Goal: Task Accomplishment & Management: Manage account settings

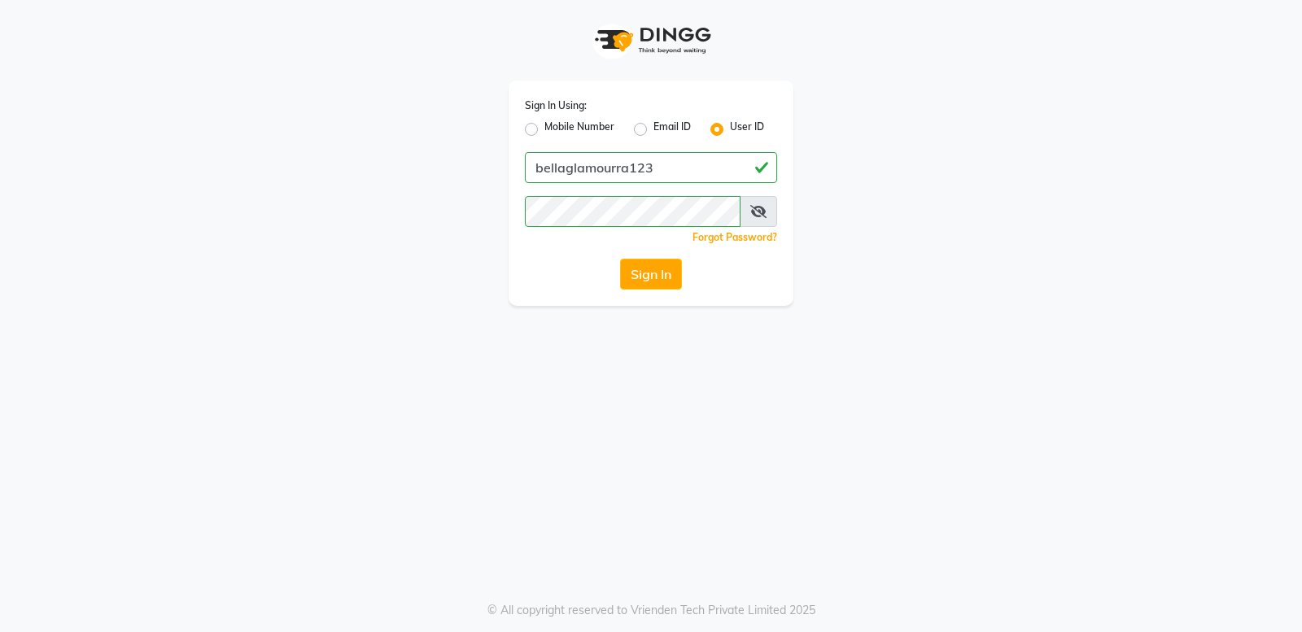
click at [633, 277] on button "Sign In" at bounding box center [651, 274] width 62 height 31
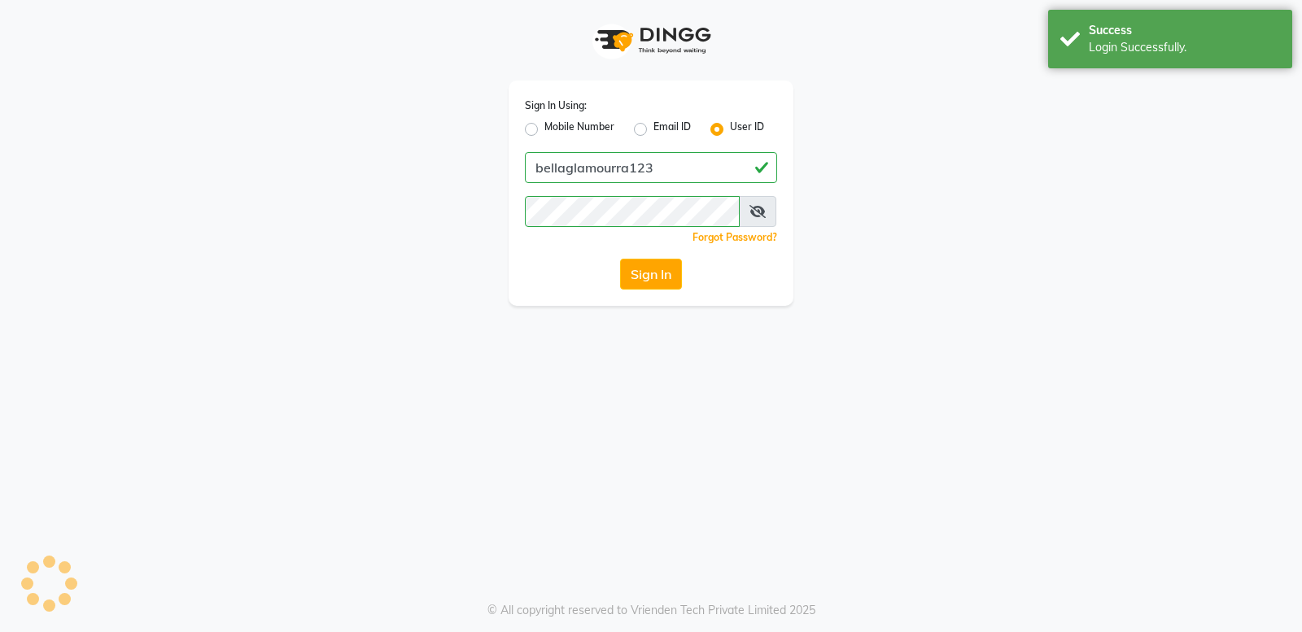
select select "service"
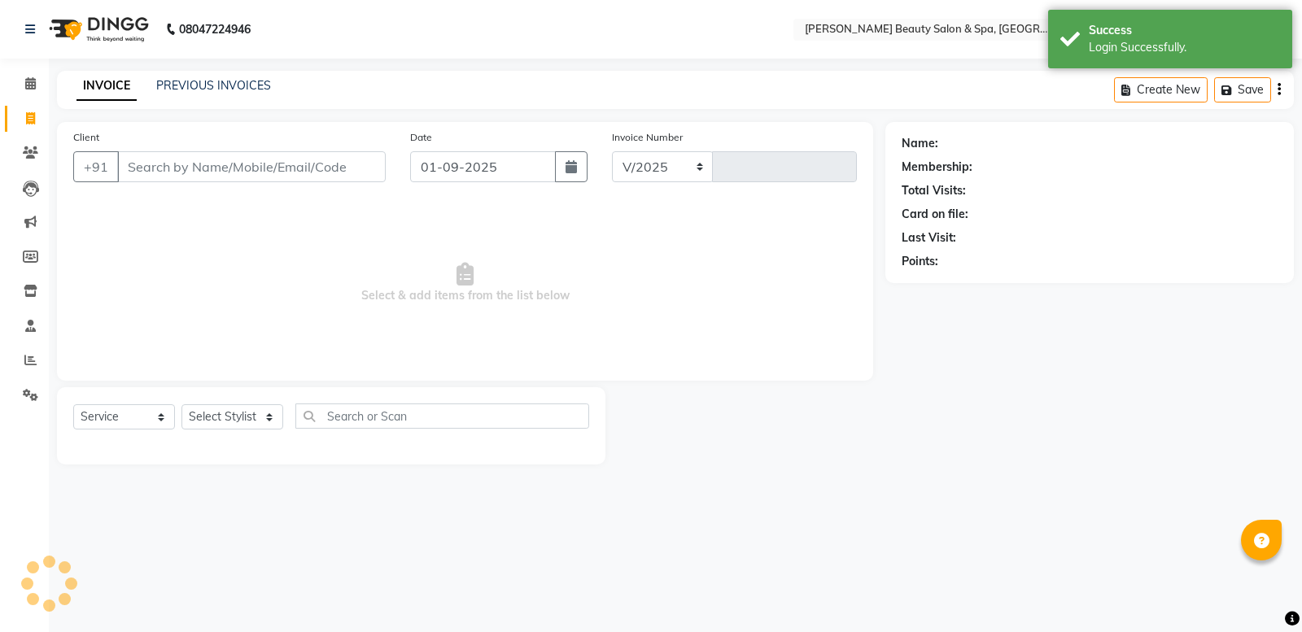
select select "en"
select select "7524"
type input "2359"
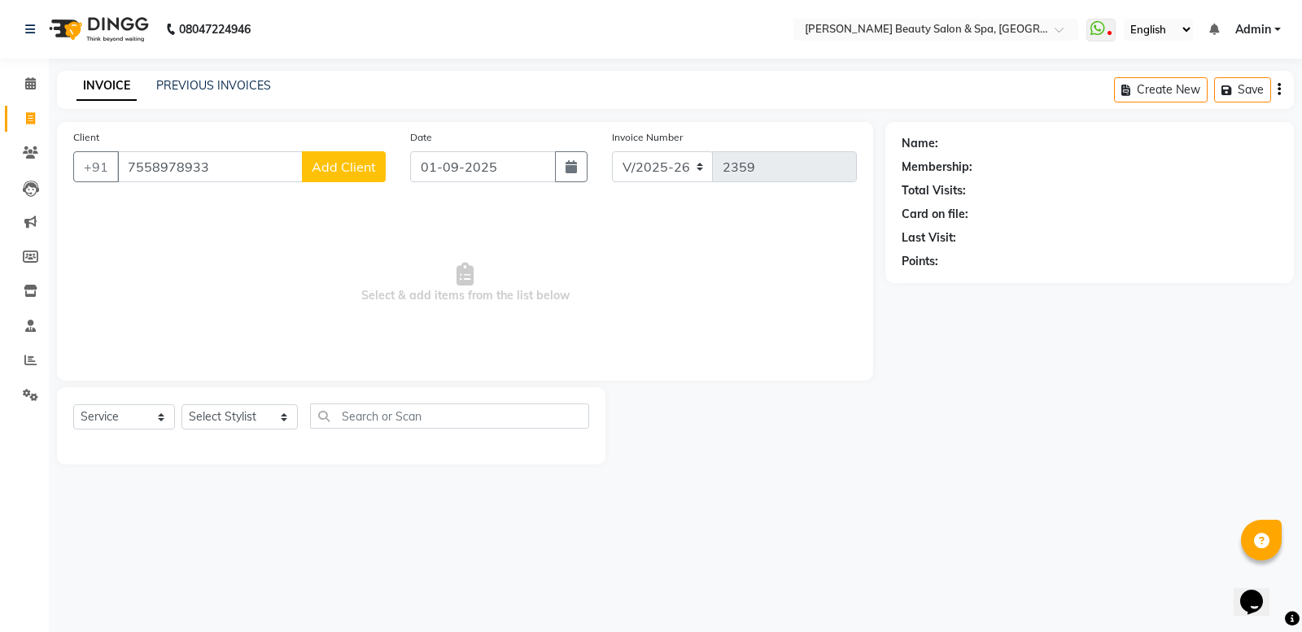
type input "7558978933"
click at [340, 179] on button "Add Client" at bounding box center [344, 166] width 84 height 31
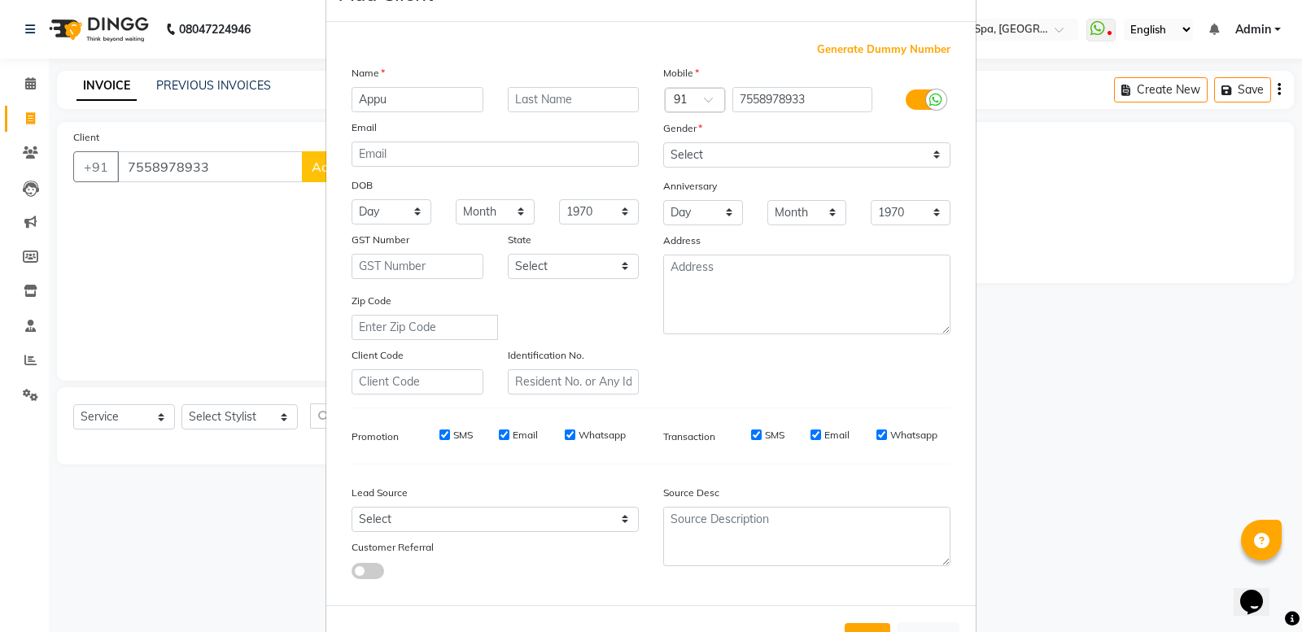
scroll to position [112, 0]
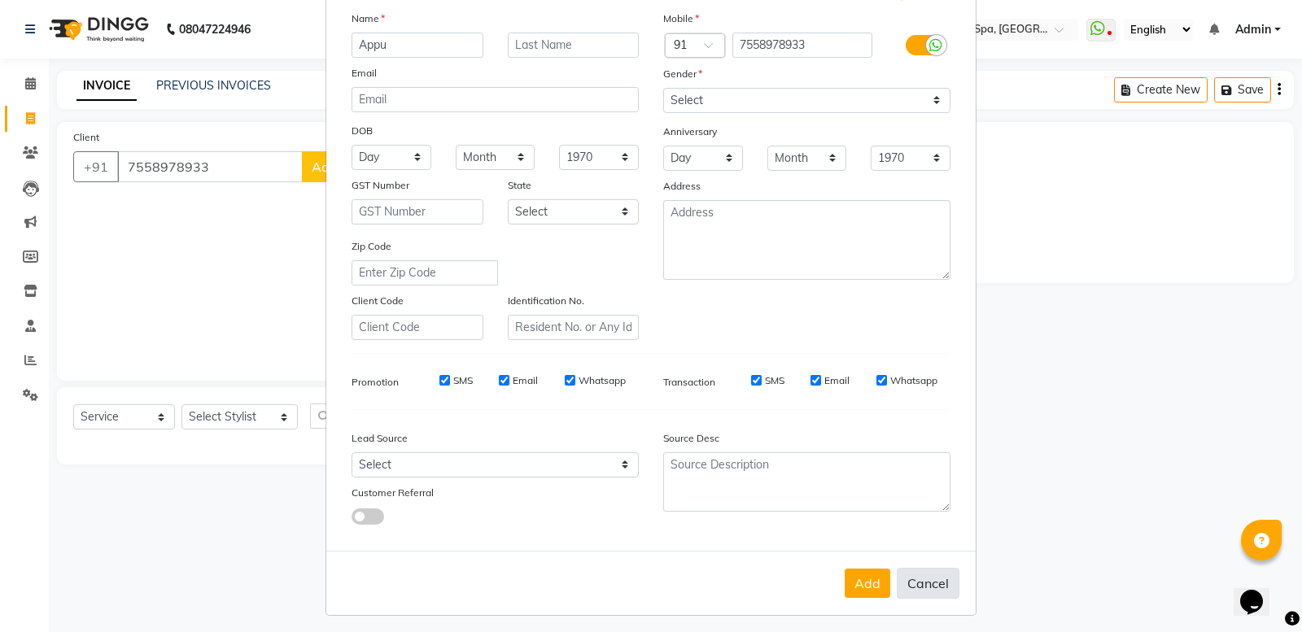
type input "Appu"
click at [903, 578] on button "Cancel" at bounding box center [928, 583] width 63 height 31
select select
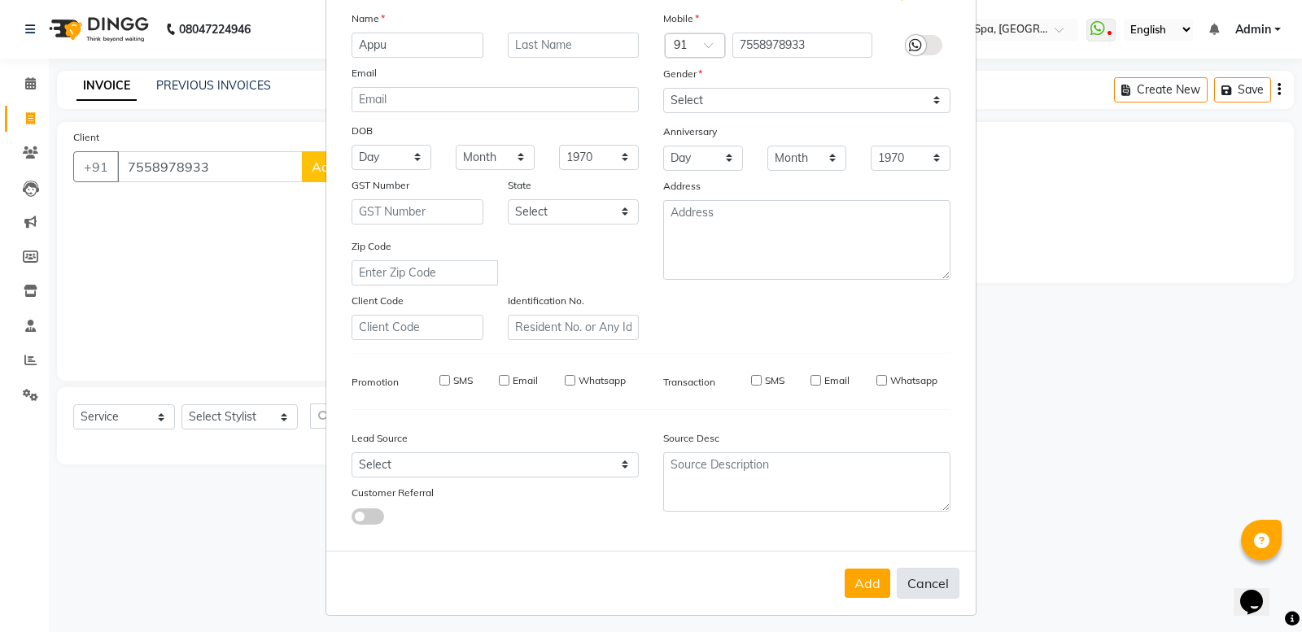
select select
checkbox input "false"
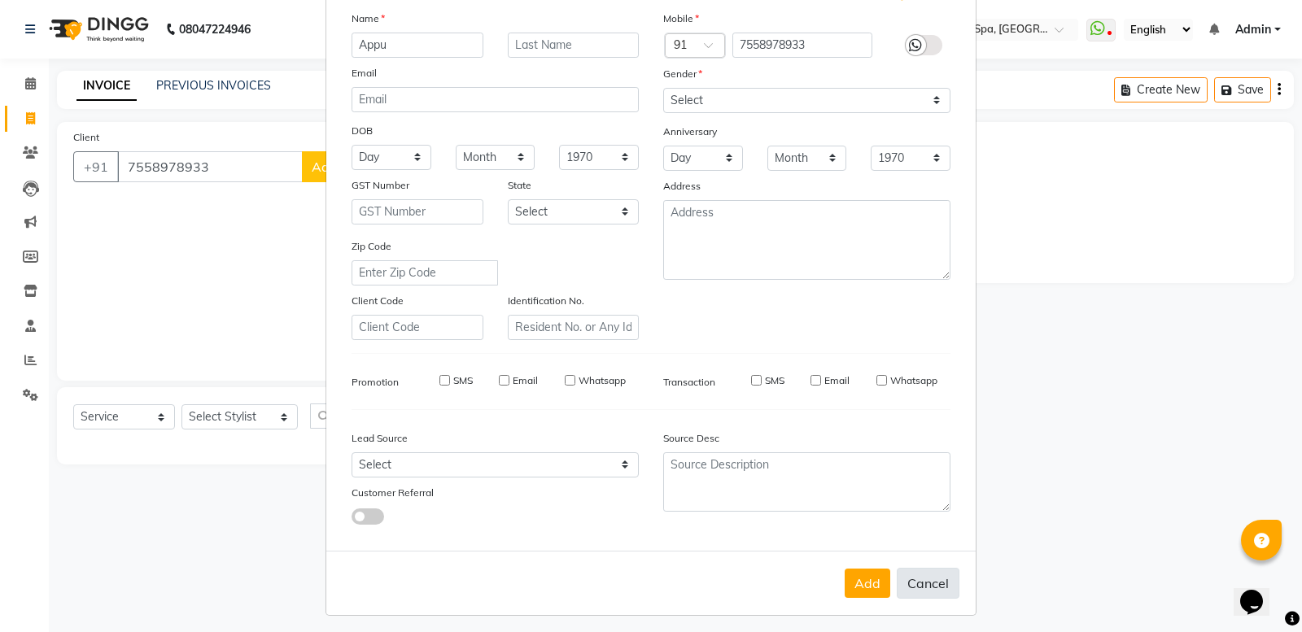
checkbox input "false"
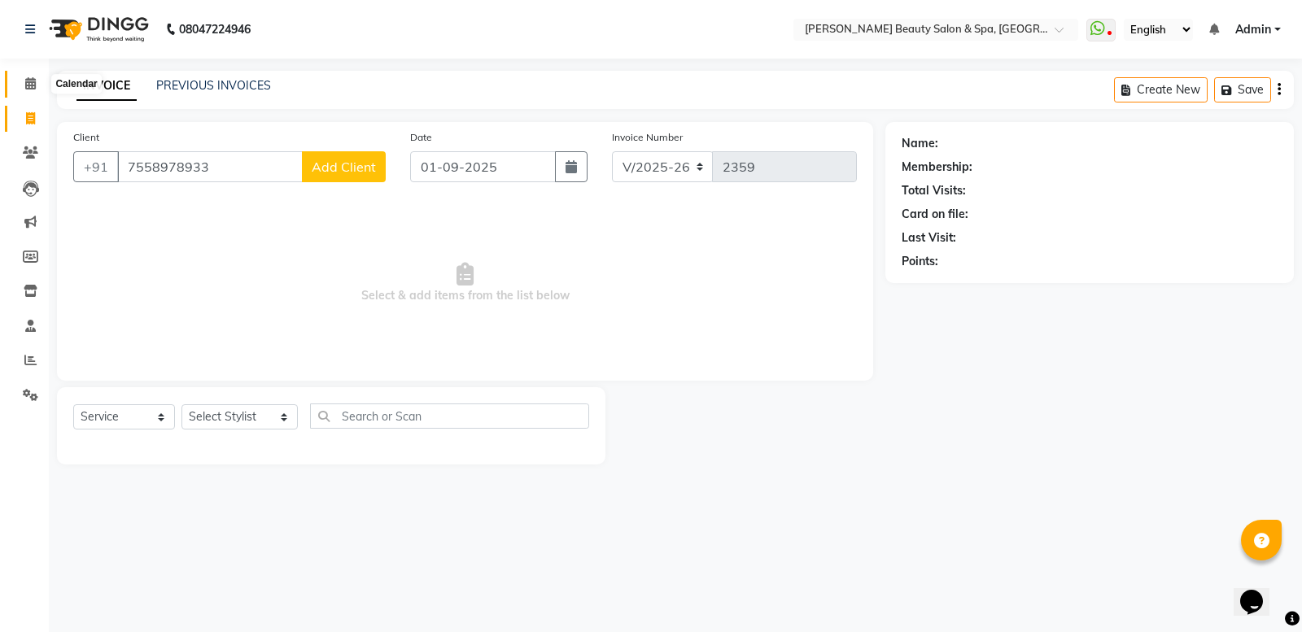
click at [21, 90] on span at bounding box center [30, 84] width 28 height 19
click at [27, 123] on icon at bounding box center [30, 118] width 9 height 12
select select "service"
click at [27, 123] on icon at bounding box center [30, 118] width 9 height 12
select select "service"
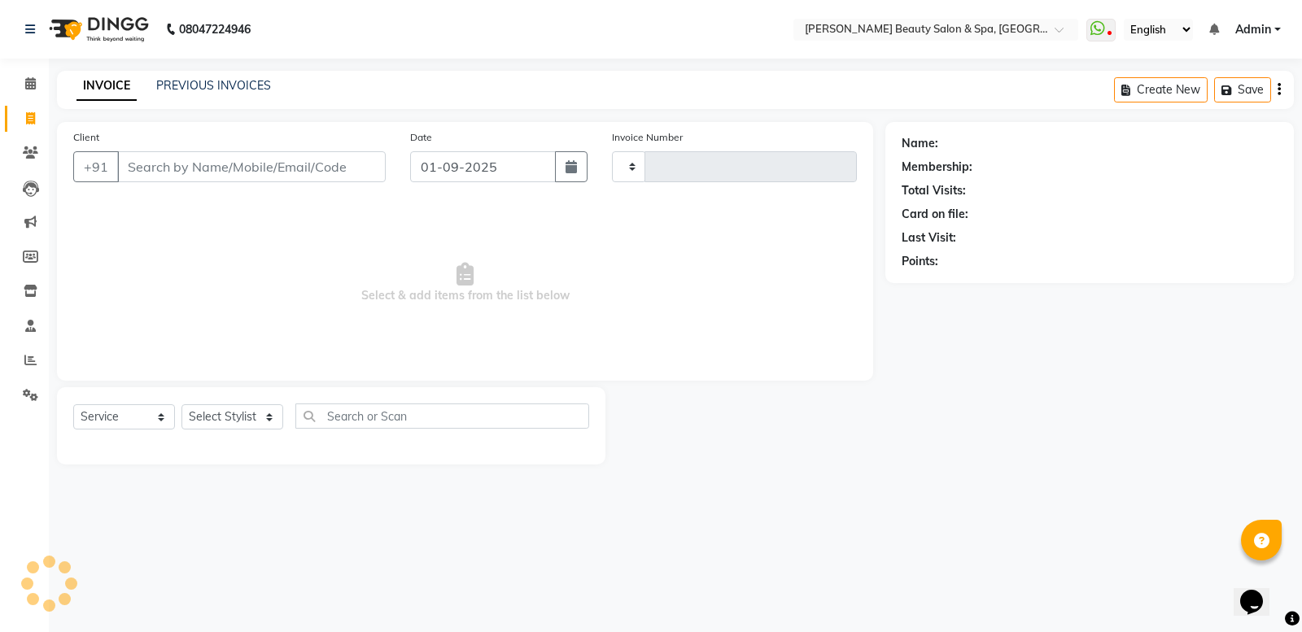
type input "2359"
select select "7524"
click at [165, 165] on input "ef" at bounding box center [251, 166] width 269 height 31
type input "e"
click at [169, 173] on input "Client" at bounding box center [251, 166] width 269 height 31
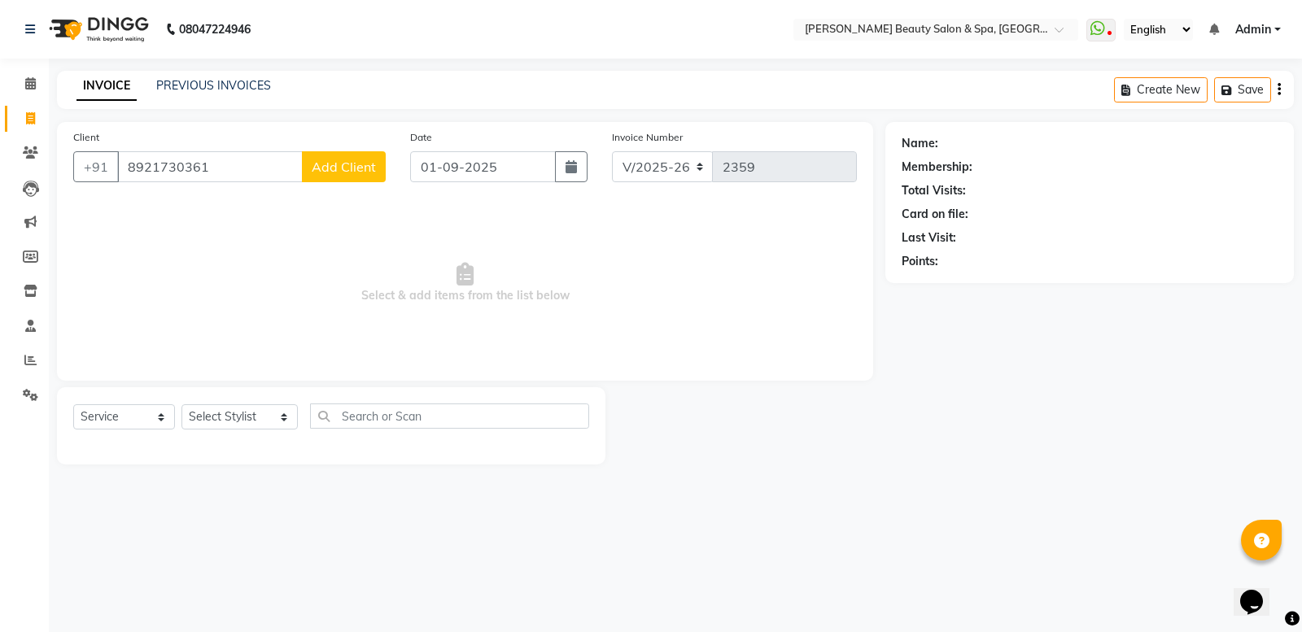
type input "8921730361"
click at [344, 168] on span "Add Client" at bounding box center [344, 167] width 64 height 16
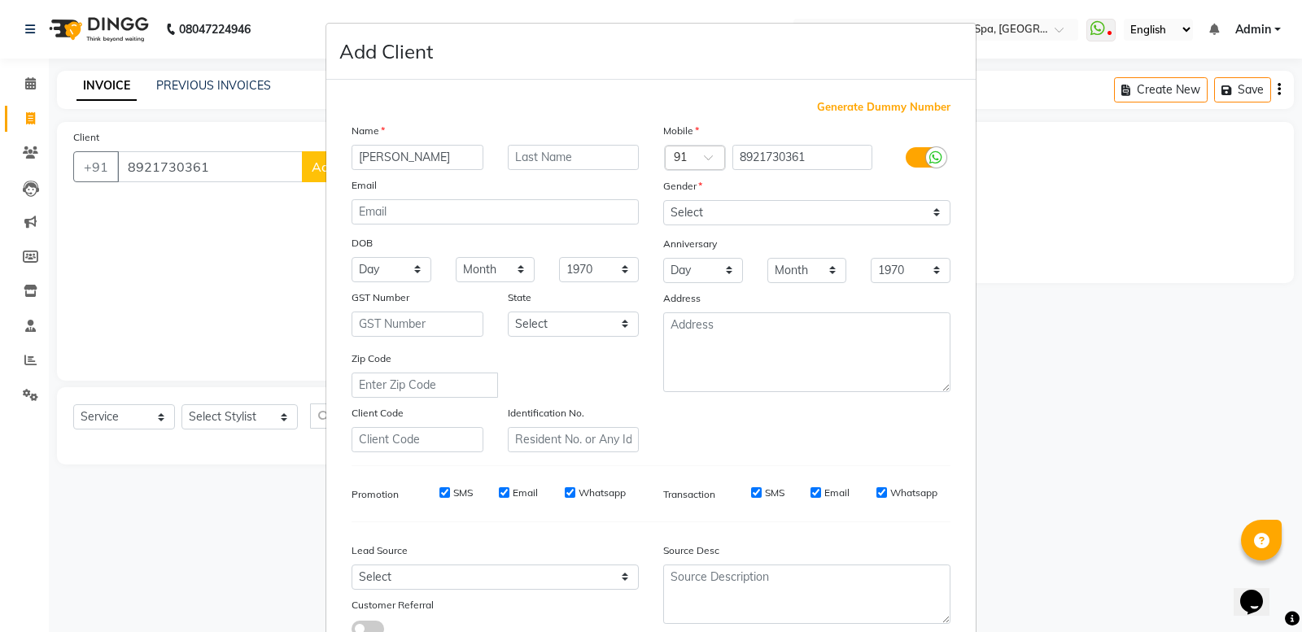
type input "[PERSON_NAME]"
click at [700, 209] on select "Select Male Female Other Prefer Not To Say" at bounding box center [806, 212] width 287 height 25
select select "male"
click at [663, 200] on select "Select Male Female Other Prefer Not To Say" at bounding box center [806, 212] width 287 height 25
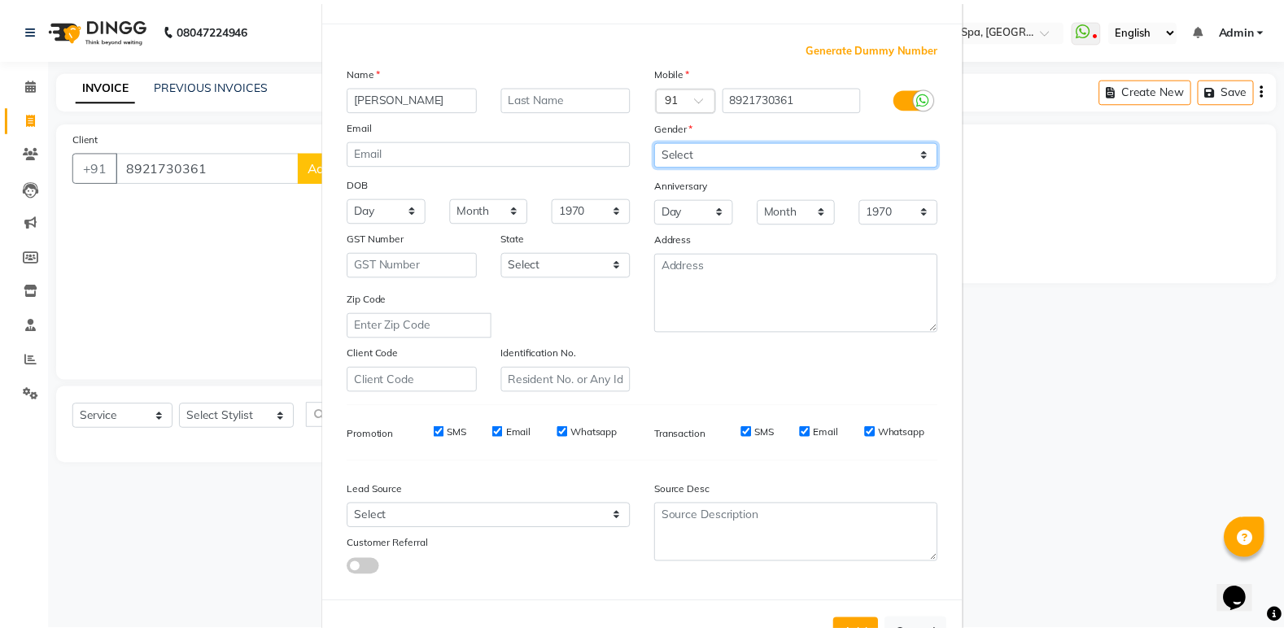
scroll to position [112, 0]
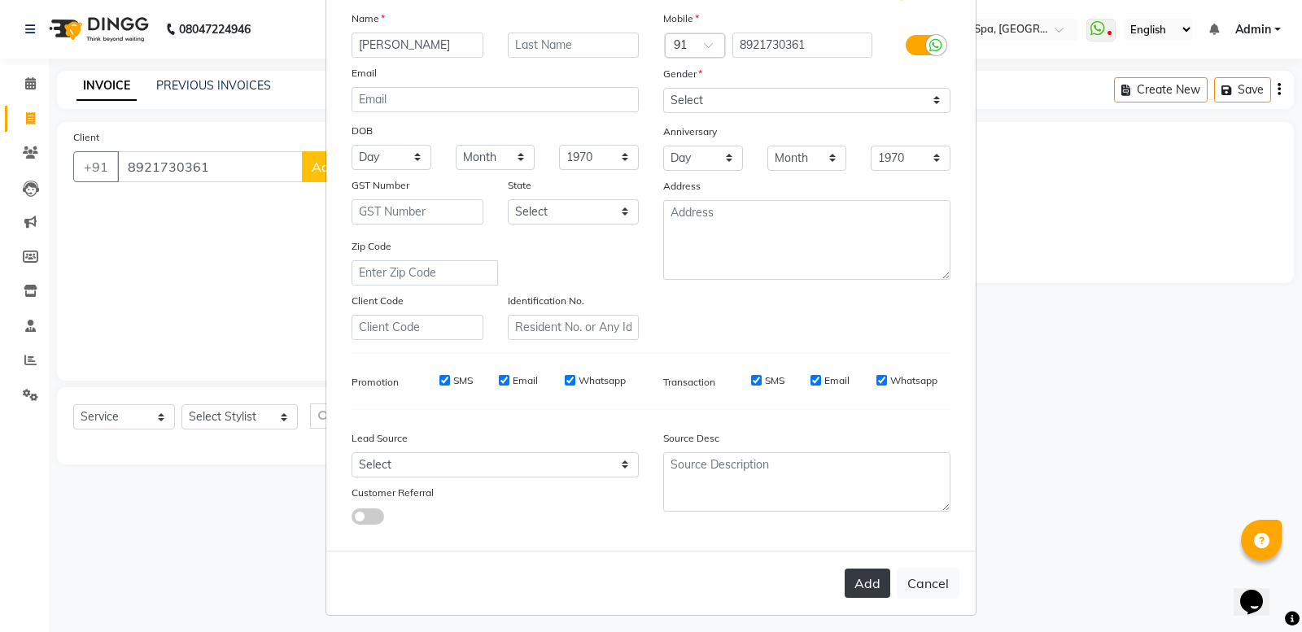
click at [847, 571] on button "Add" at bounding box center [868, 583] width 46 height 29
select select
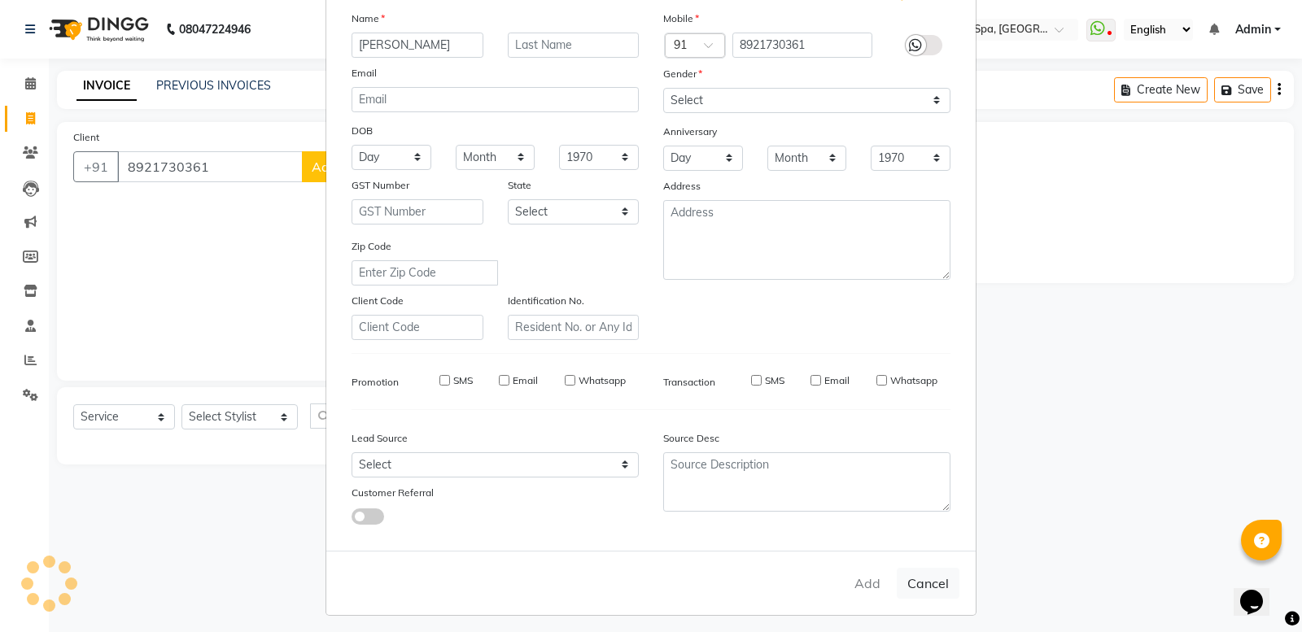
select select
checkbox input "false"
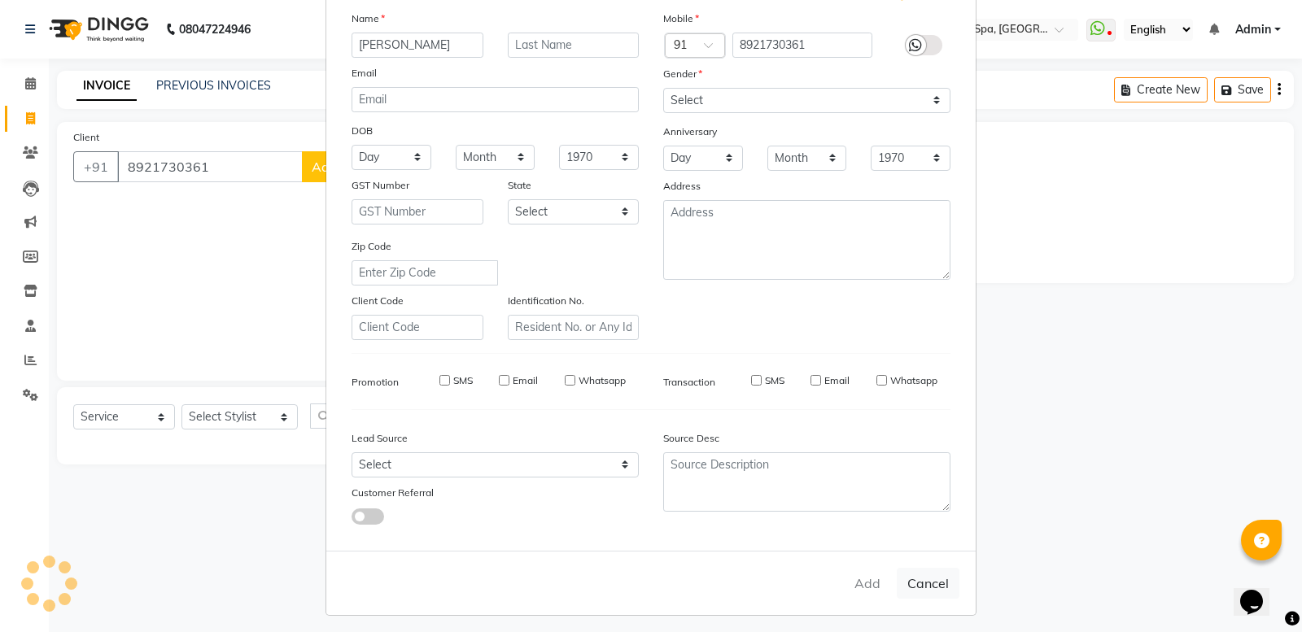
checkbox input "false"
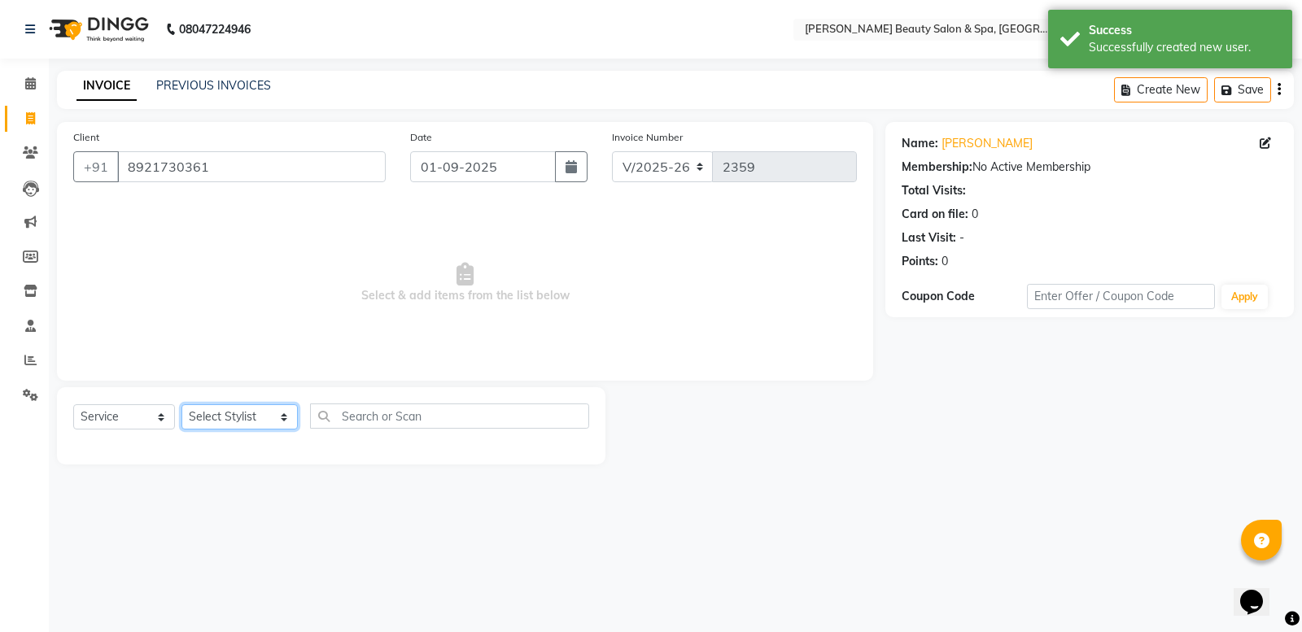
click at [248, 422] on select "Select Stylist Admin Azeem Zameer Bhumika Tamang Gopika Sooraj Meena Chethri Mi…" at bounding box center [240, 417] width 116 height 25
select select "67141"
click at [182, 405] on select "Select Stylist Admin Azeem Zameer Bhumika Tamang Gopika Sooraj Meena Chethri Mi…" at bounding box center [240, 417] width 116 height 25
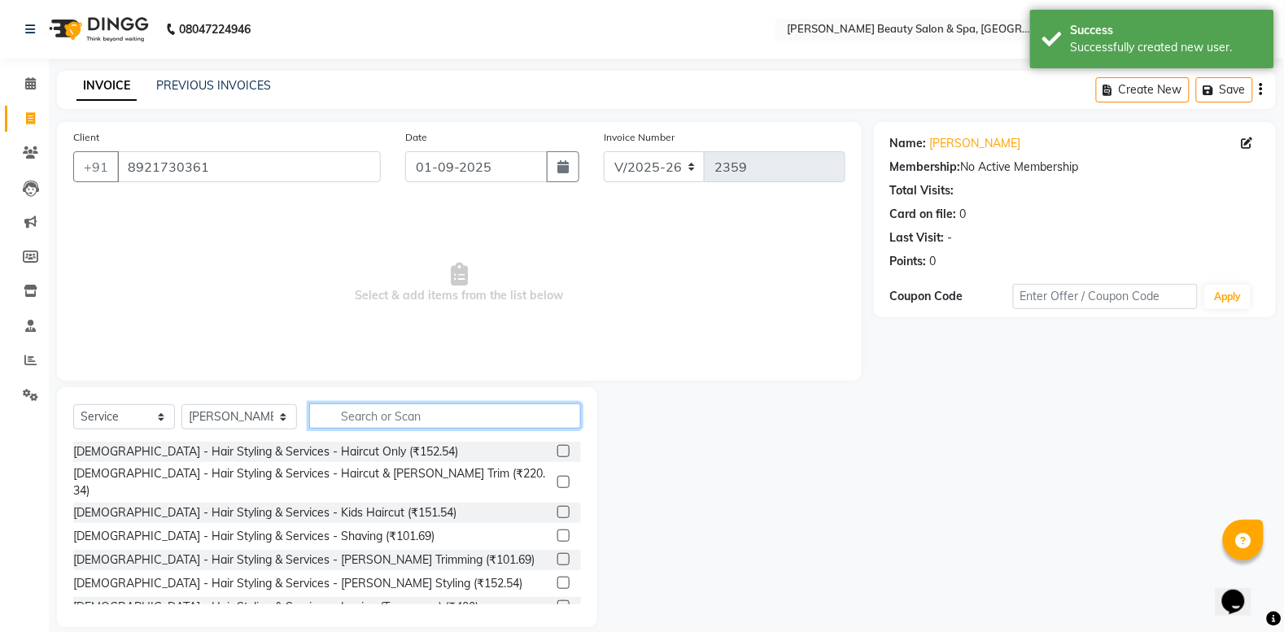
click at [343, 409] on input "text" at bounding box center [445, 416] width 272 height 25
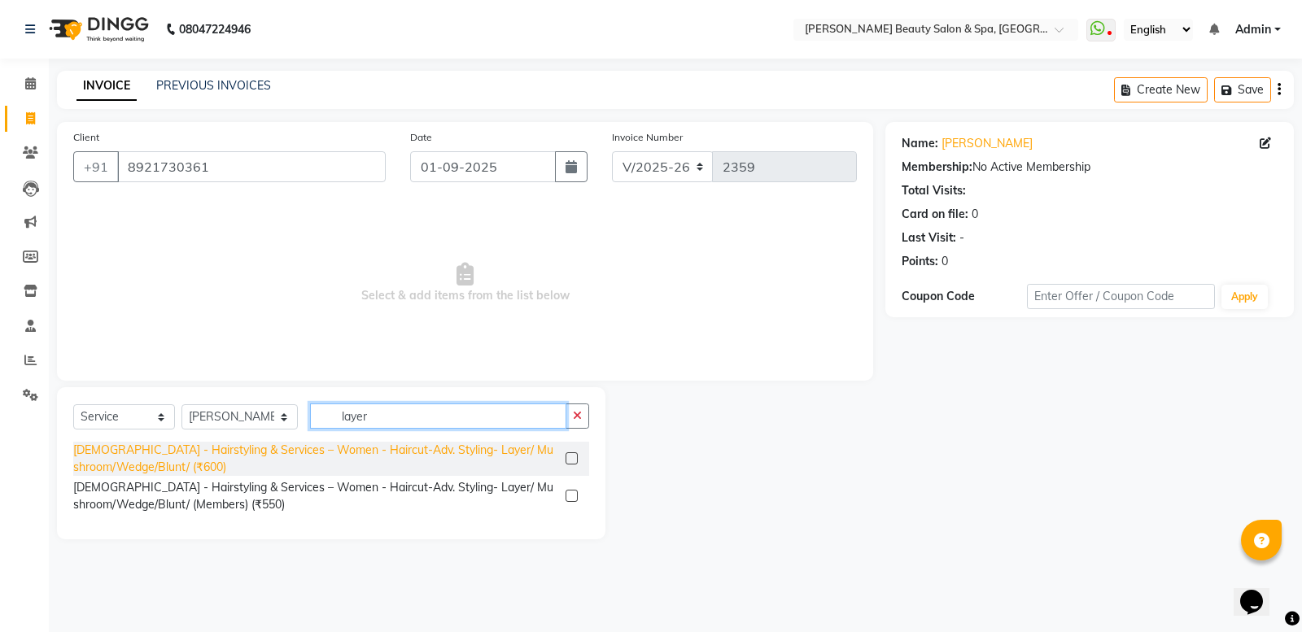
type input "layer"
click at [212, 442] on div "Ladies - Hairstyling & Services – Women - Haircut-Adv. Styling- Layer/ Mushroom…" at bounding box center [316, 459] width 486 height 34
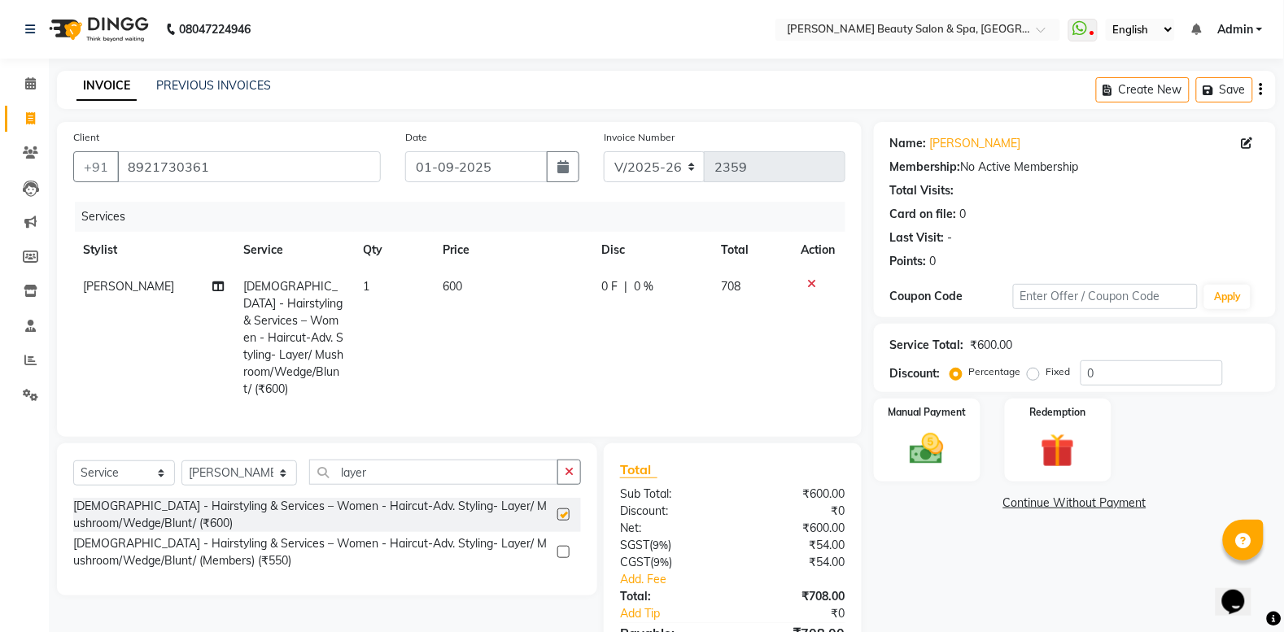
checkbox input "false"
click at [371, 478] on input "layer" at bounding box center [433, 472] width 249 height 25
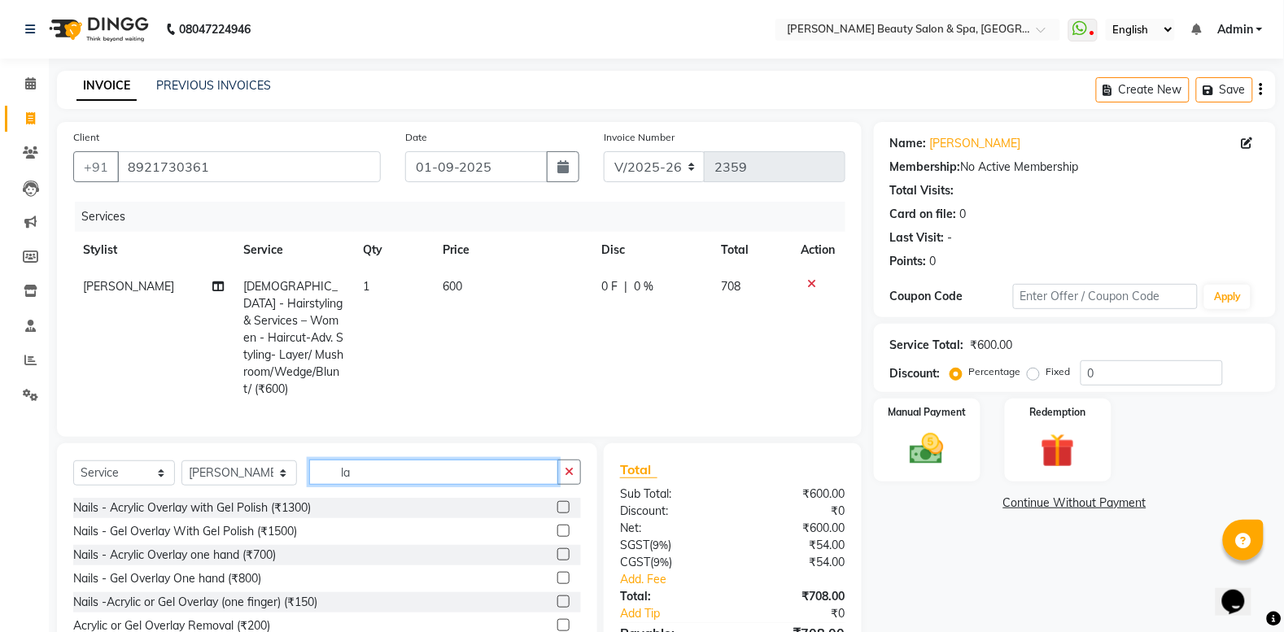
type input "l"
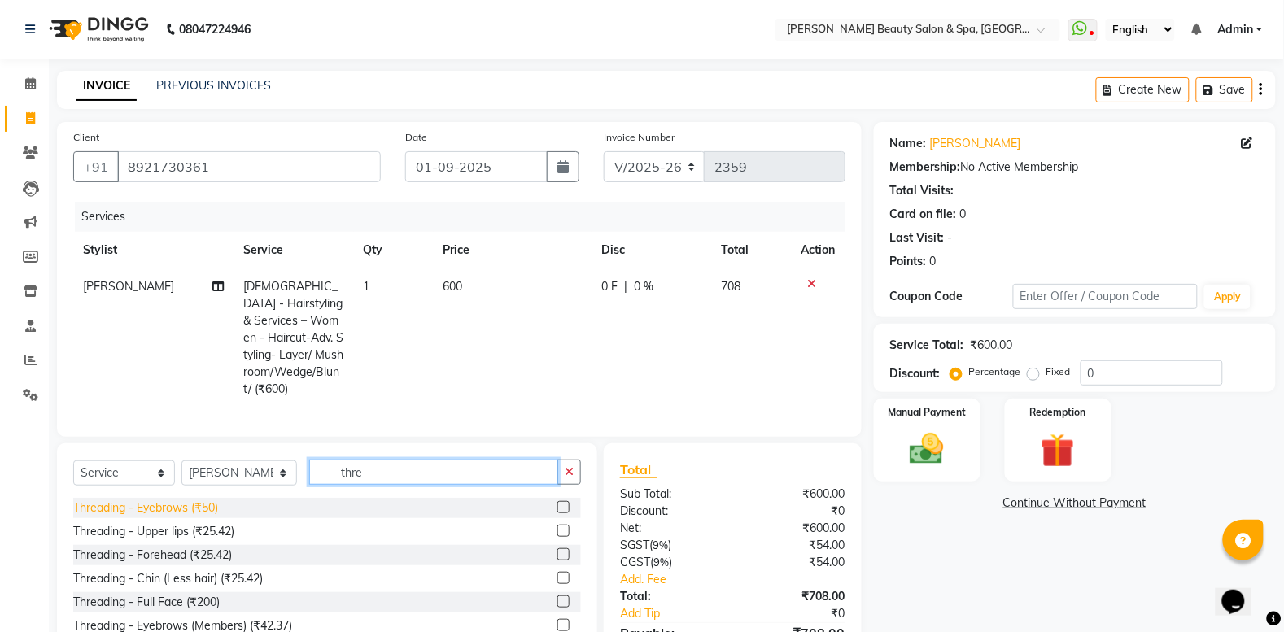
type input "thre"
click at [175, 503] on div "Threading - Eyebrows (₹50)" at bounding box center [145, 508] width 145 height 17
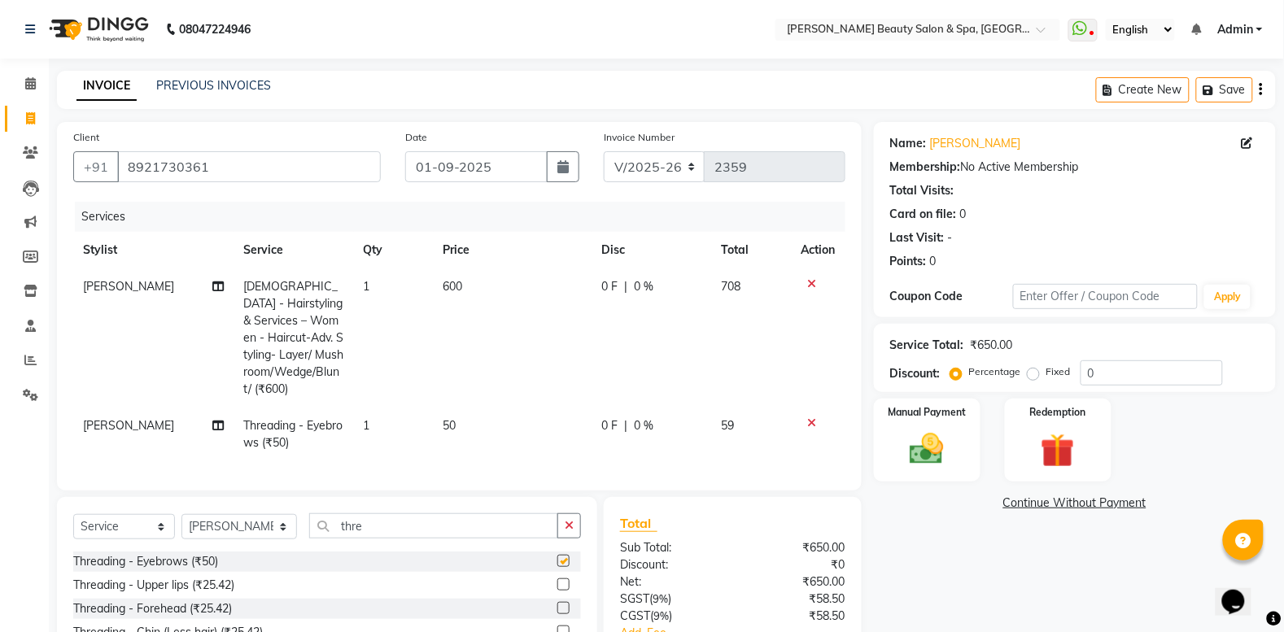
checkbox input "false"
click at [269, 525] on select "Select Stylist Admin Azeem Zameer Bhumika Tamang Gopika Sooraj Meena Chethri Mi…" at bounding box center [240, 526] width 116 height 25
click at [182, 514] on select "Select Stylist Admin Azeem Zameer Bhumika Tamang Gopika Sooraj Meena Chethri Mi…" at bounding box center [240, 526] width 116 height 25
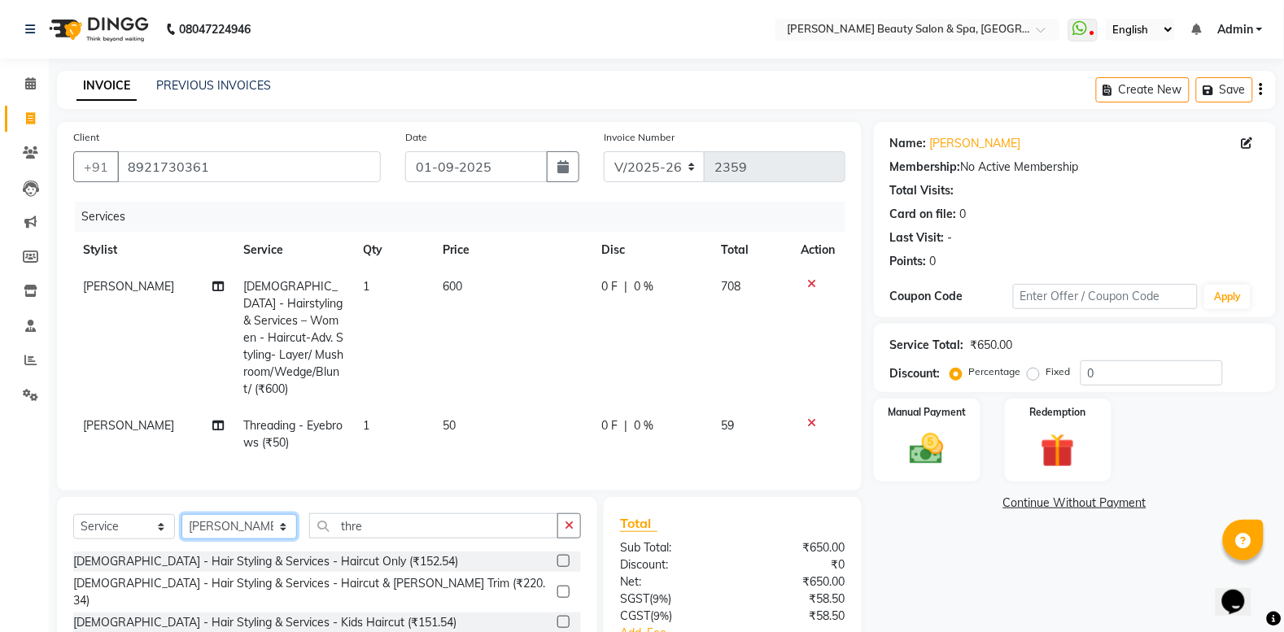
click at [244, 527] on select "Select Stylist Admin Azeem Zameer Bhumika Tamang Gopika Sooraj Meena Chethri Mi…" at bounding box center [240, 526] width 116 height 25
select select "83644"
click at [182, 514] on select "Select Stylist Admin Azeem Zameer Bhumika Tamang Gopika Sooraj Meena Chethri Mi…" at bounding box center [240, 526] width 116 height 25
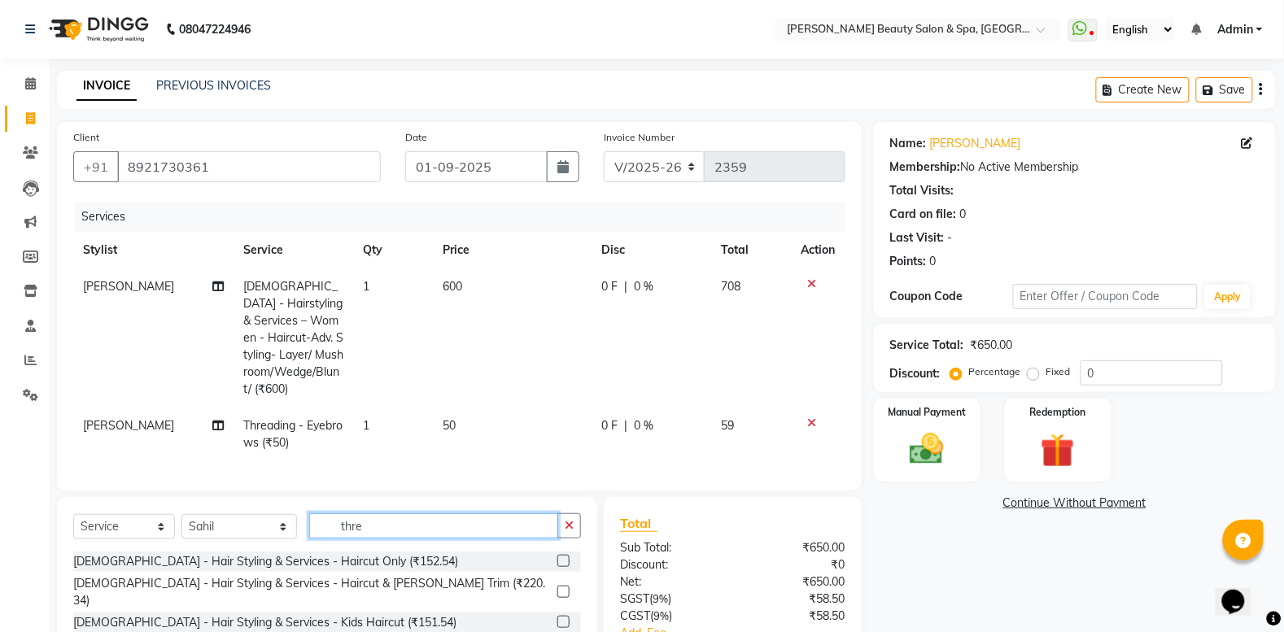
click at [343, 531] on input "thre" at bounding box center [433, 526] width 249 height 25
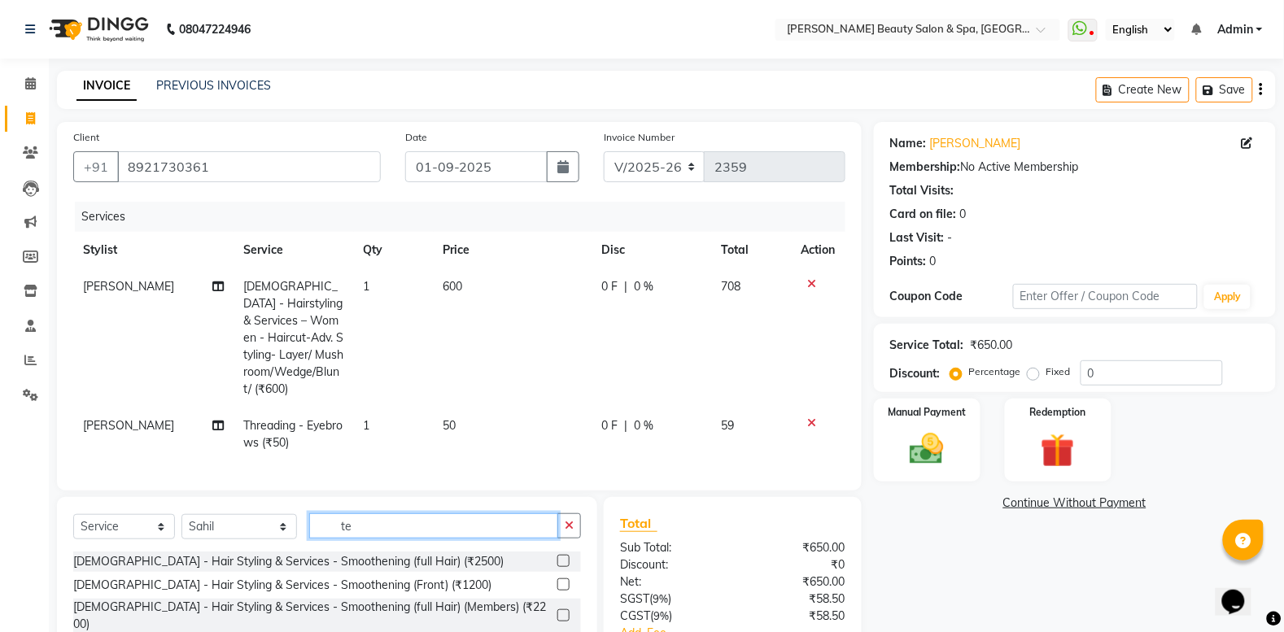
type input "e"
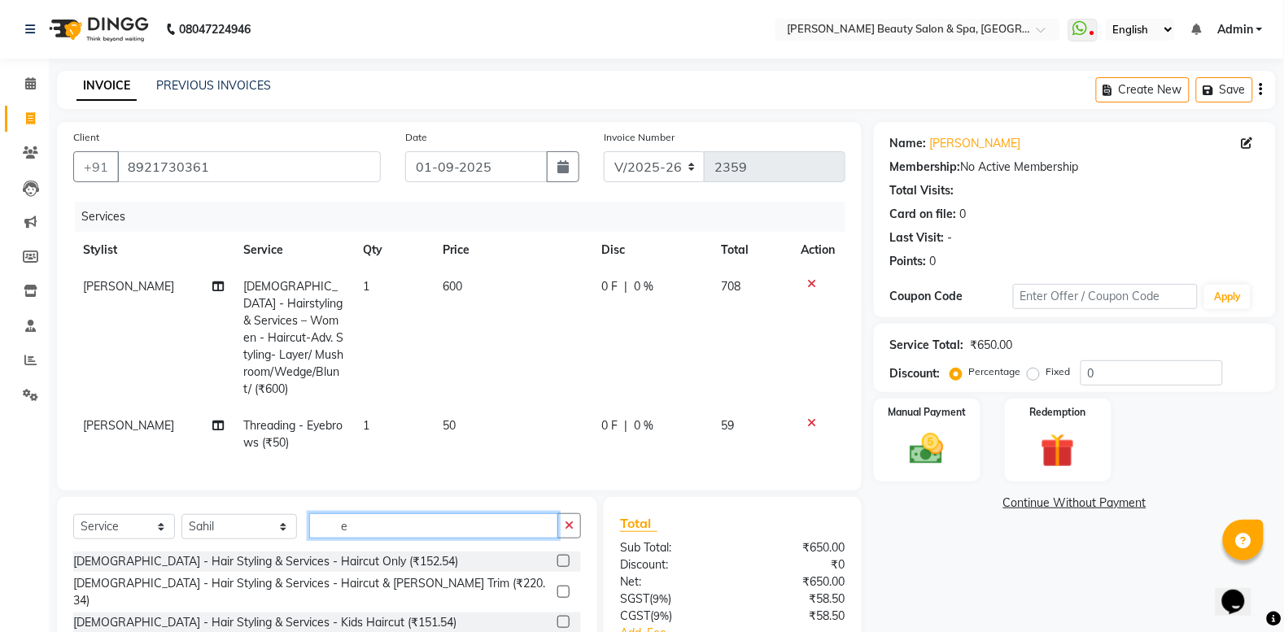
click at [373, 534] on input "e" at bounding box center [433, 526] width 249 height 25
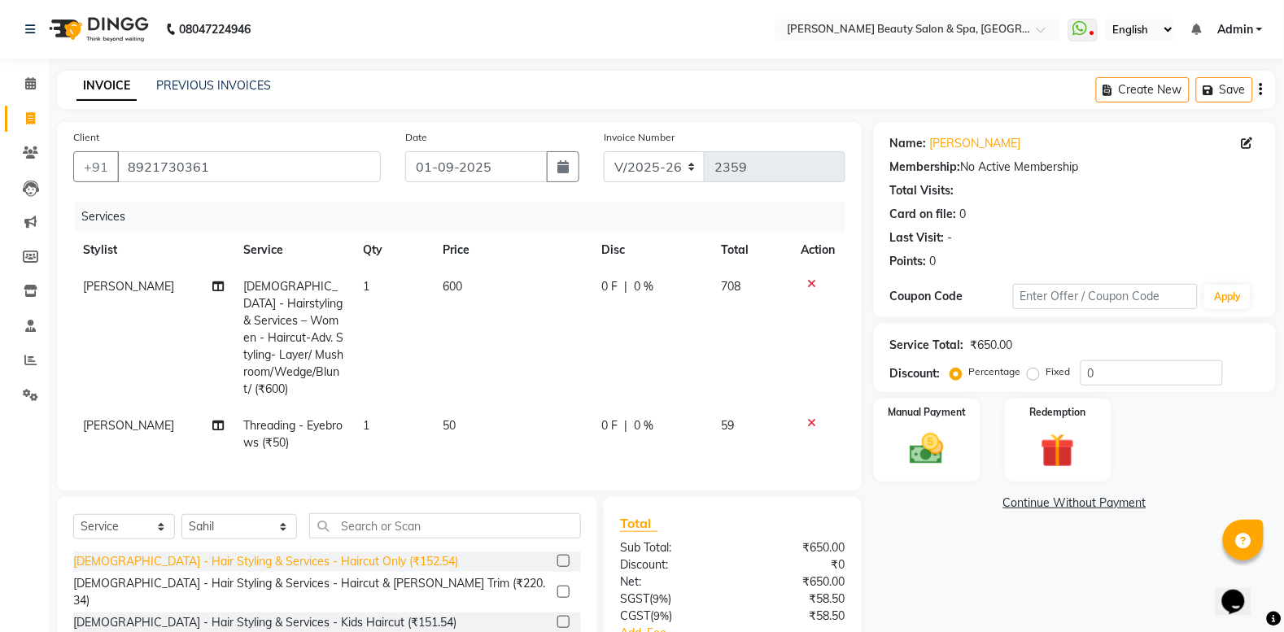
click at [326, 568] on div "Gents - Hair Styling & Services - Haircut Only (₹152.54)" at bounding box center [265, 561] width 385 height 17
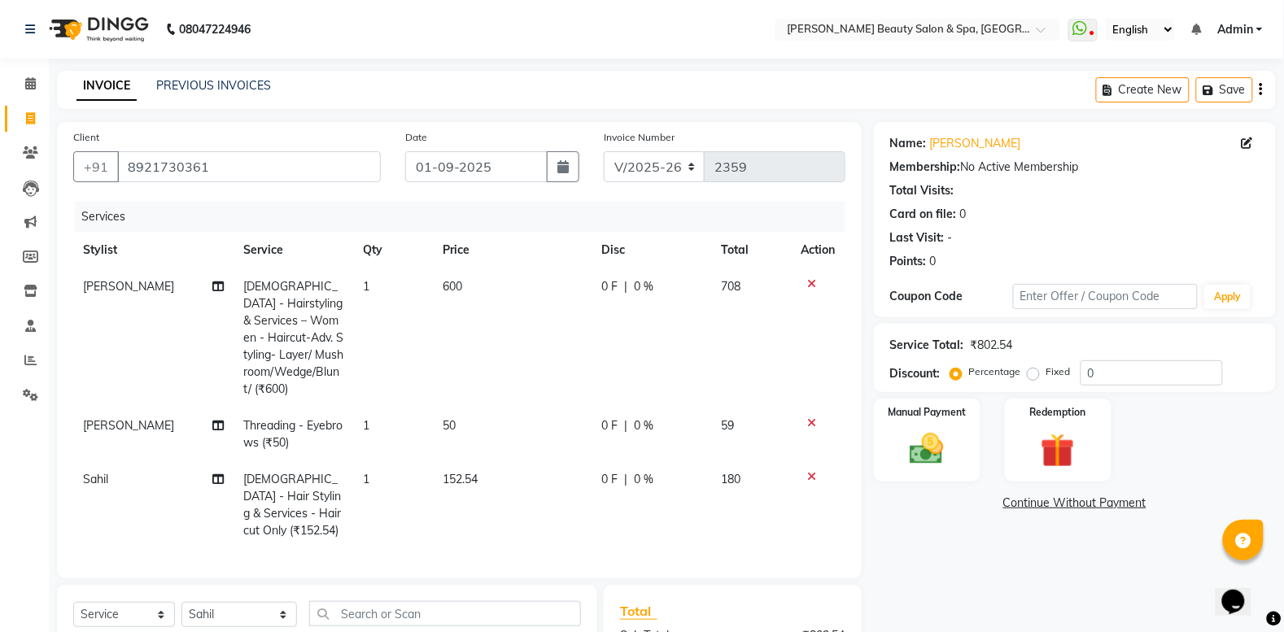
checkbox input "false"
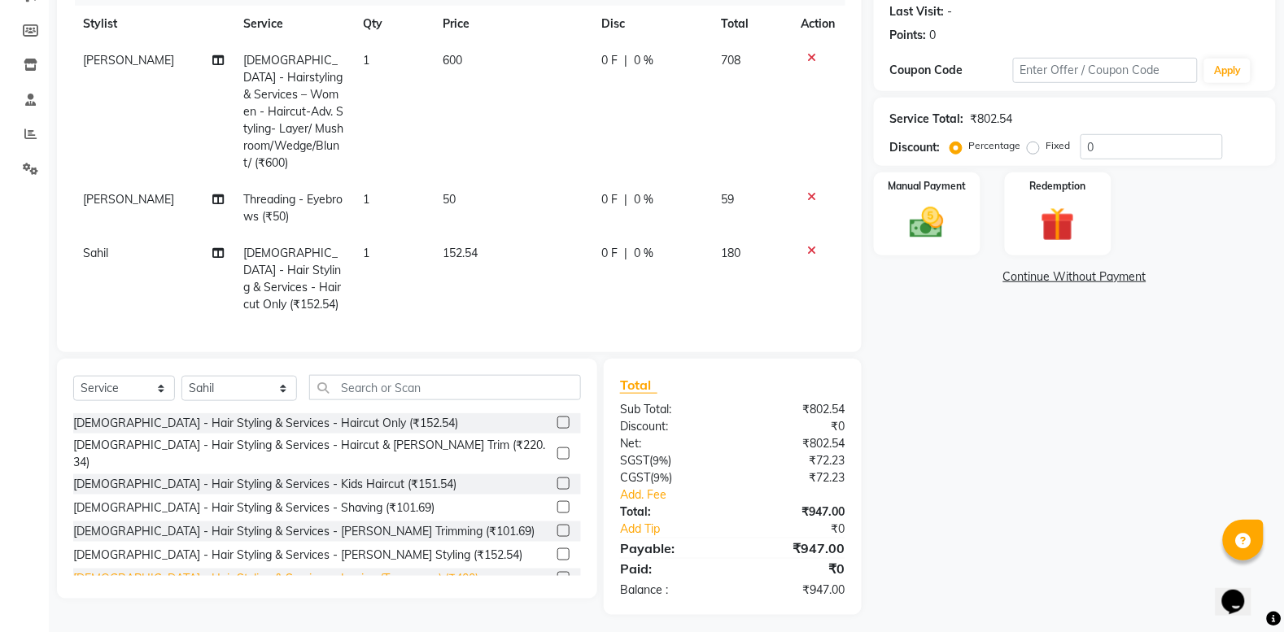
scroll to position [233, 0]
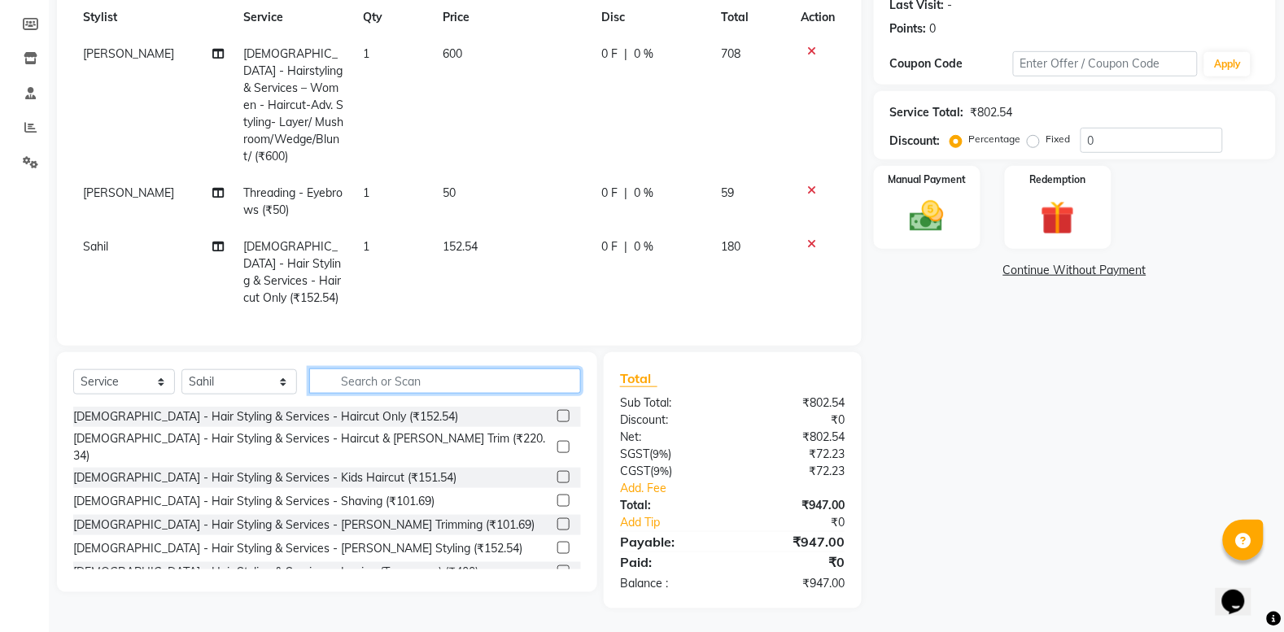
click at [446, 380] on input "text" at bounding box center [445, 381] width 272 height 25
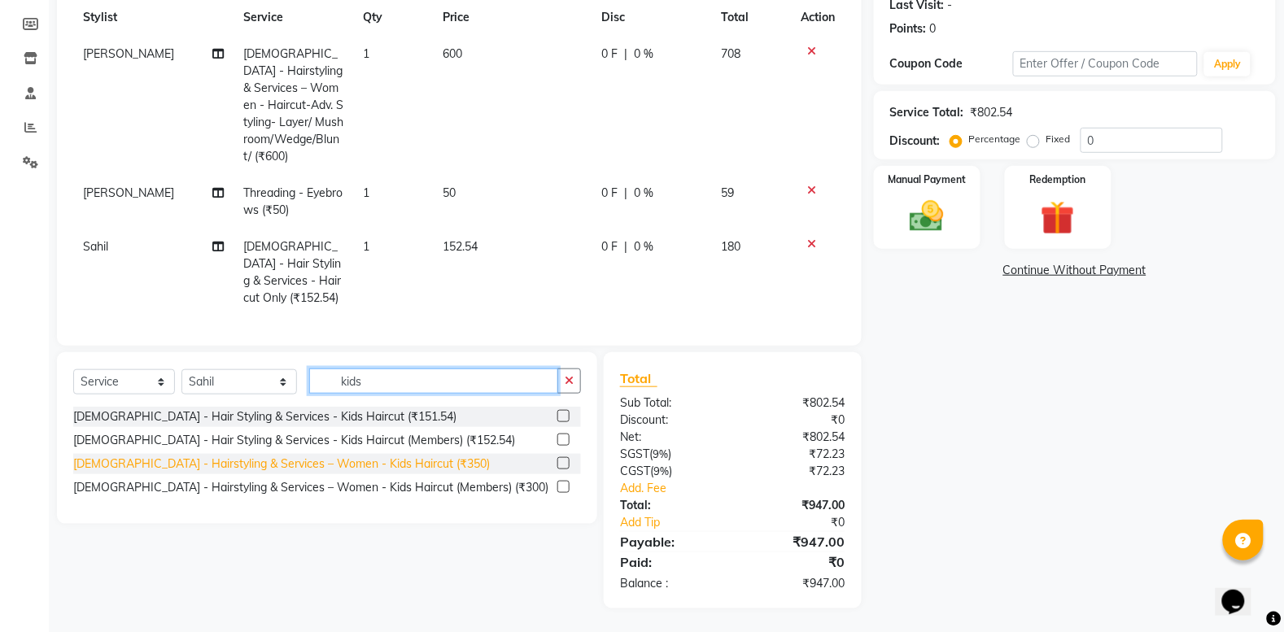
type input "kids"
click at [282, 462] on div "Ladies - Hairstyling & Services – Women - Kids Haircut (₹350)" at bounding box center [281, 464] width 417 height 17
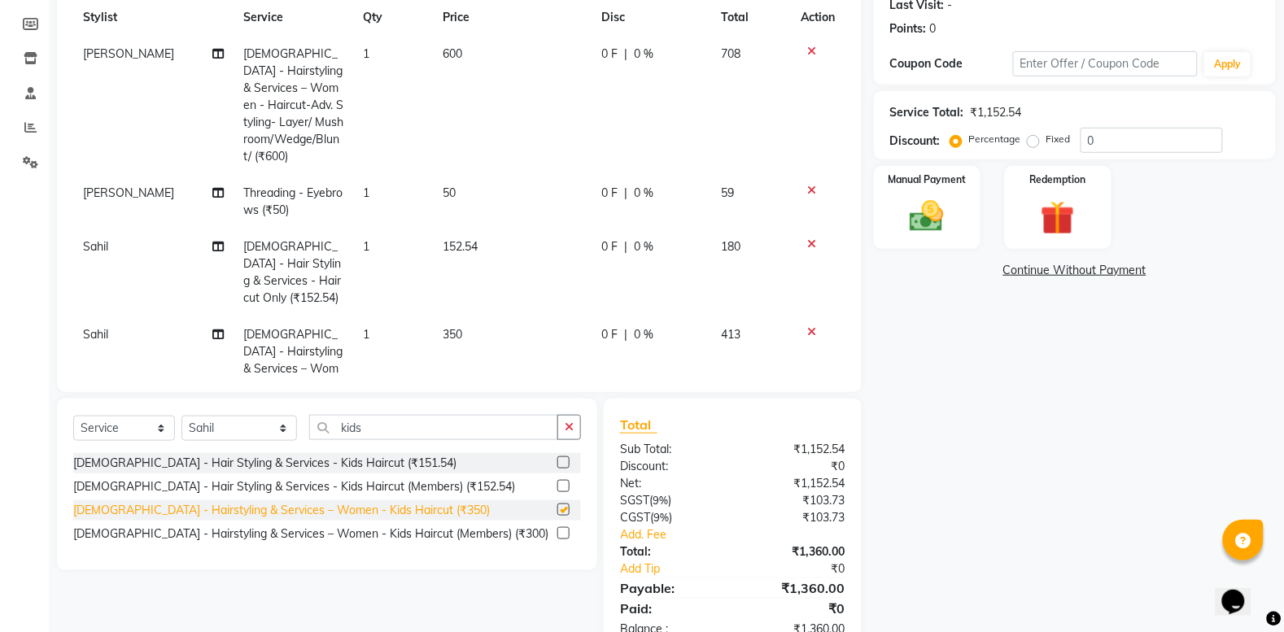
checkbox input "false"
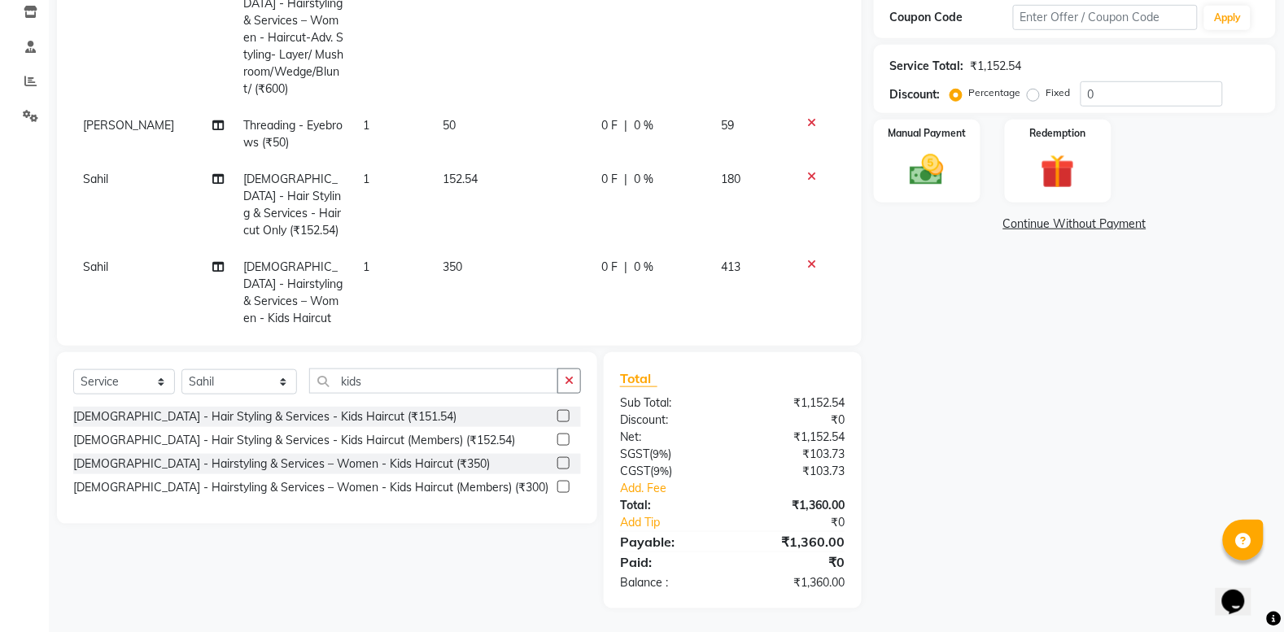
scroll to position [42, 0]
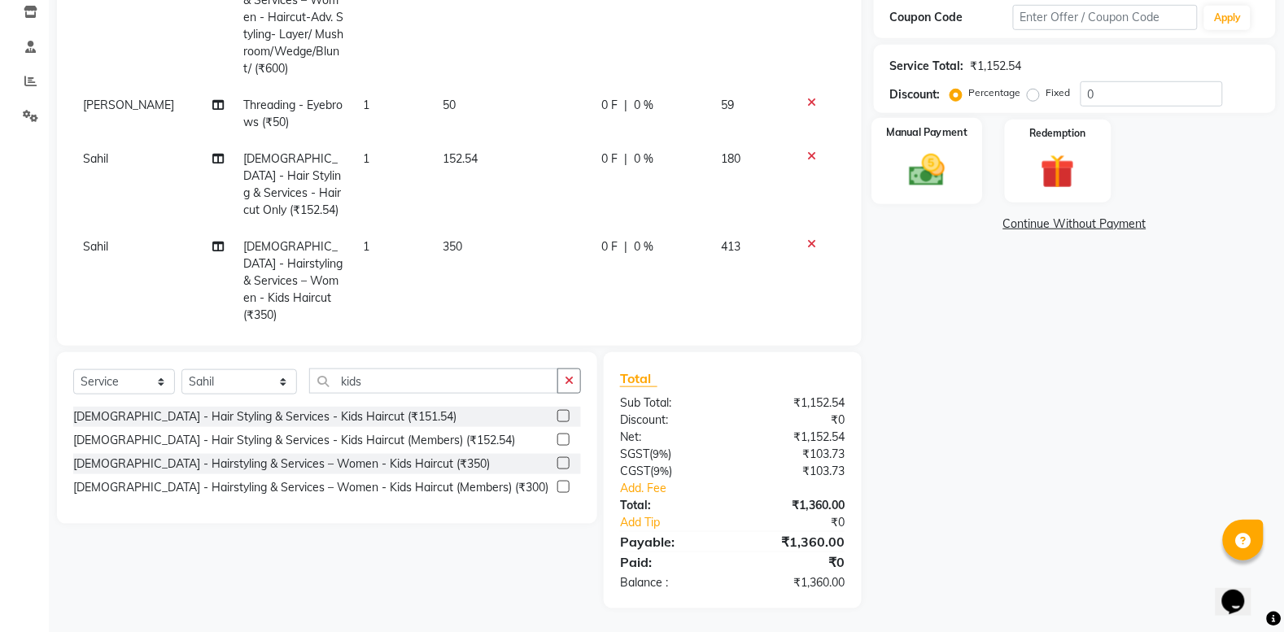
click at [926, 165] on img at bounding box center [928, 170] width 58 height 41
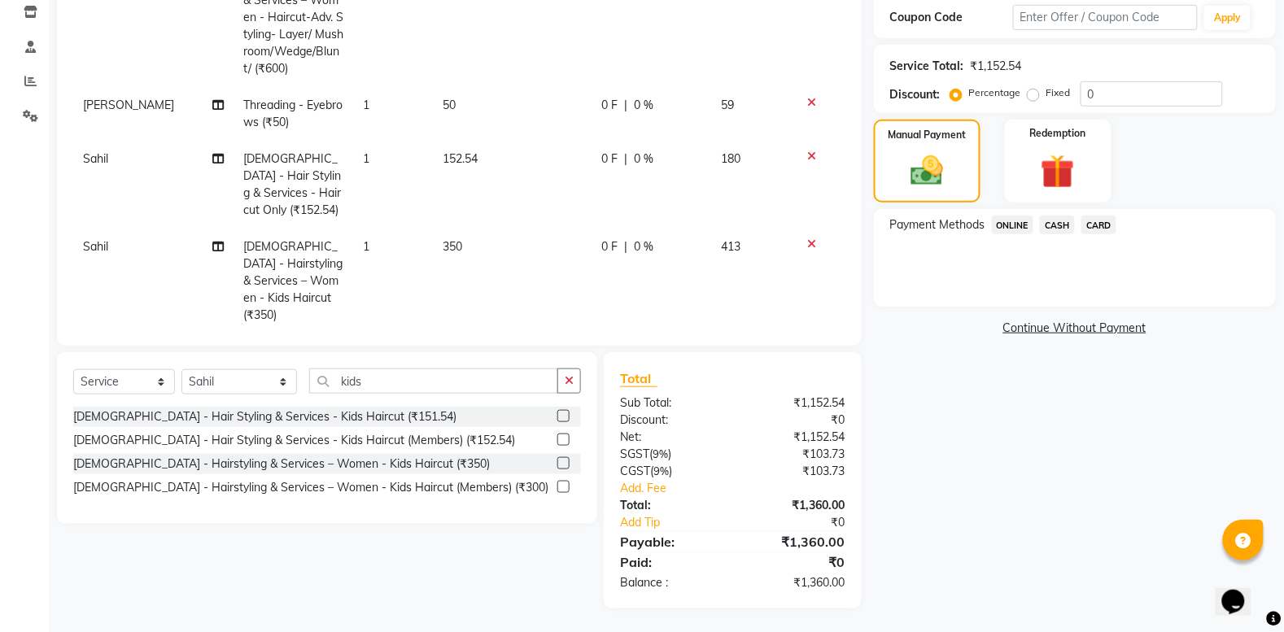
click at [1007, 217] on span "ONLINE" at bounding box center [1013, 225] width 42 height 19
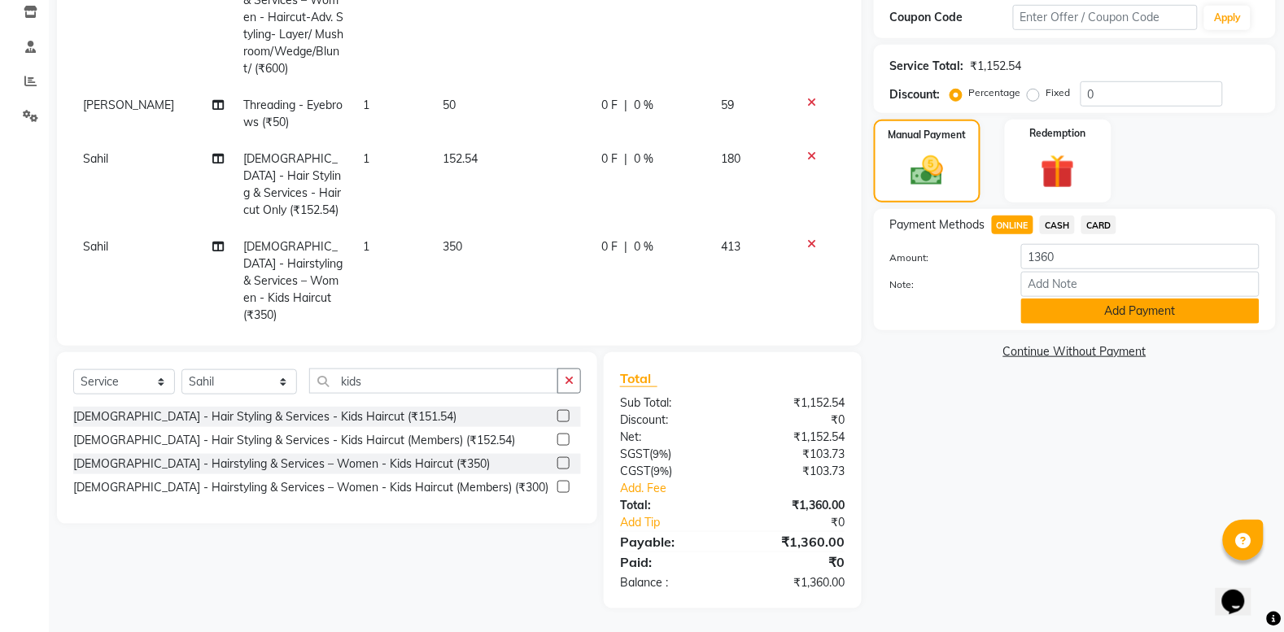
click at [1105, 306] on button "Add Payment" at bounding box center [1140, 311] width 238 height 25
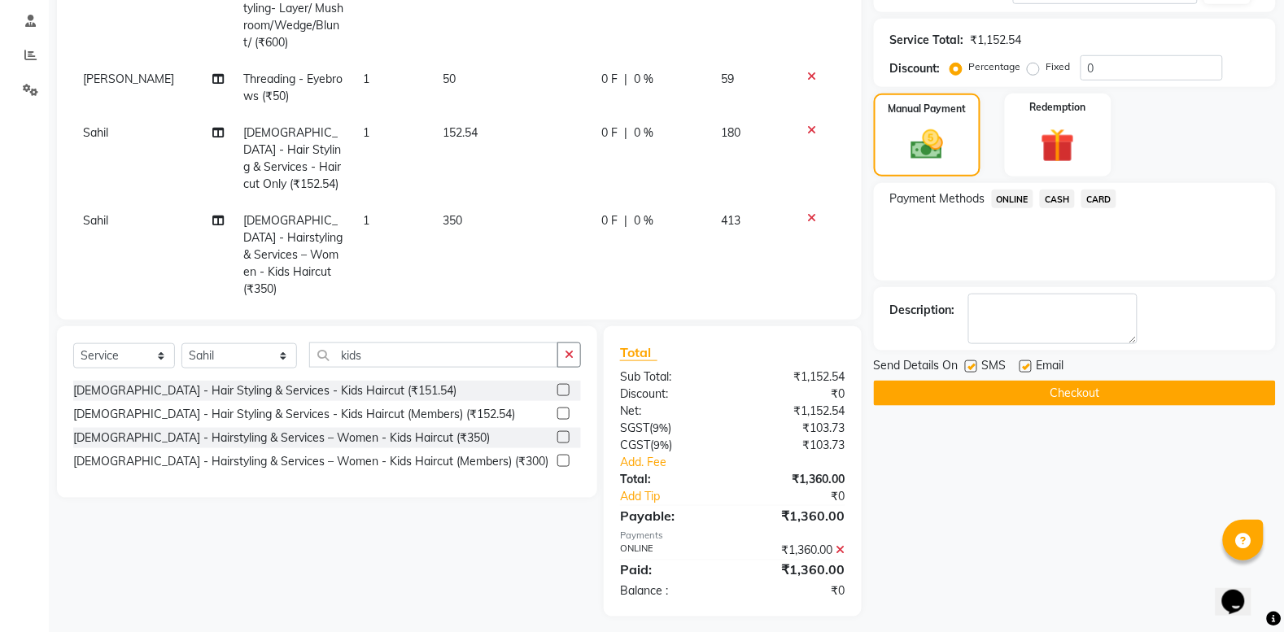
scroll to position [313, 0]
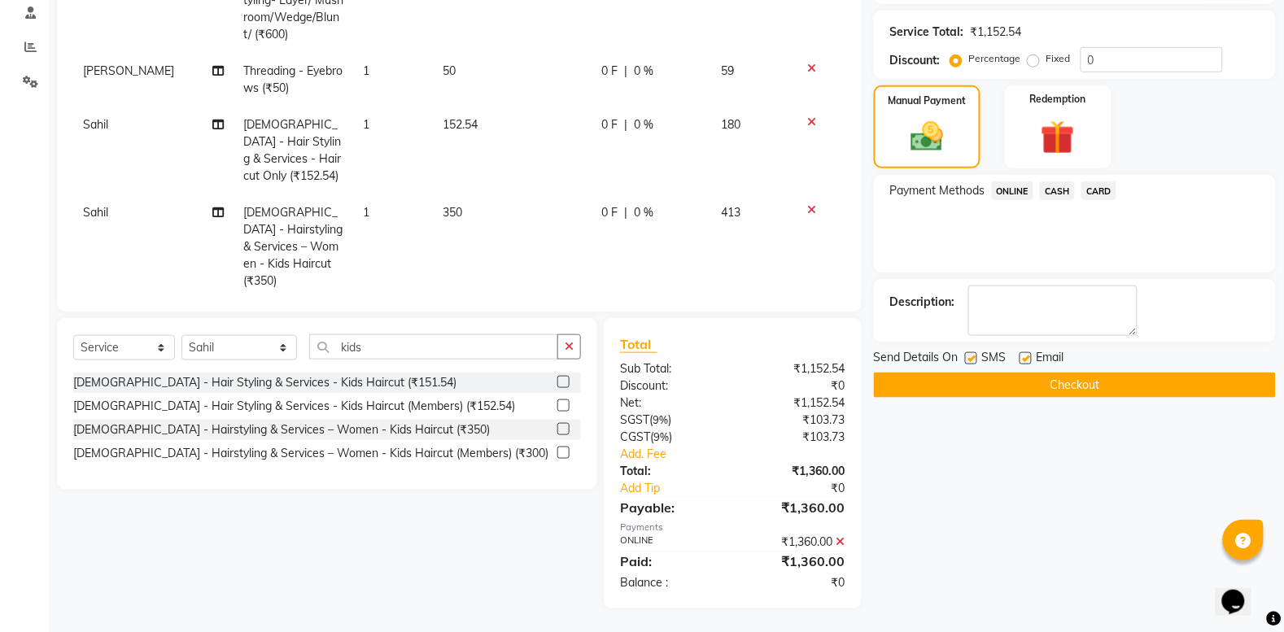
click at [1063, 380] on button "Checkout" at bounding box center [1075, 385] width 402 height 25
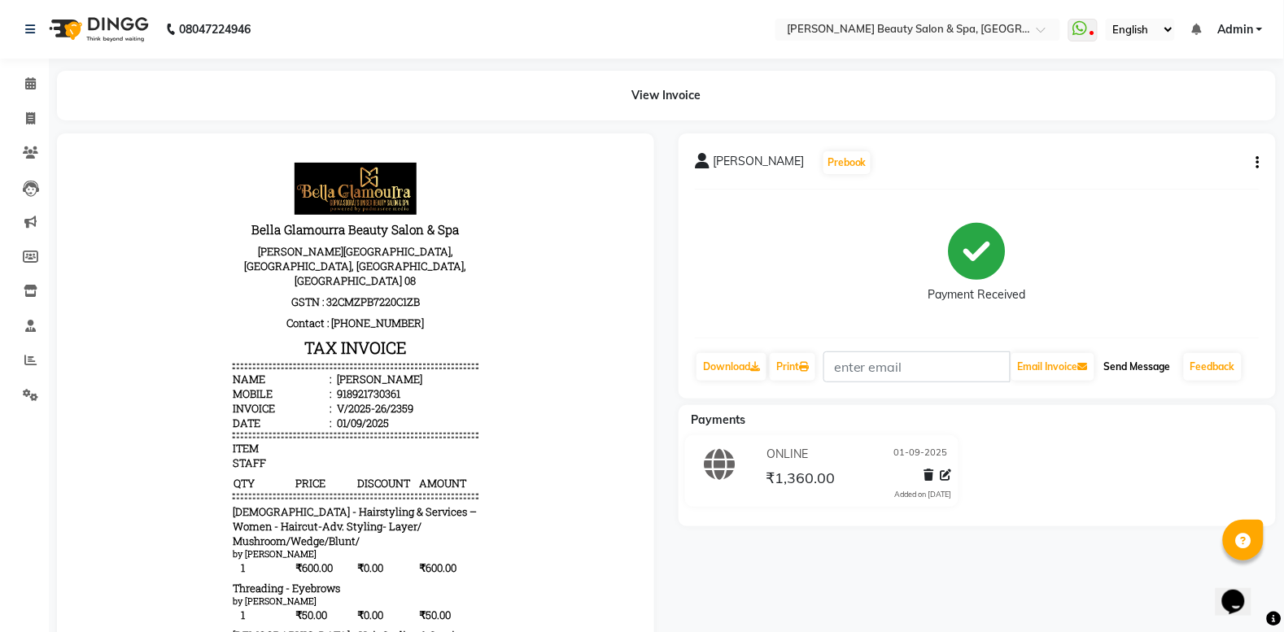
click at [1144, 364] on button "Send Message" at bounding box center [1138, 367] width 80 height 28
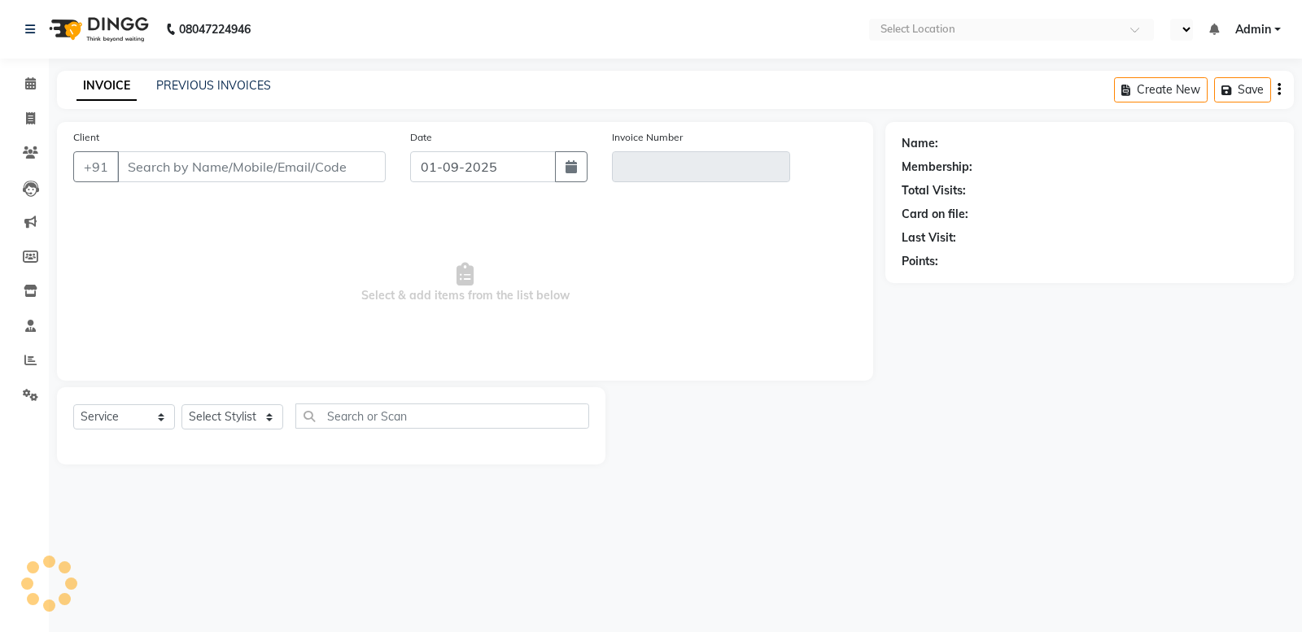
select select "service"
select select "en"
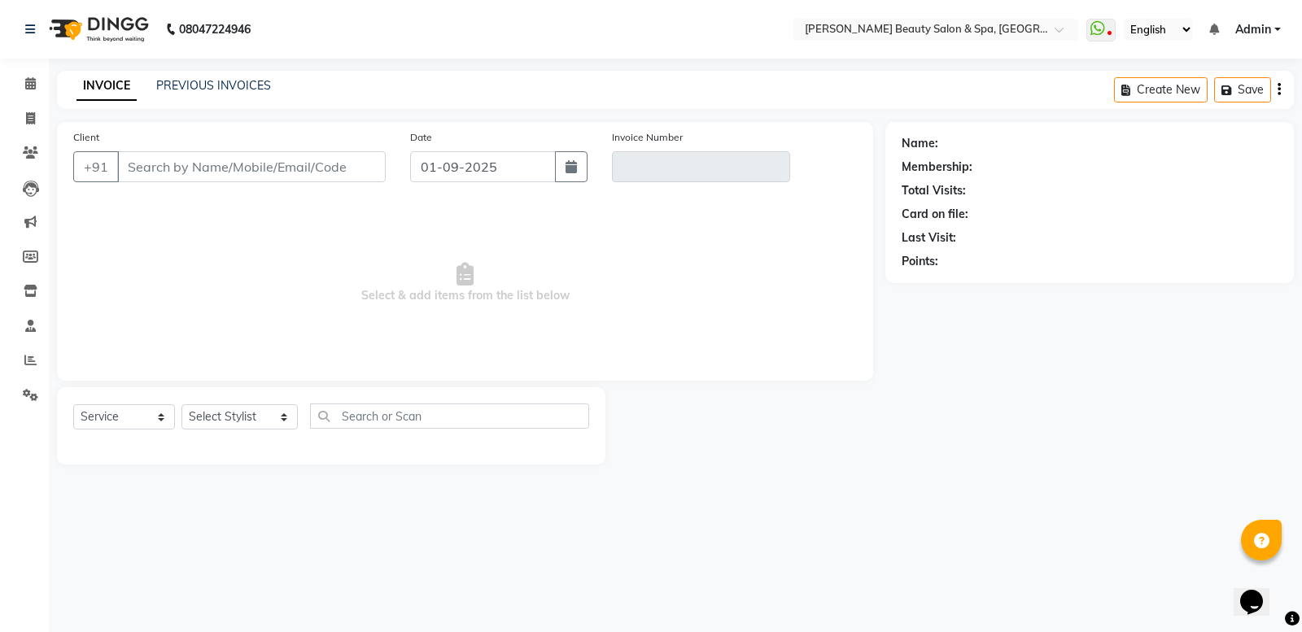
type input "9447826505"
type input "V/2025-26/2332"
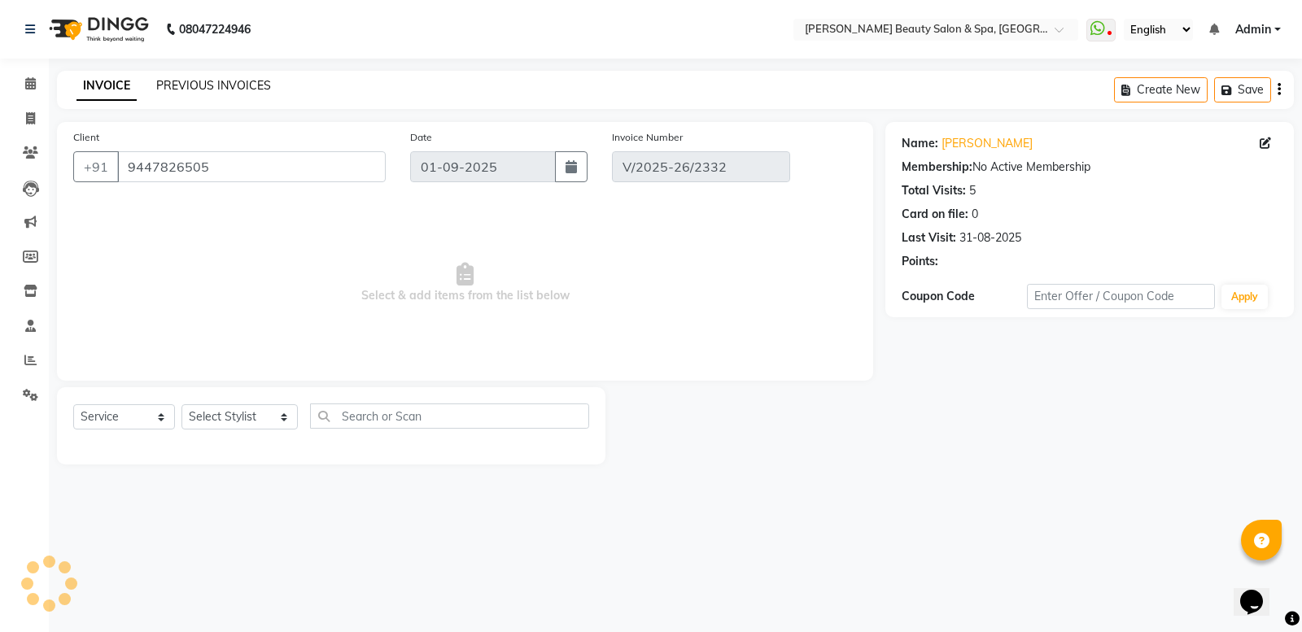
type input "31-08-2025"
select select "select"
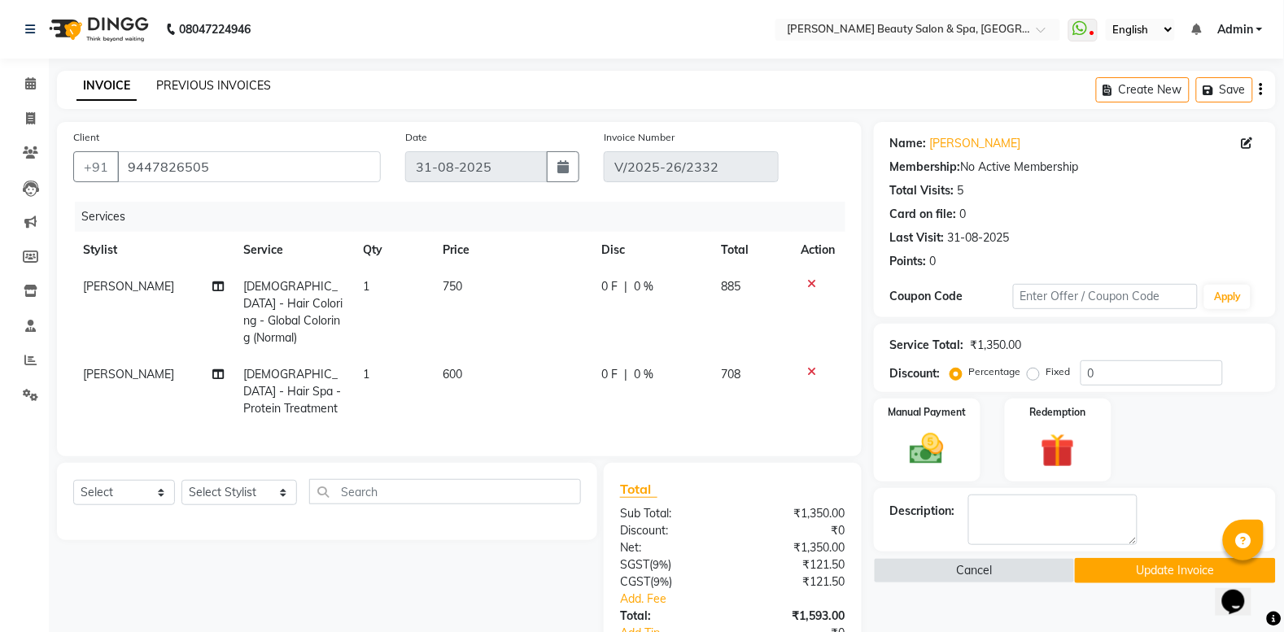
click at [263, 90] on link "PREVIOUS INVOICES" at bounding box center [213, 85] width 115 height 15
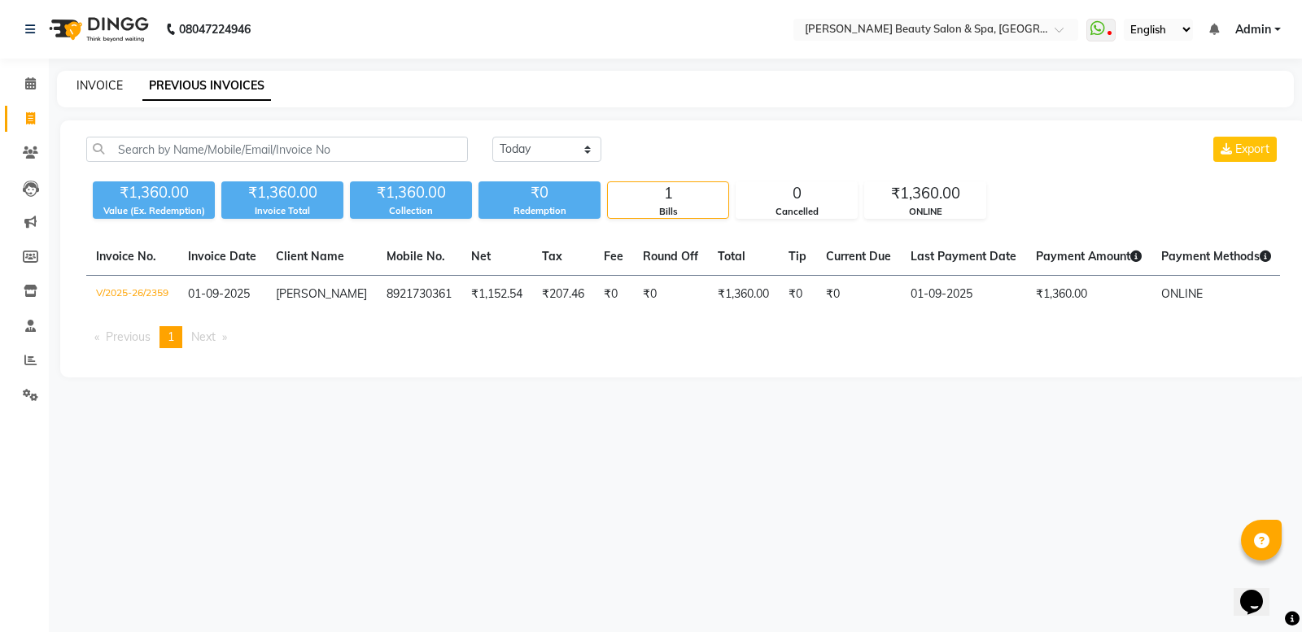
click at [87, 90] on link "INVOICE" at bounding box center [100, 85] width 46 height 15
select select "service"
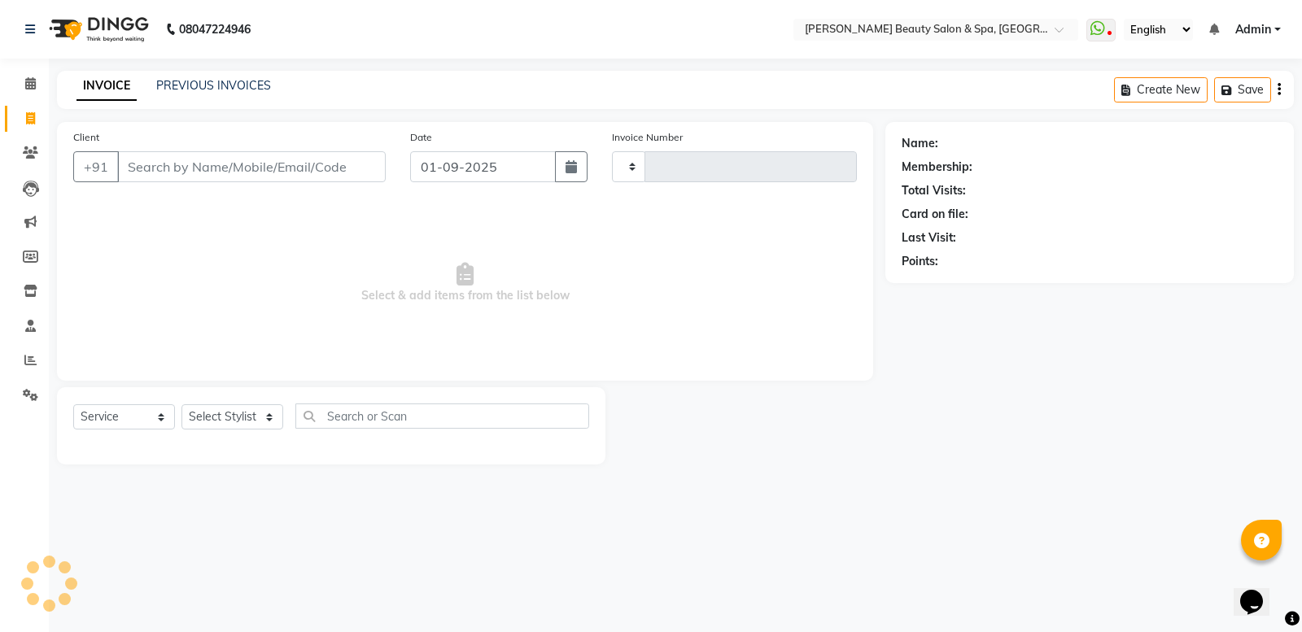
type input "2360"
select select "7524"
click at [200, 81] on link "PREVIOUS INVOICES" at bounding box center [213, 85] width 115 height 15
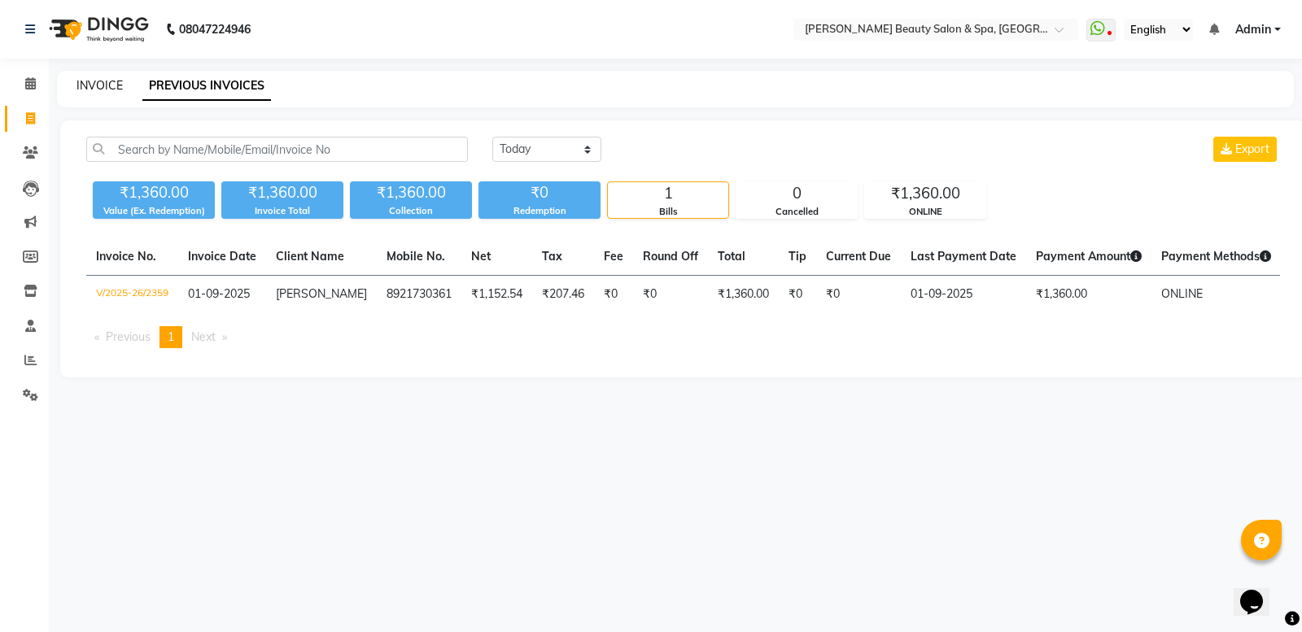
click at [100, 87] on link "INVOICE" at bounding box center [100, 85] width 46 height 15
select select "service"
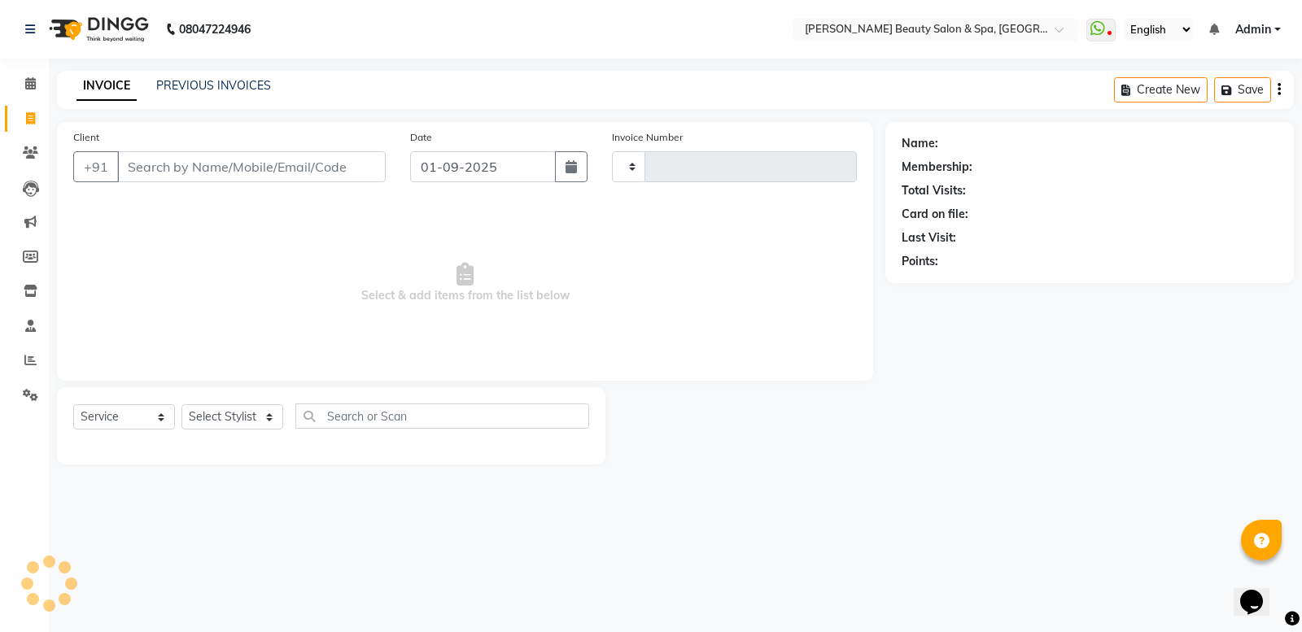
type input "2360"
select select "7524"
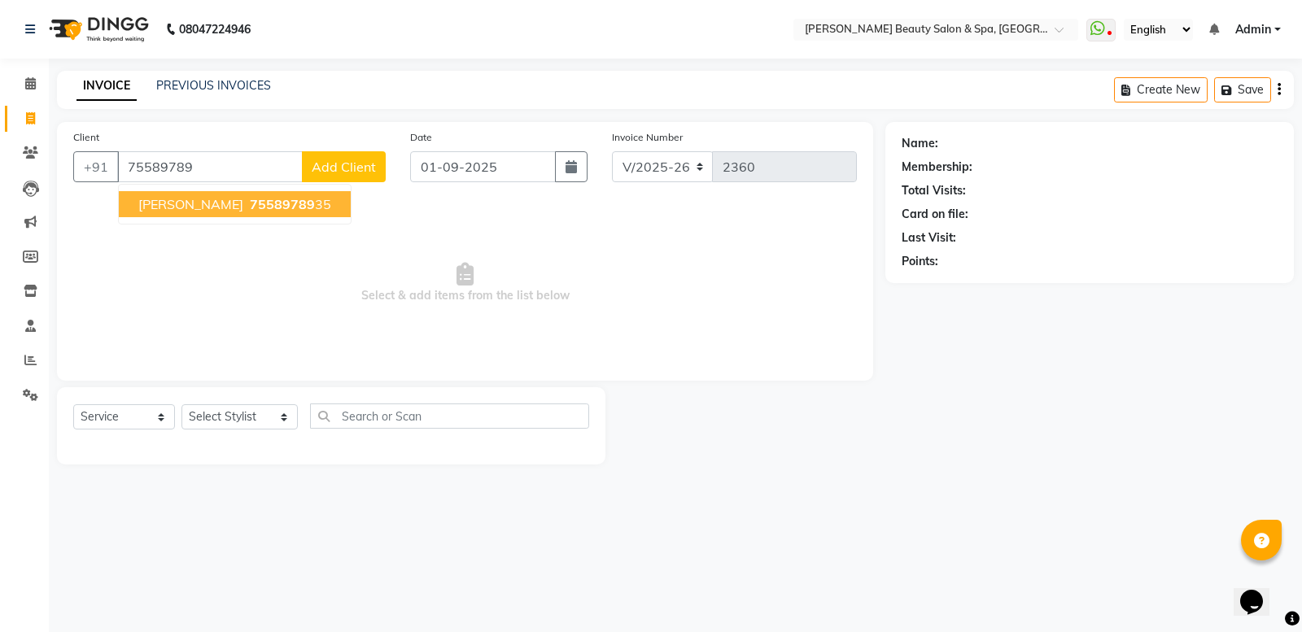
click at [282, 210] on ngb-highlight "75589789 35" at bounding box center [289, 204] width 85 height 16
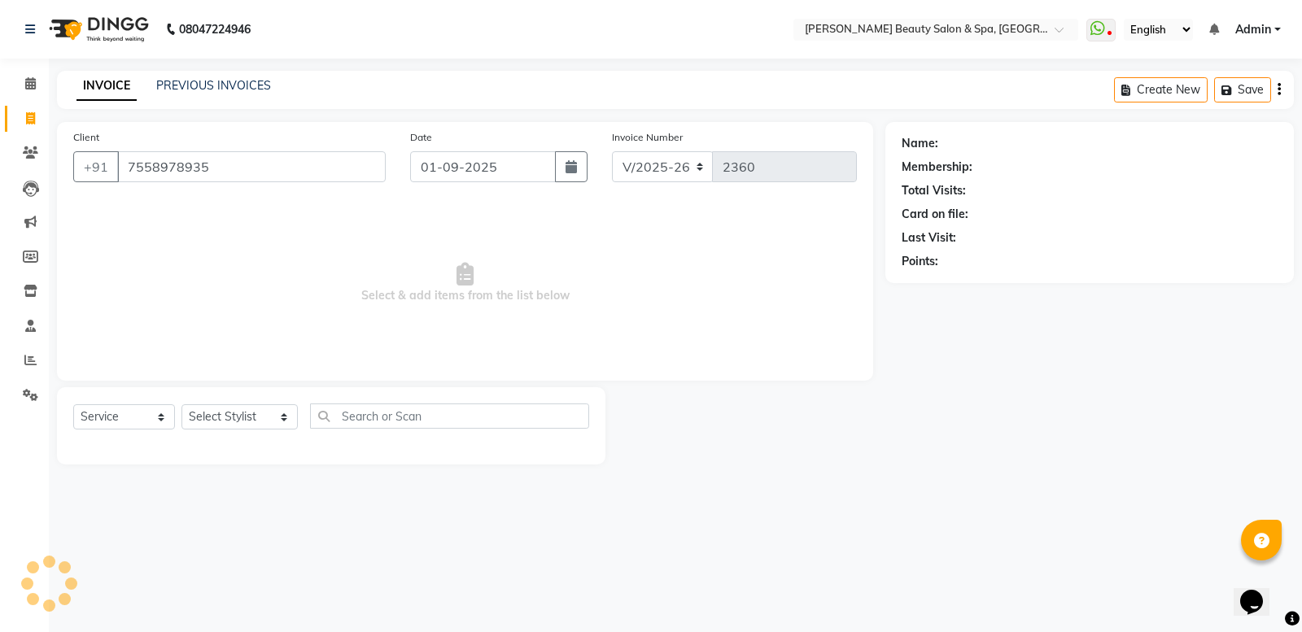
type input "7558978935"
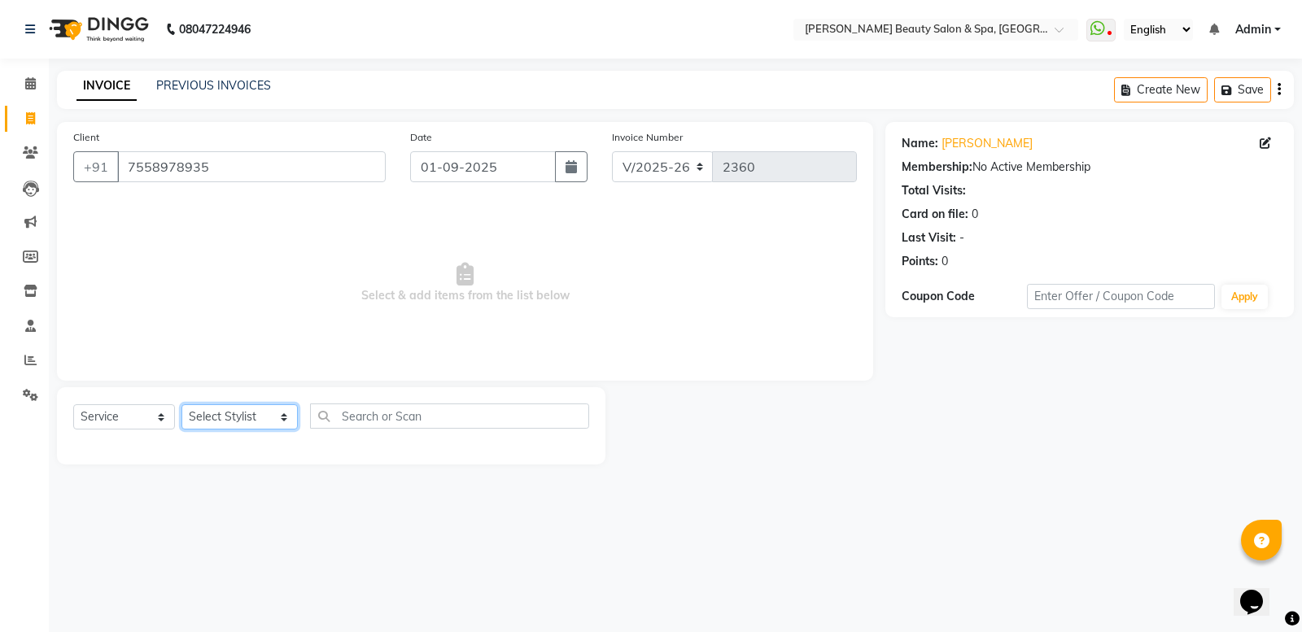
click at [243, 419] on select "Select Stylist Admin Azeem Zameer Bhumika Tamang Gopika Sooraj Meena Chethri Mi…" at bounding box center [240, 417] width 116 height 25
select select "83646"
click at [182, 405] on select "Select Stylist Admin Azeem Zameer Bhumika Tamang Gopika Sooraj Meena Chethri Mi…" at bounding box center [240, 417] width 116 height 25
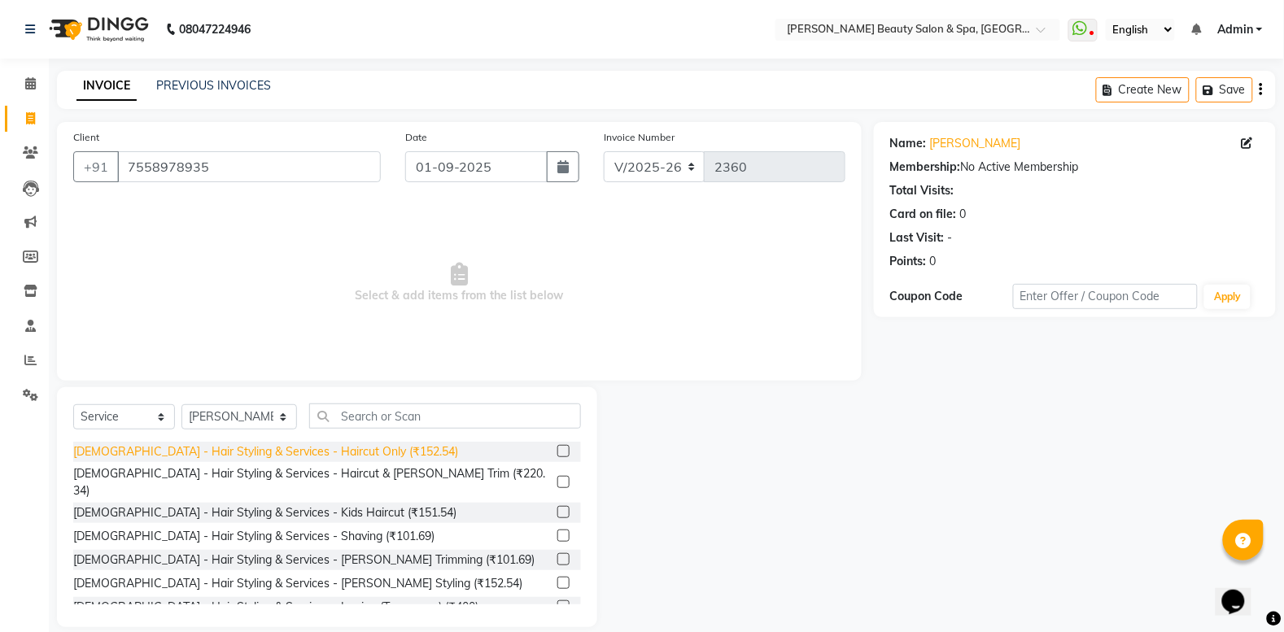
click at [252, 448] on div "Gents - Hair Styling & Services - Haircut Only (₹152.54)" at bounding box center [265, 452] width 385 height 17
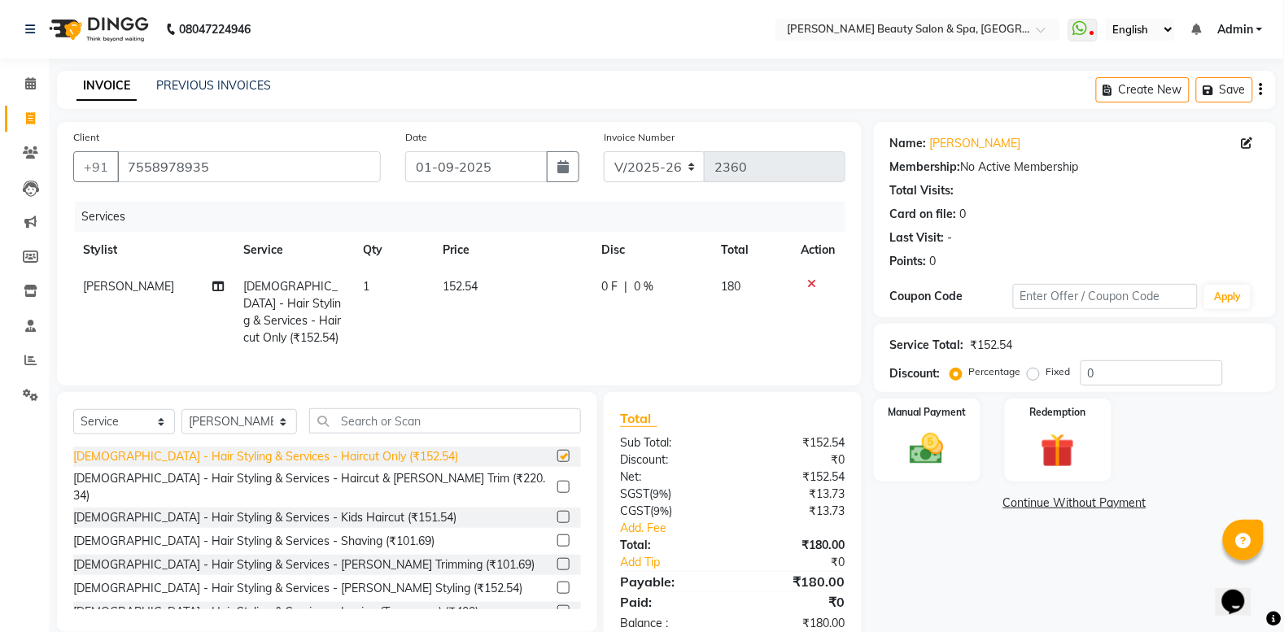
checkbox input "false"
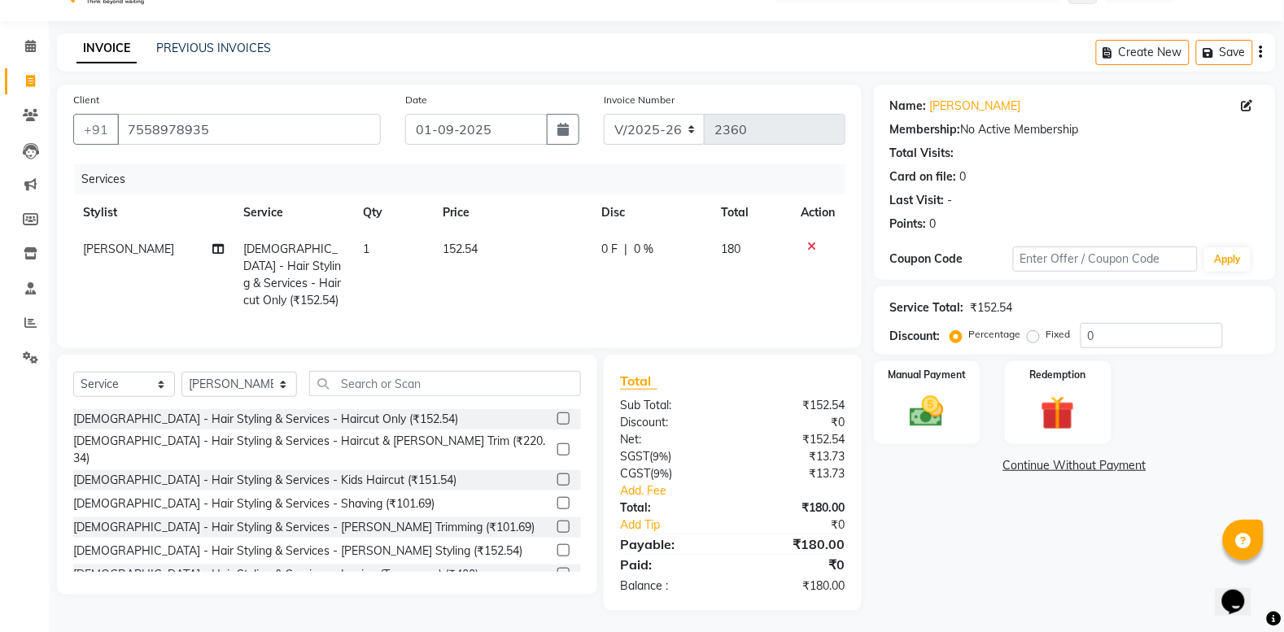
scroll to position [58, 0]
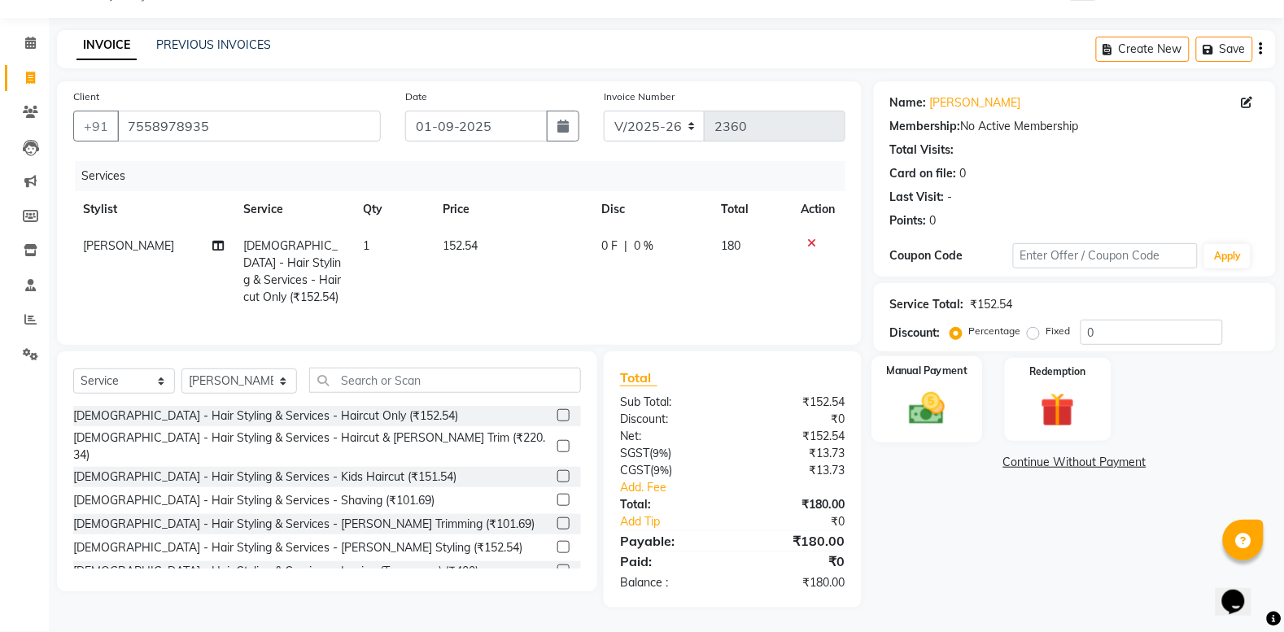
click at [950, 391] on img at bounding box center [928, 408] width 58 height 41
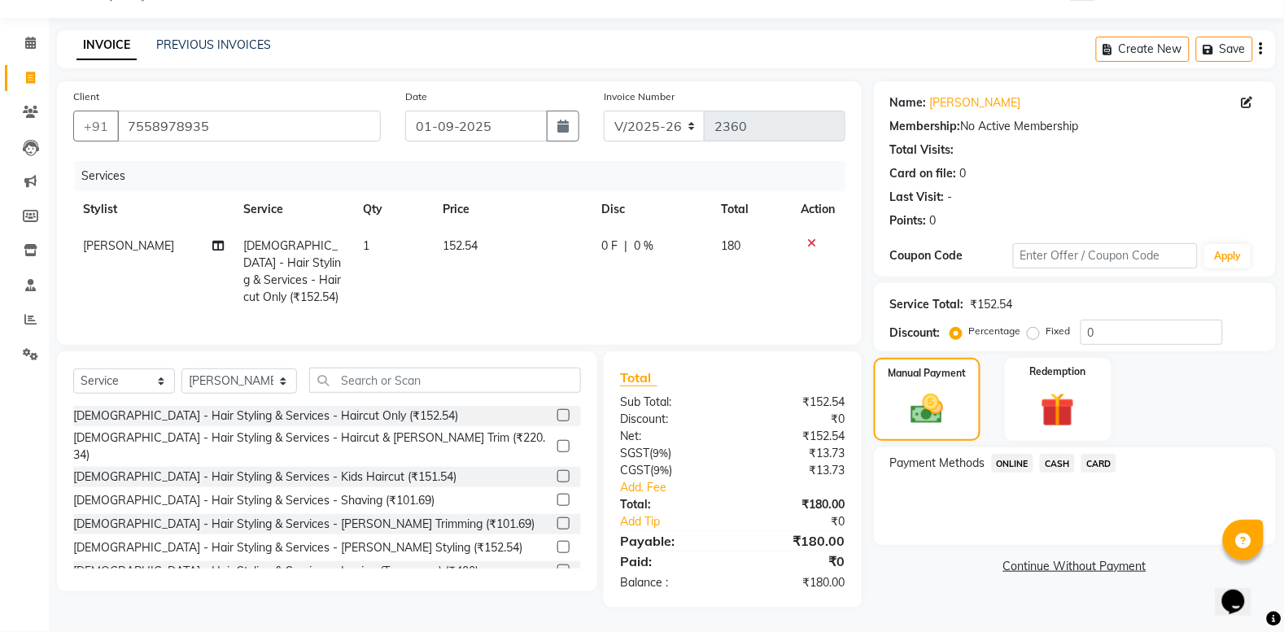
click at [1064, 454] on span "CASH" at bounding box center [1057, 463] width 35 height 19
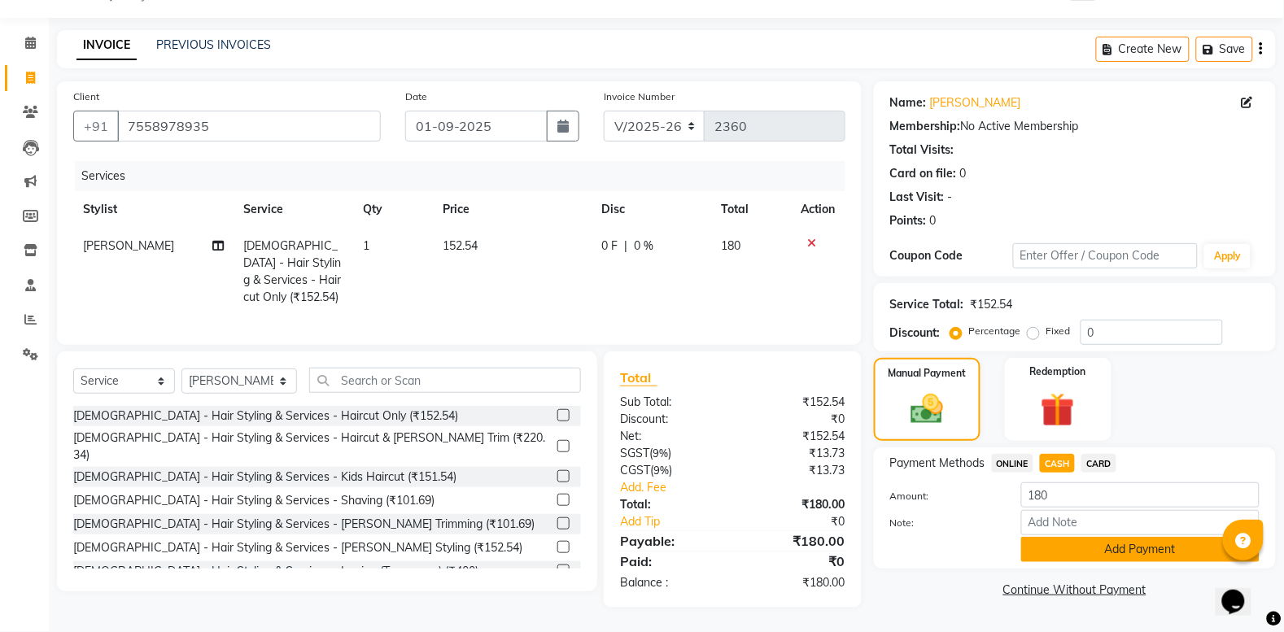
click at [1087, 537] on button "Add Payment" at bounding box center [1140, 549] width 238 height 25
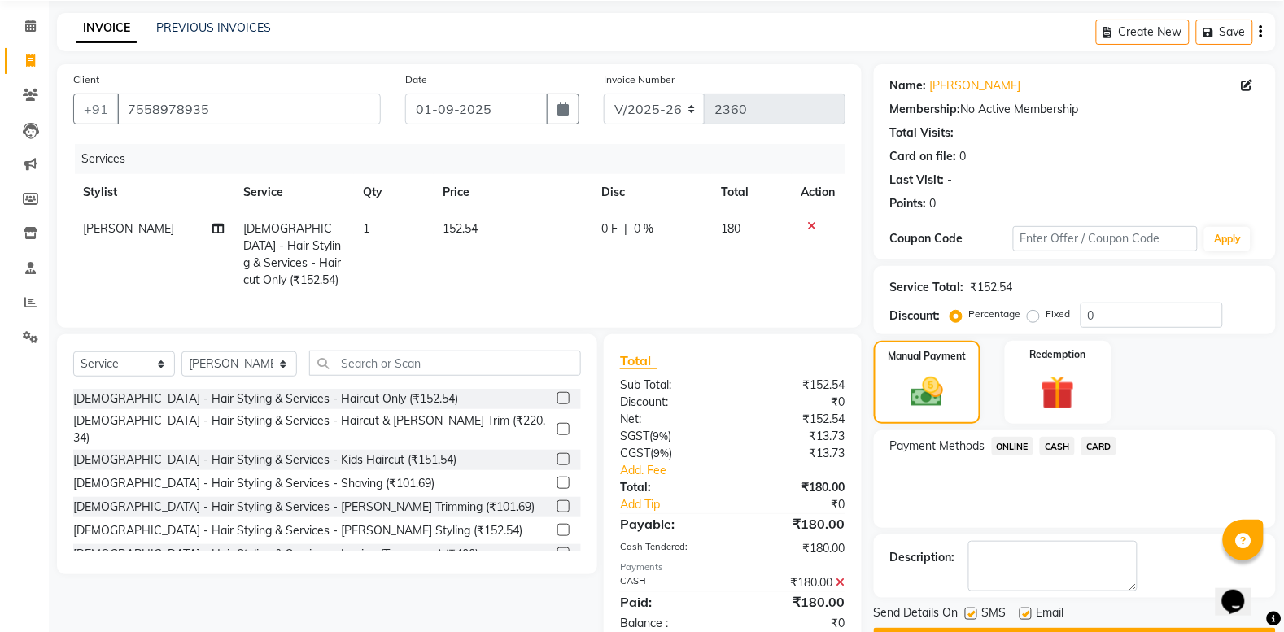
scroll to position [115, 0]
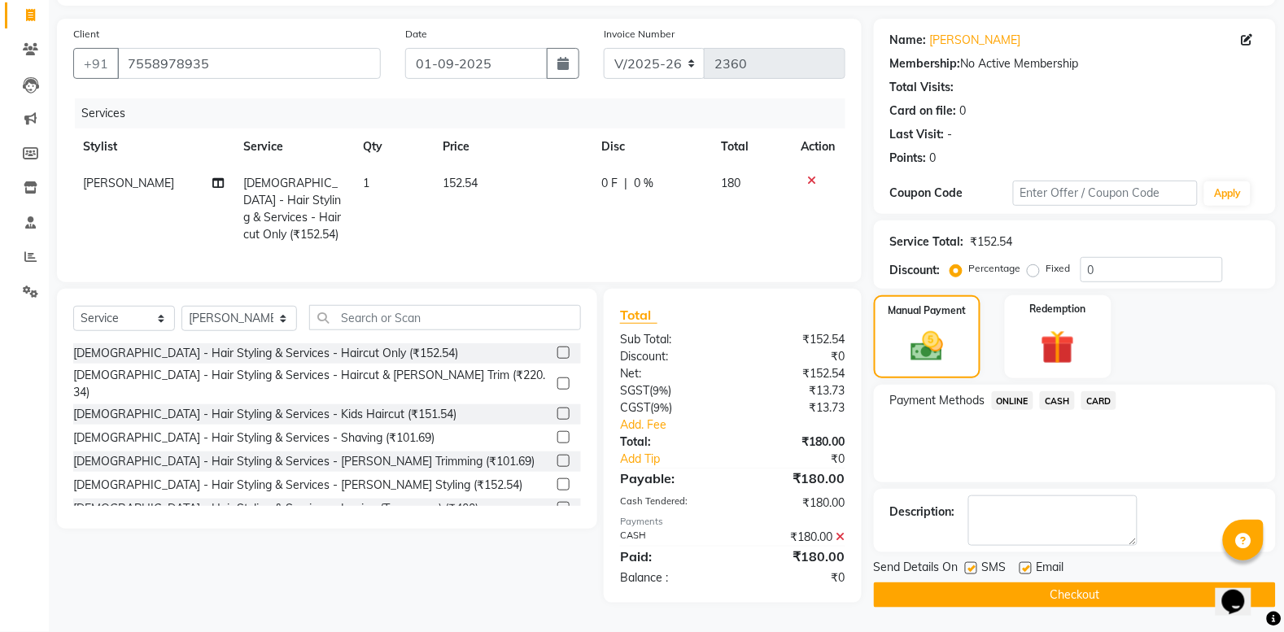
click at [1065, 588] on button "Checkout" at bounding box center [1075, 595] width 402 height 25
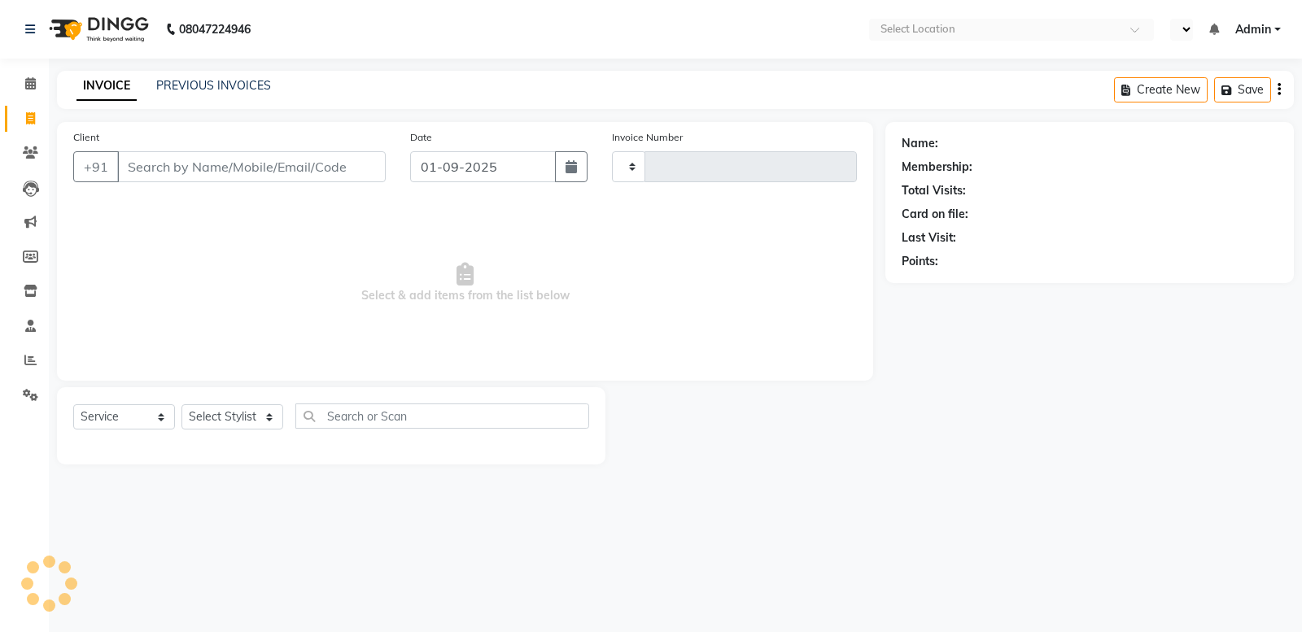
select select "service"
type input "2361"
select select "en"
select select "7524"
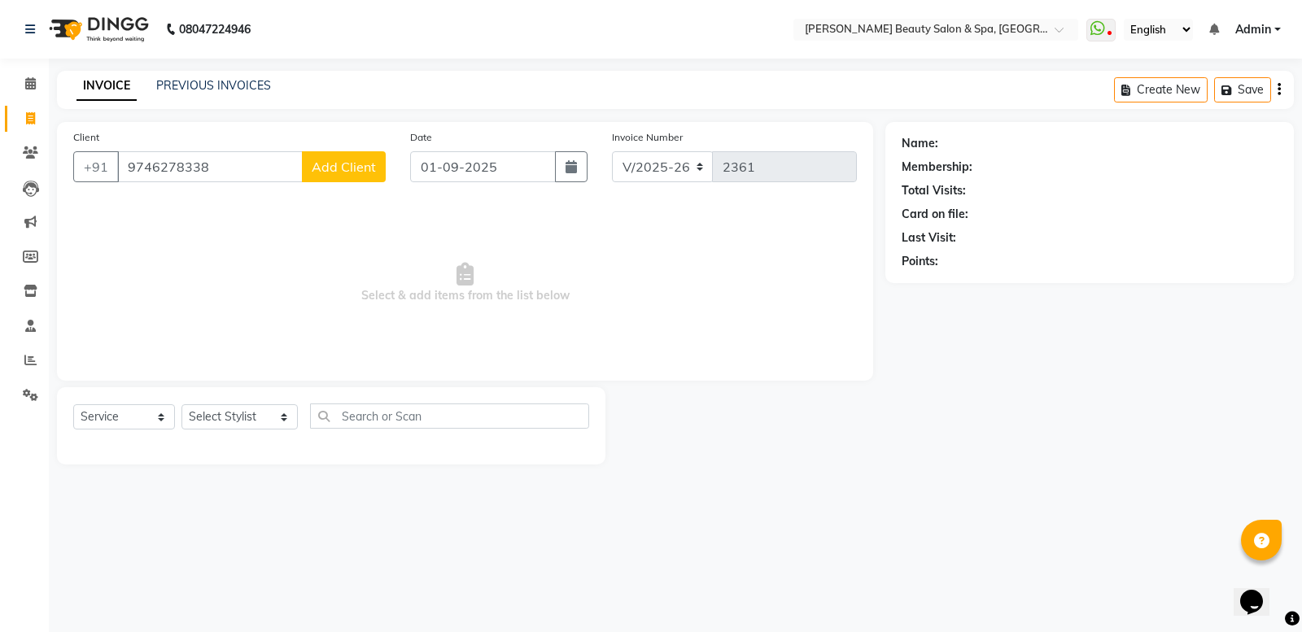
type input "9746278338"
click at [336, 164] on span "Add Client" at bounding box center [344, 167] width 64 height 16
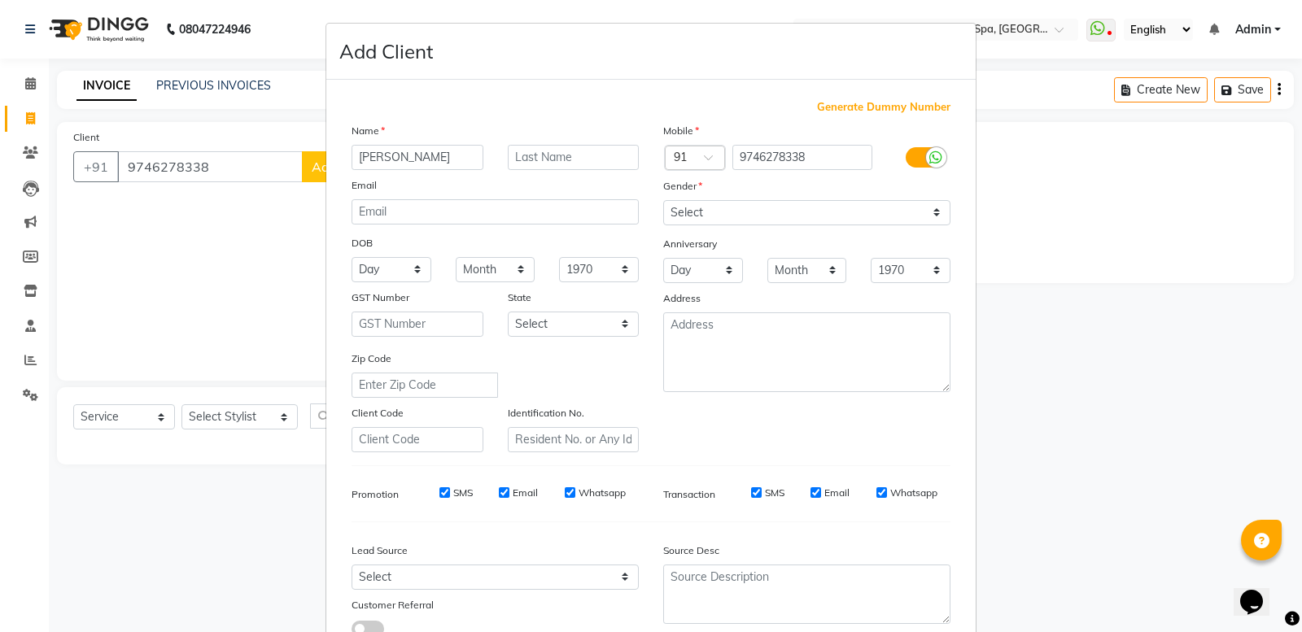
type input "rivin"
drag, startPoint x: 826, startPoint y: 200, endPoint x: 830, endPoint y: 218, distance: 18.4
click at [830, 200] on select "Select Male Female Other Prefer Not To Say" at bounding box center [806, 212] width 287 height 25
select select "male"
click at [663, 200] on select "Select Male Female Other Prefer Not To Say" at bounding box center [806, 212] width 287 height 25
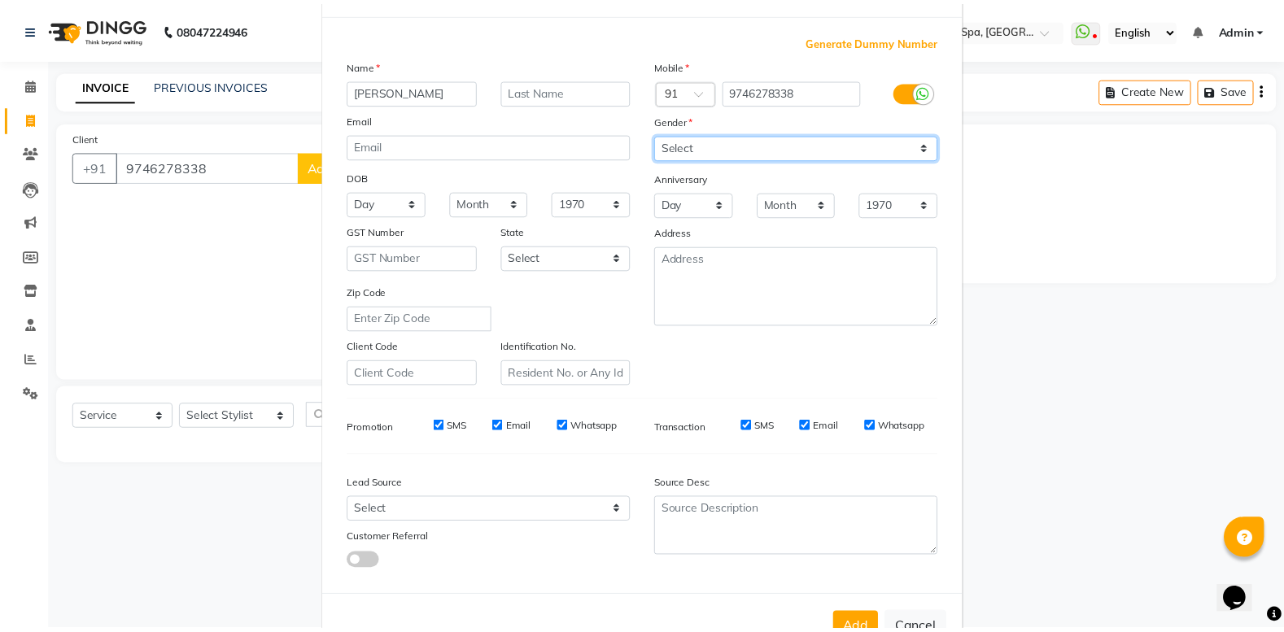
scroll to position [112, 0]
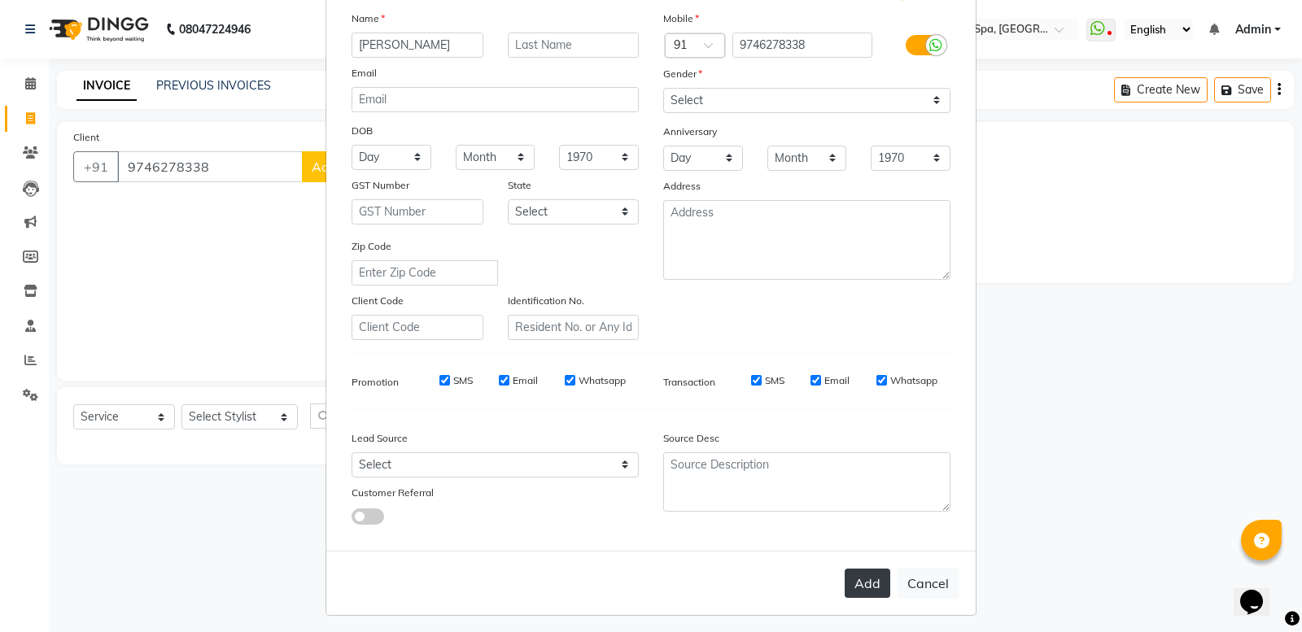
click at [859, 569] on button "Add" at bounding box center [868, 583] width 46 height 29
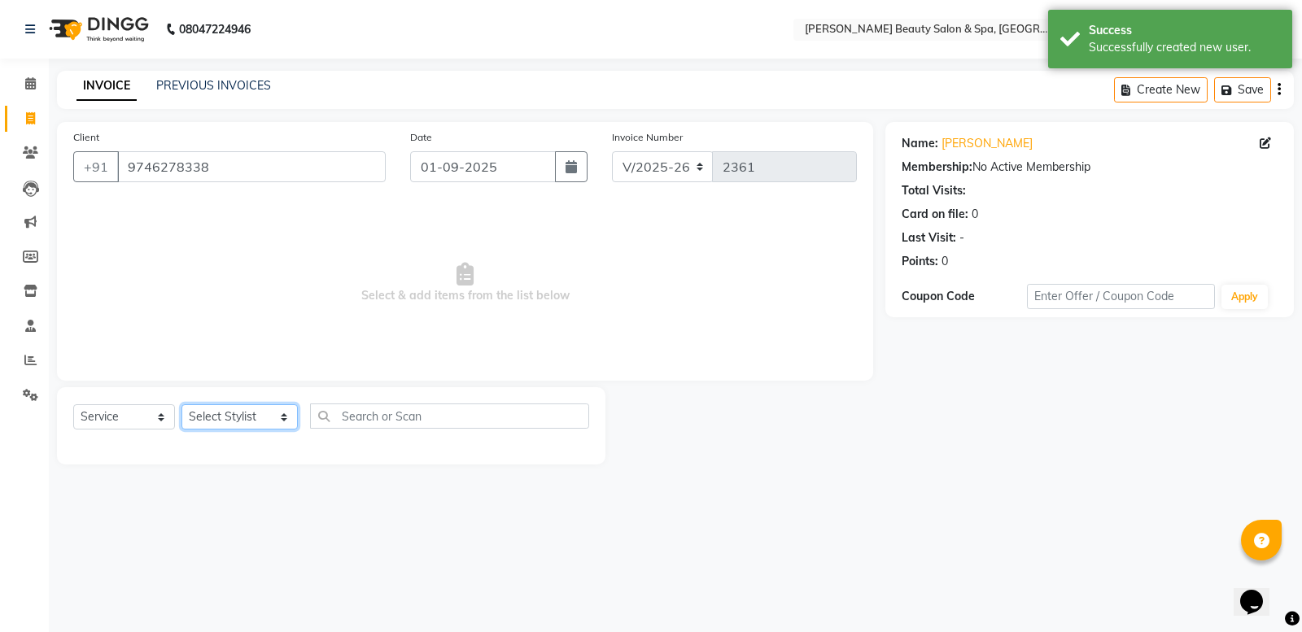
click at [256, 416] on select "Select Stylist Admin [PERSON_NAME] [PERSON_NAME] [PERSON_NAME] [PERSON_NAME] [P…" at bounding box center [240, 417] width 116 height 25
select select "83646"
click at [182, 405] on select "Select Stylist Admin [PERSON_NAME] [PERSON_NAME] [PERSON_NAME] [PERSON_NAME] [P…" at bounding box center [240, 417] width 116 height 25
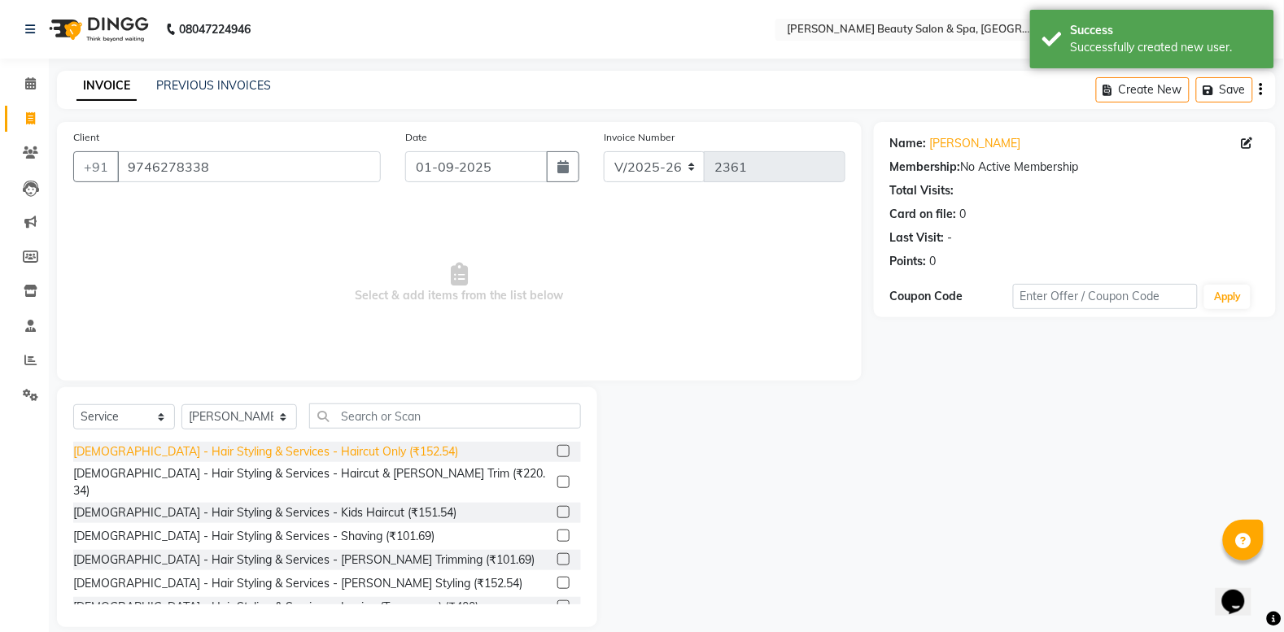
click at [308, 444] on div "[DEMOGRAPHIC_DATA] - Hair Styling & Services - Haircut Only (₹152.54)" at bounding box center [265, 452] width 385 height 17
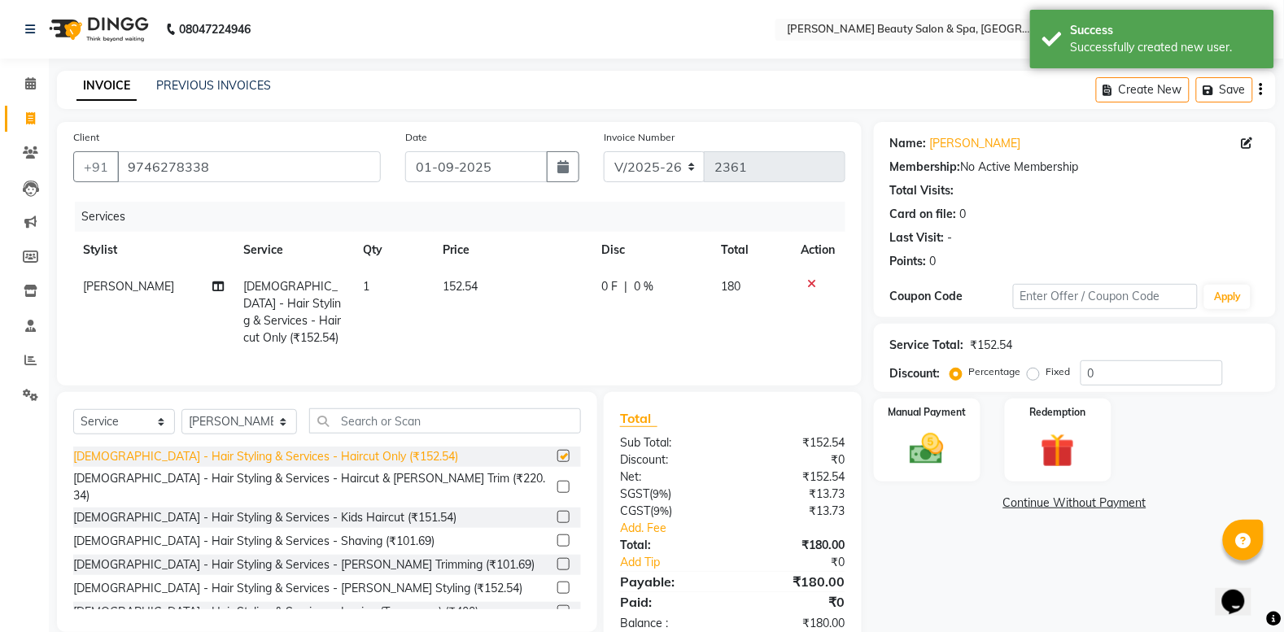
checkbox input "false"
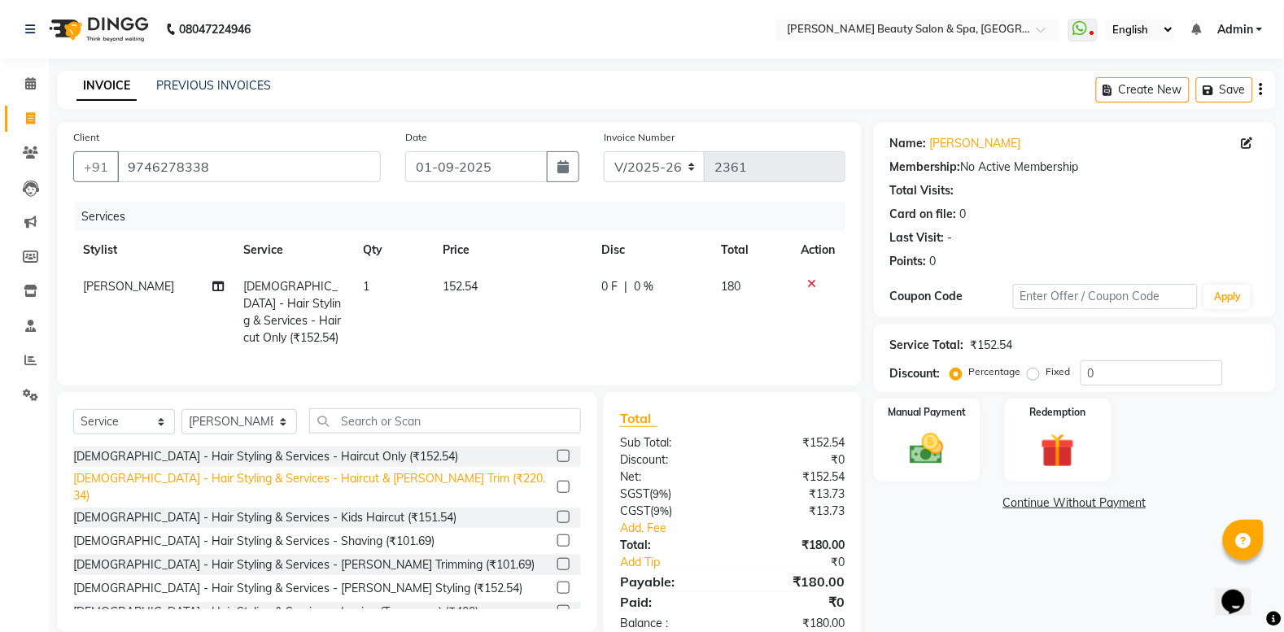
click at [350, 491] on div "[DEMOGRAPHIC_DATA] - Hair Styling & Services - Haircut & [PERSON_NAME] Trim (₹2…" at bounding box center [312, 487] width 478 height 34
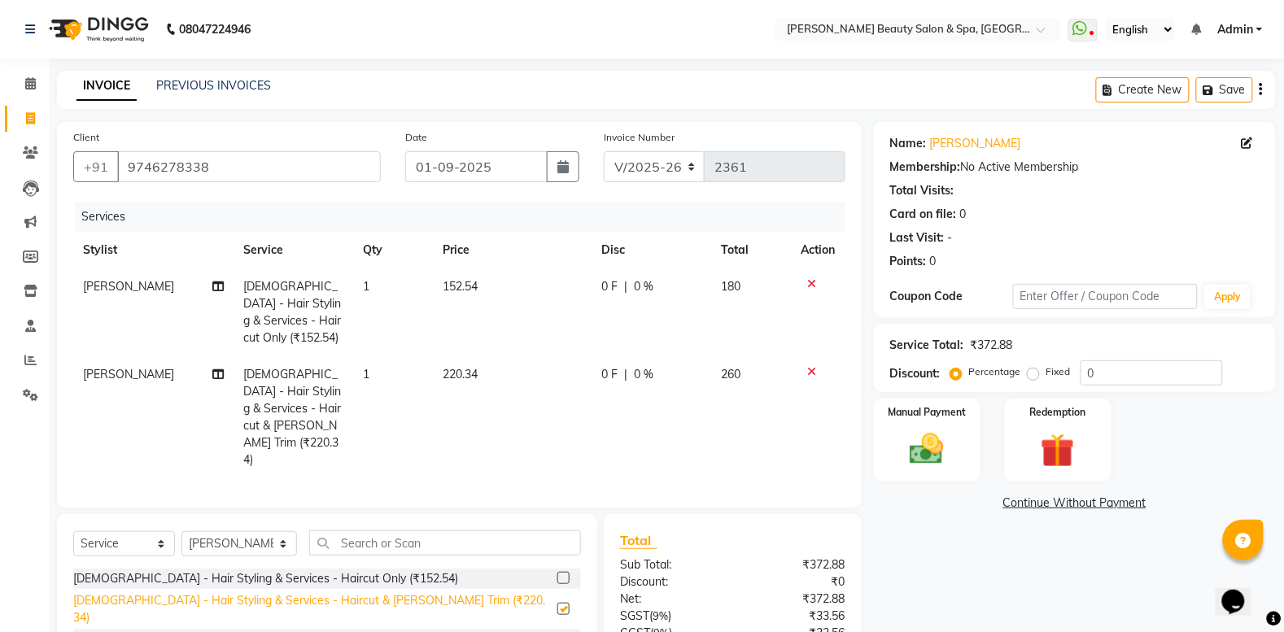
checkbox input "false"
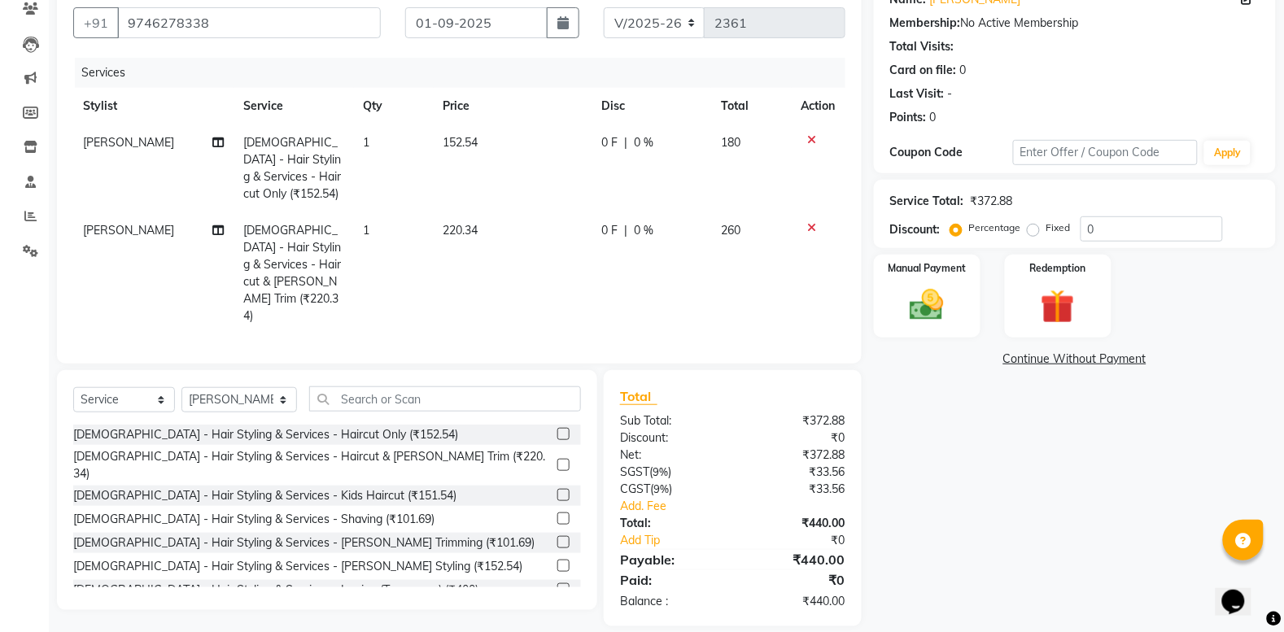
scroll to position [145, 0]
click at [925, 295] on img at bounding box center [928, 304] width 58 height 41
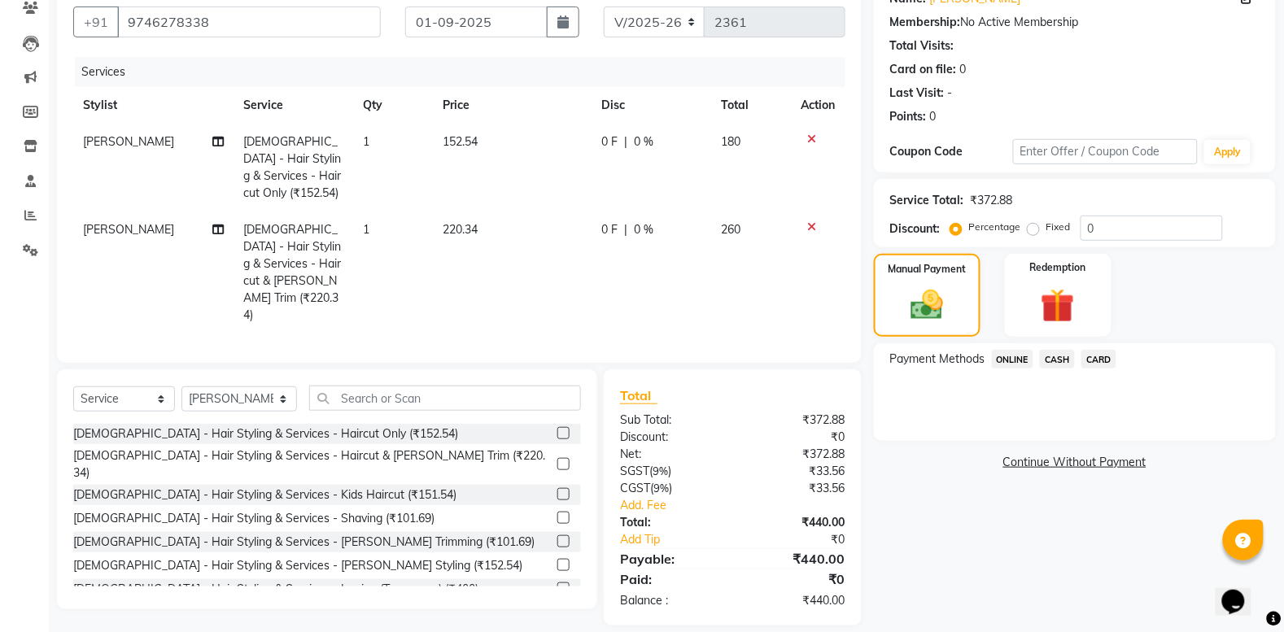
click at [1018, 364] on span "ONLINE" at bounding box center [1013, 359] width 42 height 19
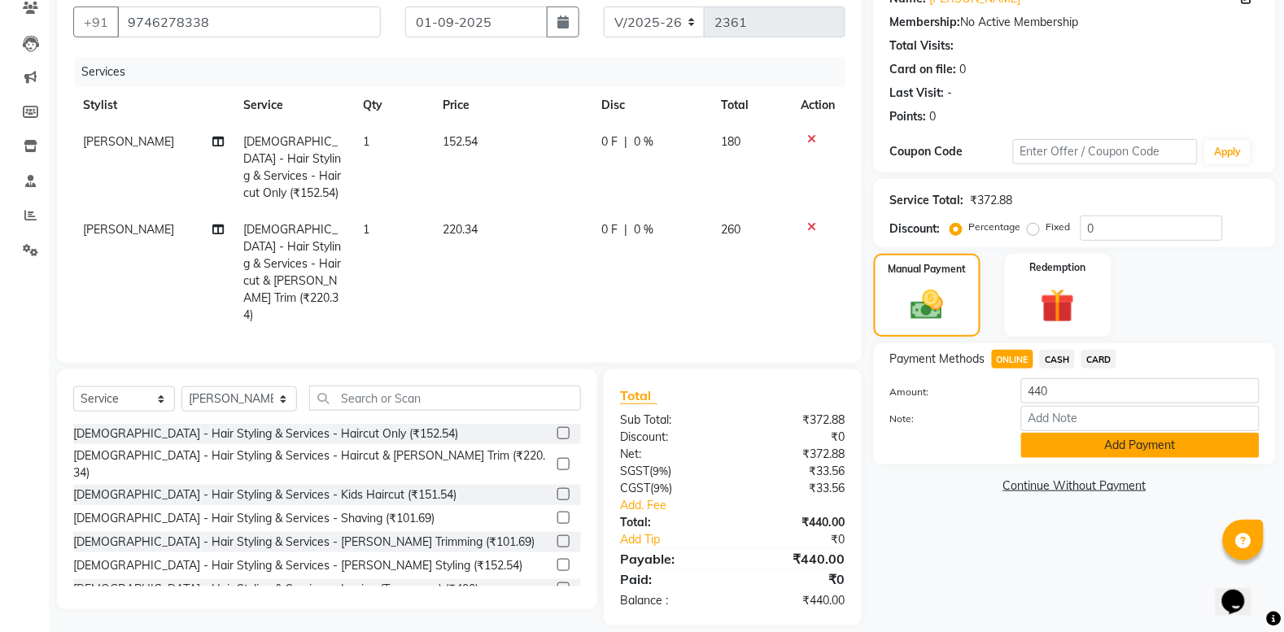
click at [1056, 437] on button "Add Payment" at bounding box center [1140, 445] width 238 height 25
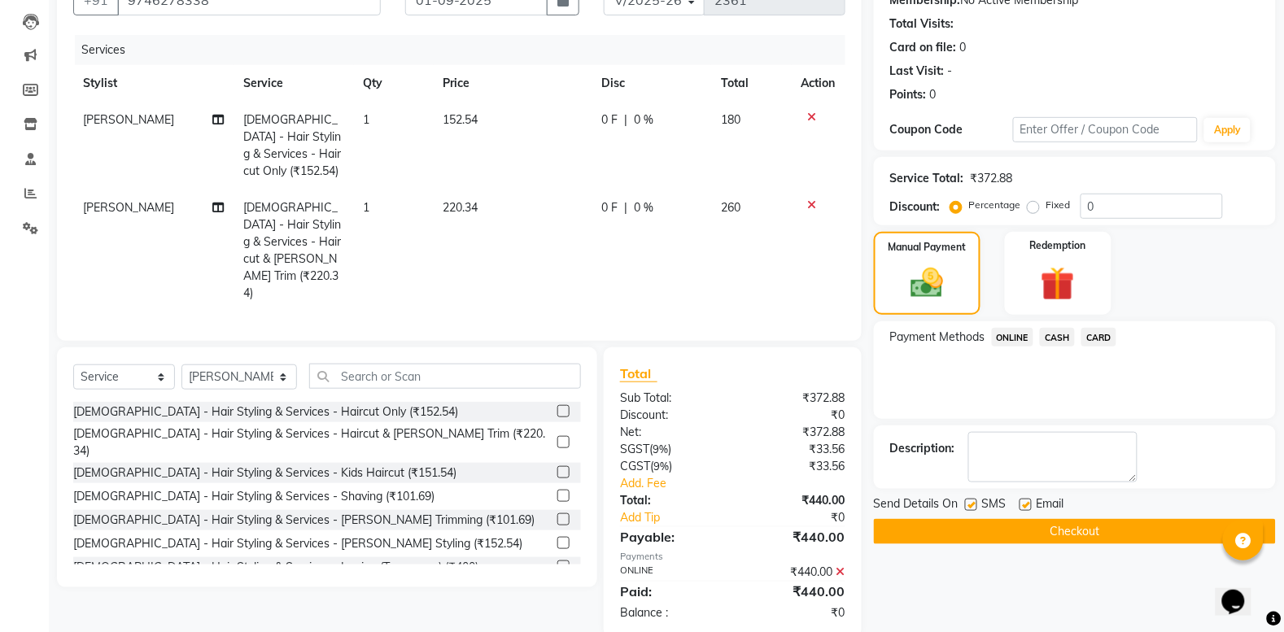
scroll to position [179, 0]
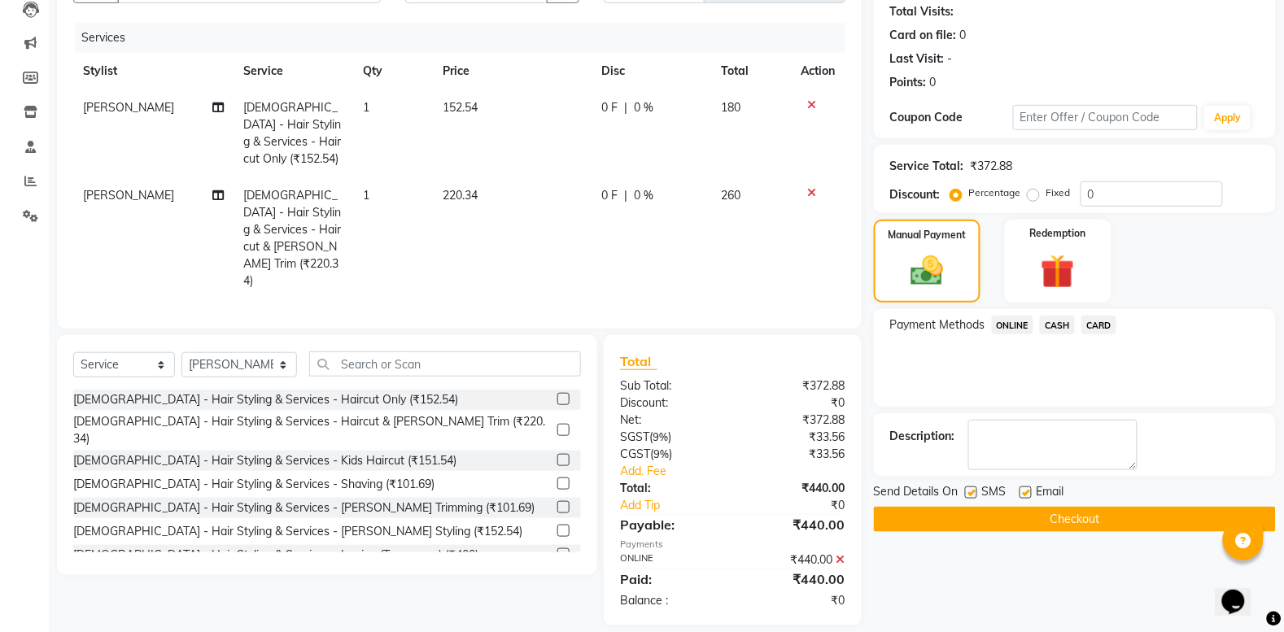
click at [1032, 525] on button "Checkout" at bounding box center [1075, 519] width 402 height 25
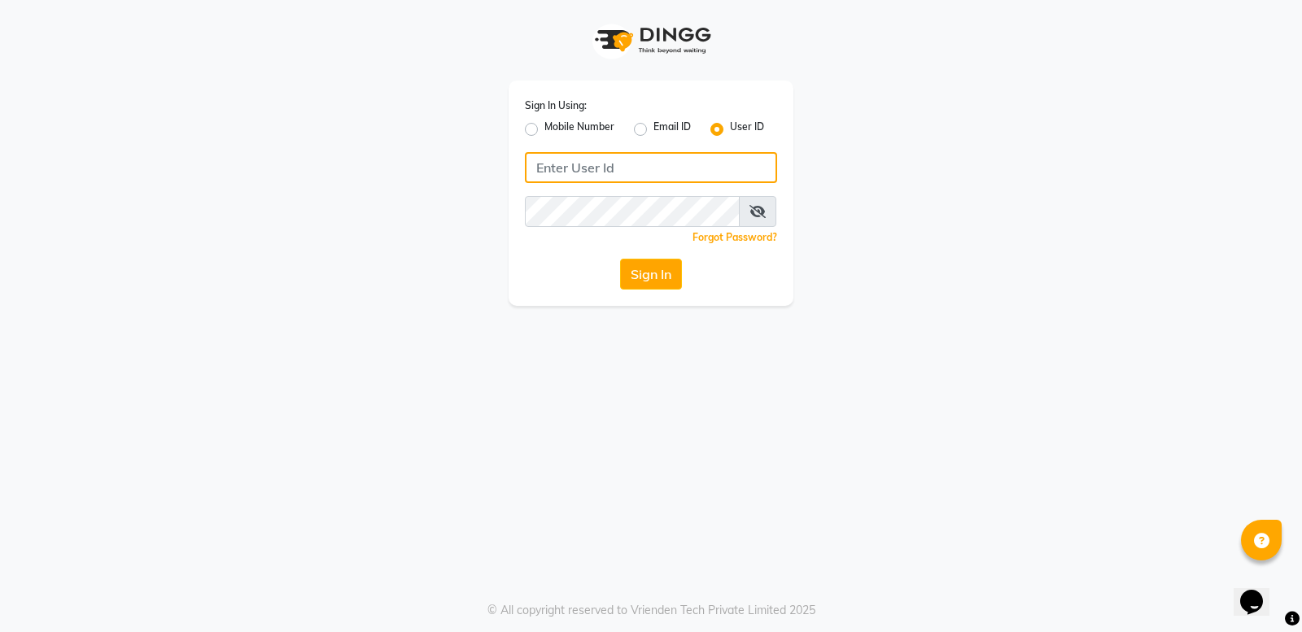
type input "bellaglamourra123"
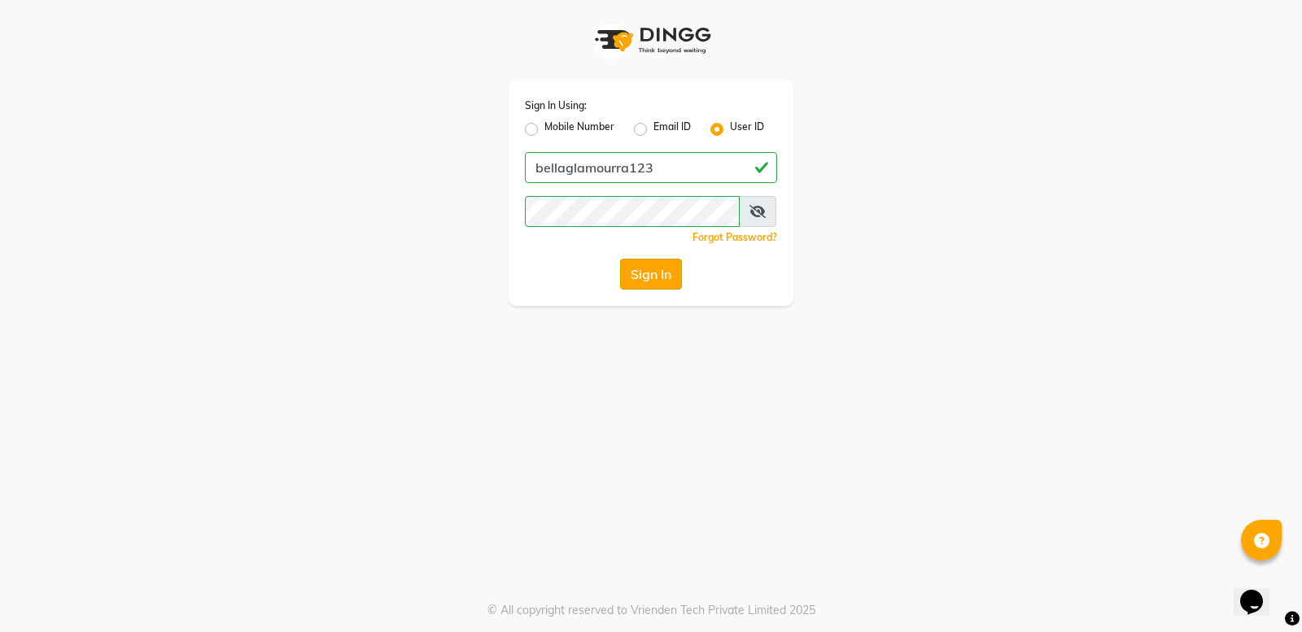
click at [639, 269] on button "Sign In" at bounding box center [651, 274] width 62 height 31
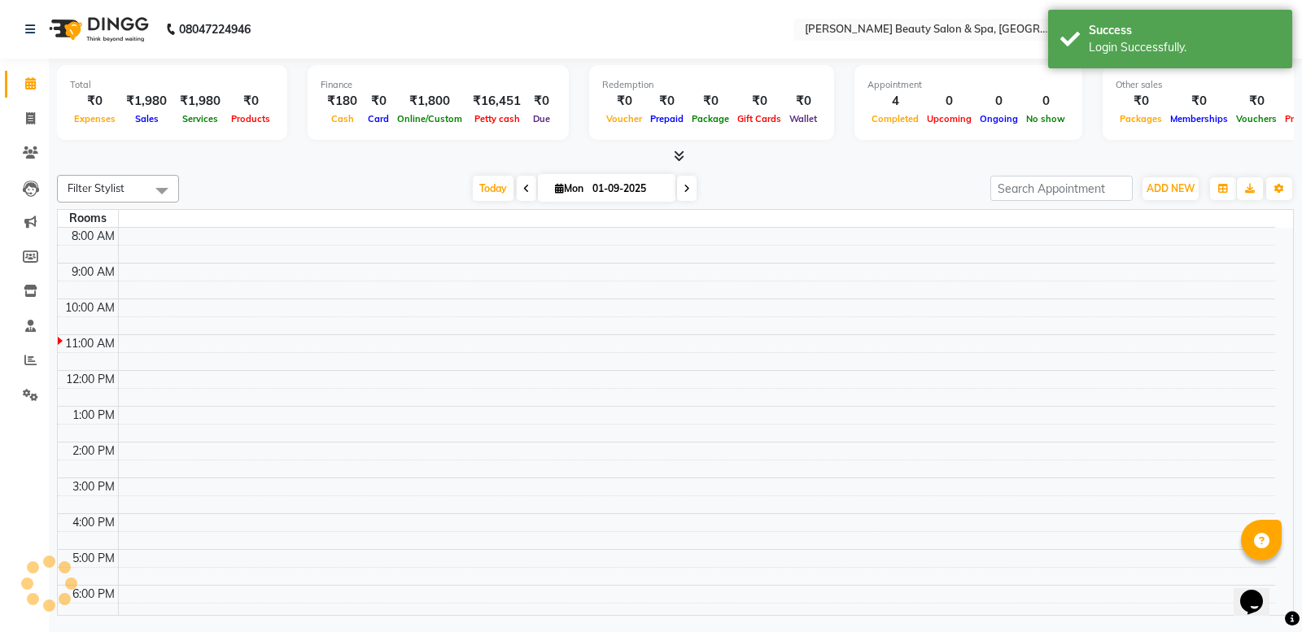
select select "en"
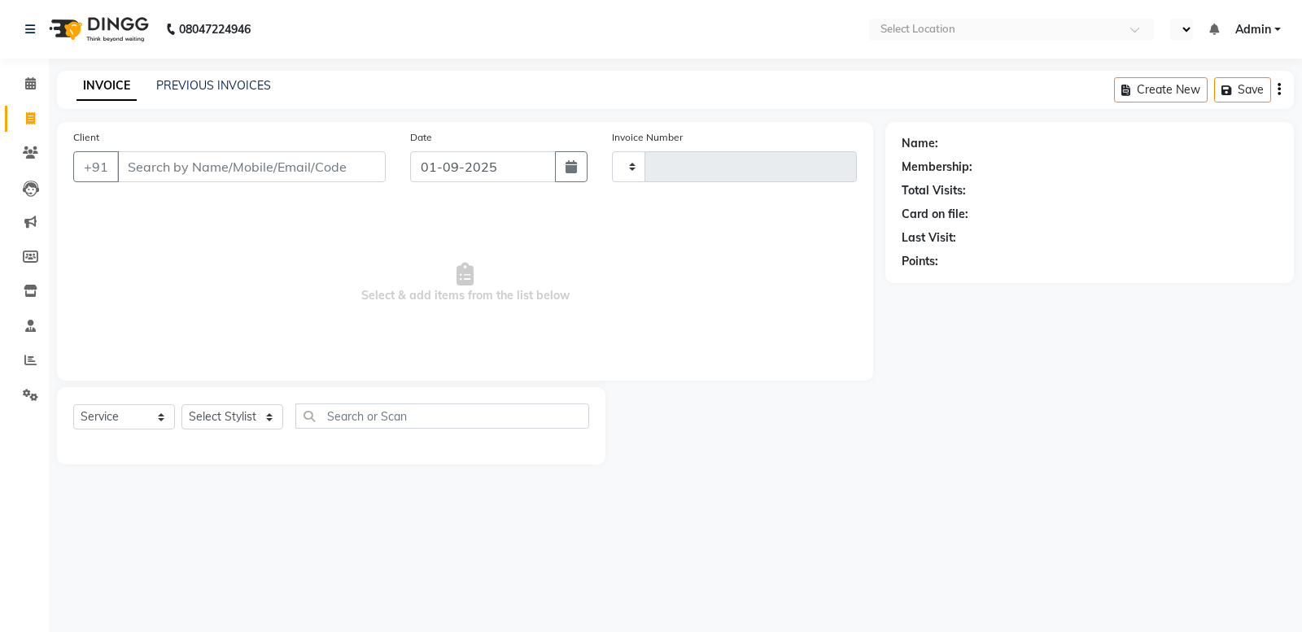
select select "service"
type input "2362"
click at [303, 187] on div "Client +91" at bounding box center [229, 162] width 337 height 67
select select "en"
select select "7524"
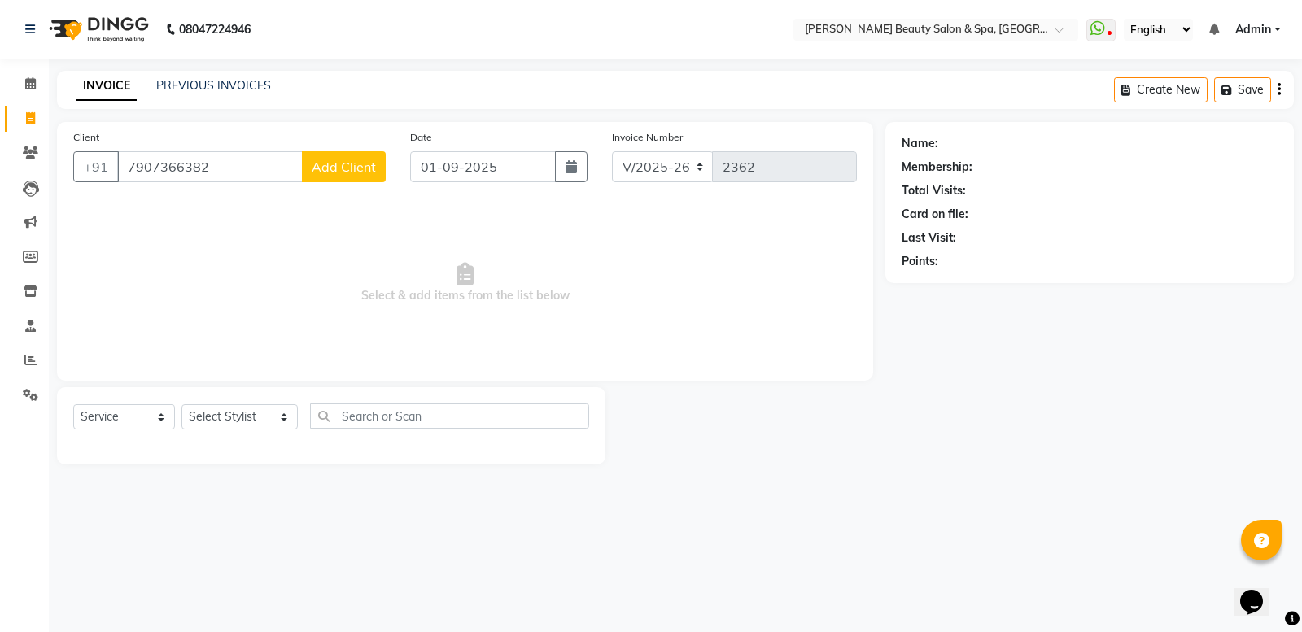
type input "7907366382"
click at [323, 171] on span "Add Client" at bounding box center [344, 167] width 64 height 16
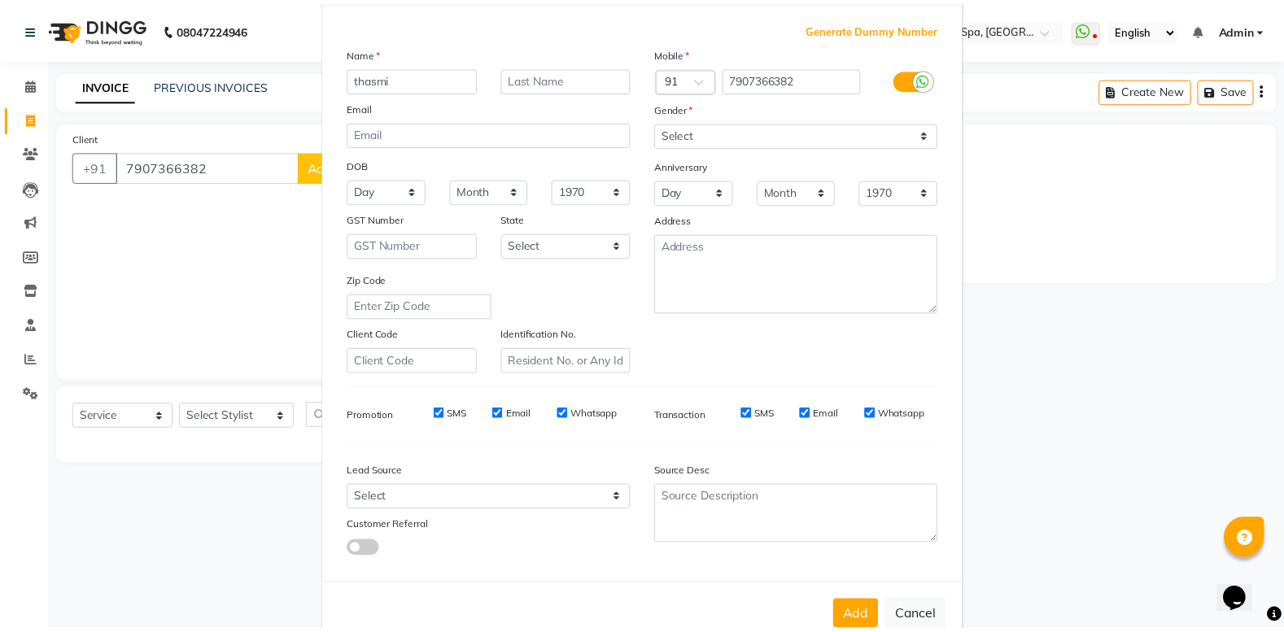
scroll to position [102, 0]
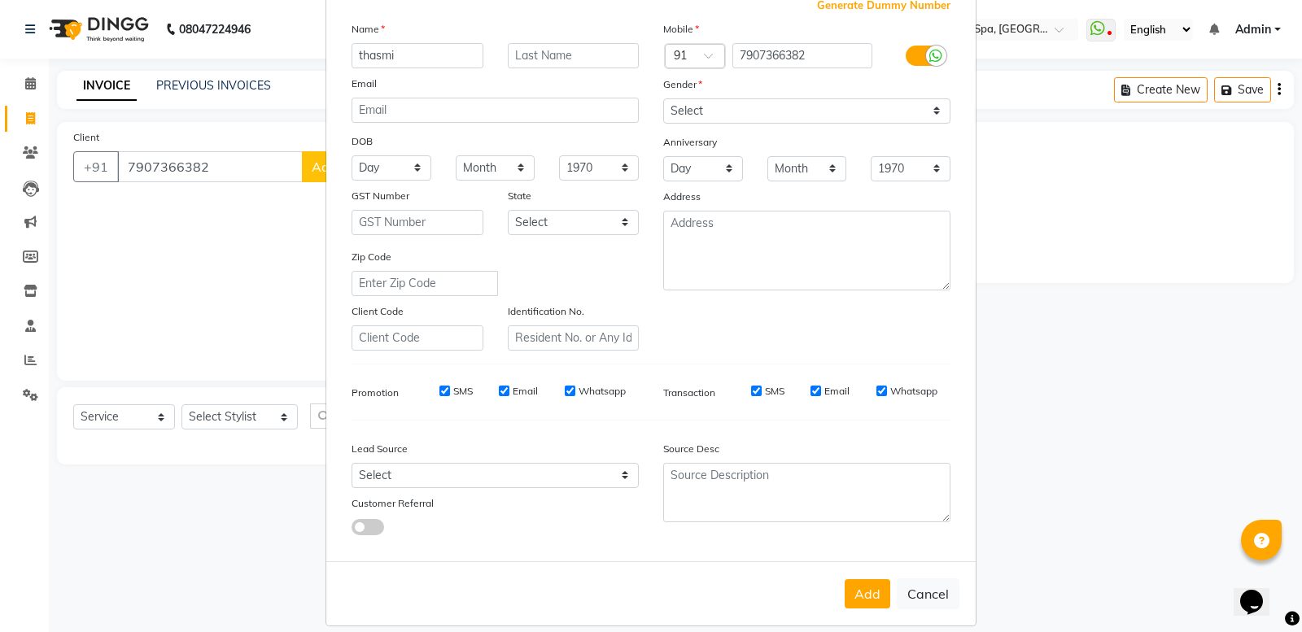
type input "thasmi"
click at [799, 103] on select "Select Male Female Other Prefer Not To Say" at bounding box center [806, 110] width 287 height 25
select select "female"
click at [663, 98] on select "Select Male Female Other Prefer Not To Say" at bounding box center [806, 110] width 287 height 25
click at [859, 588] on button "Add" at bounding box center [868, 594] width 46 height 29
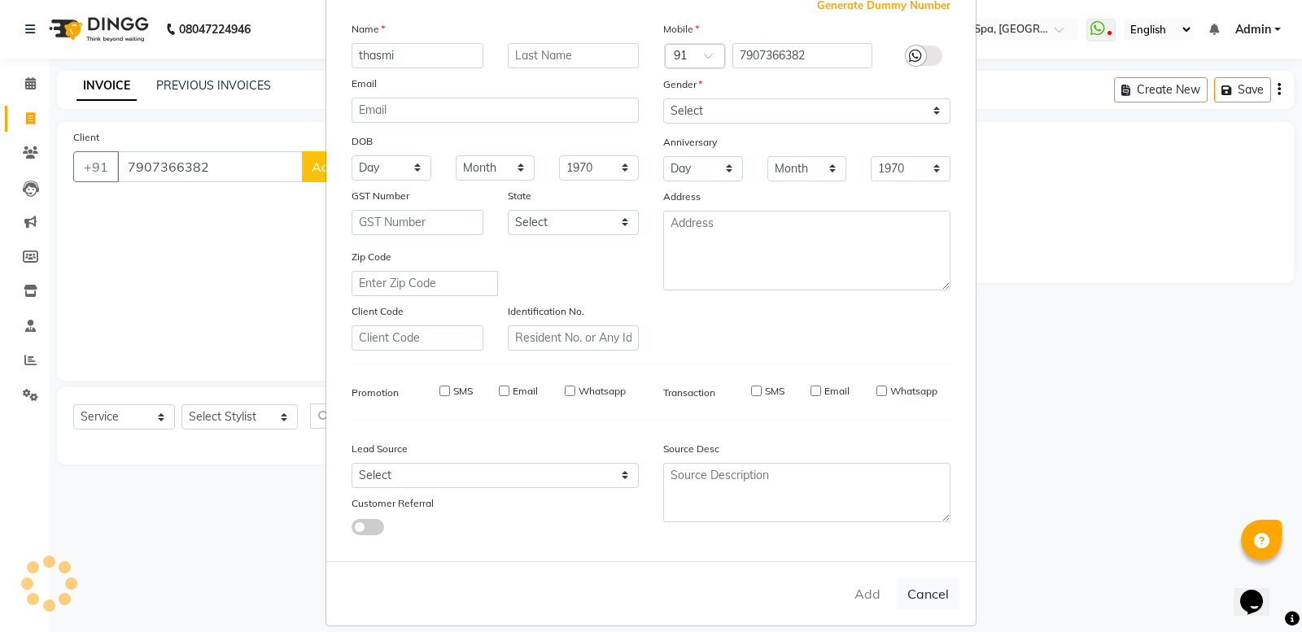
select select
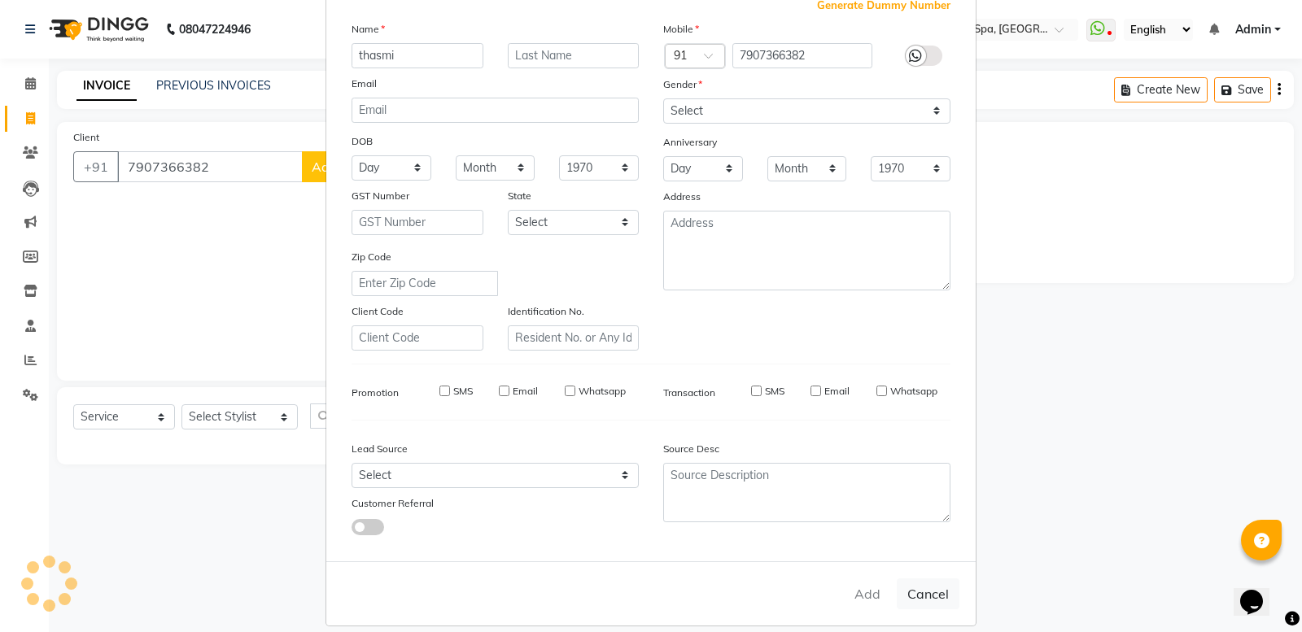
select select
checkbox input "false"
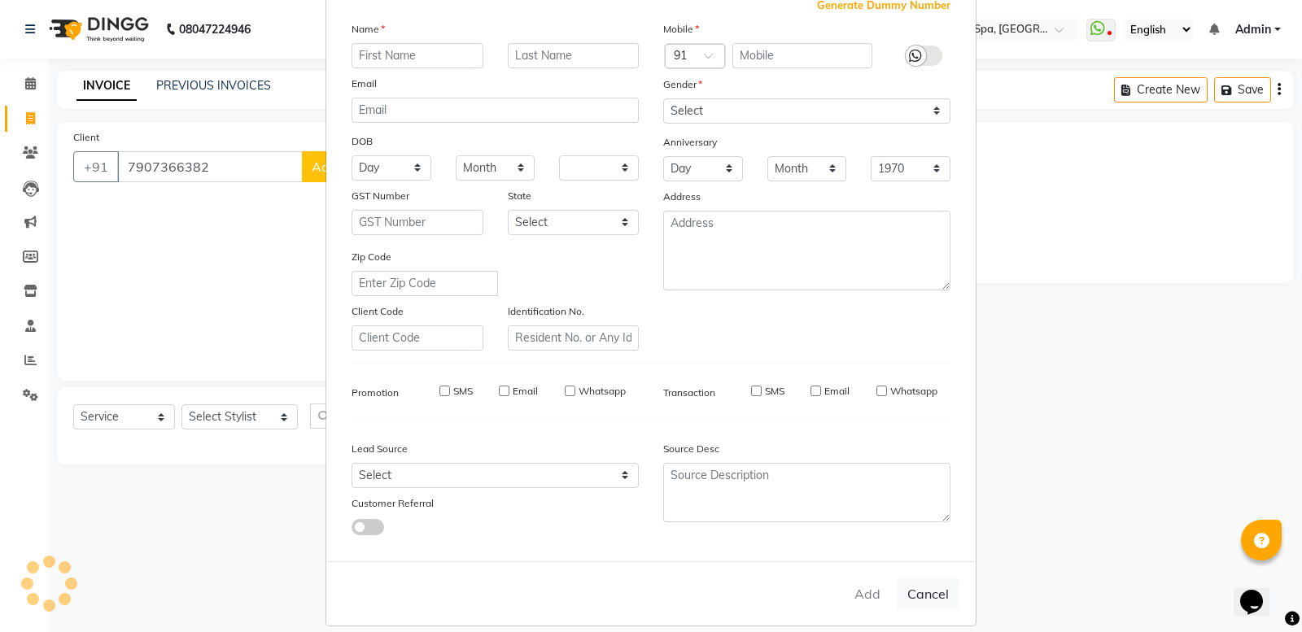
checkbox input "false"
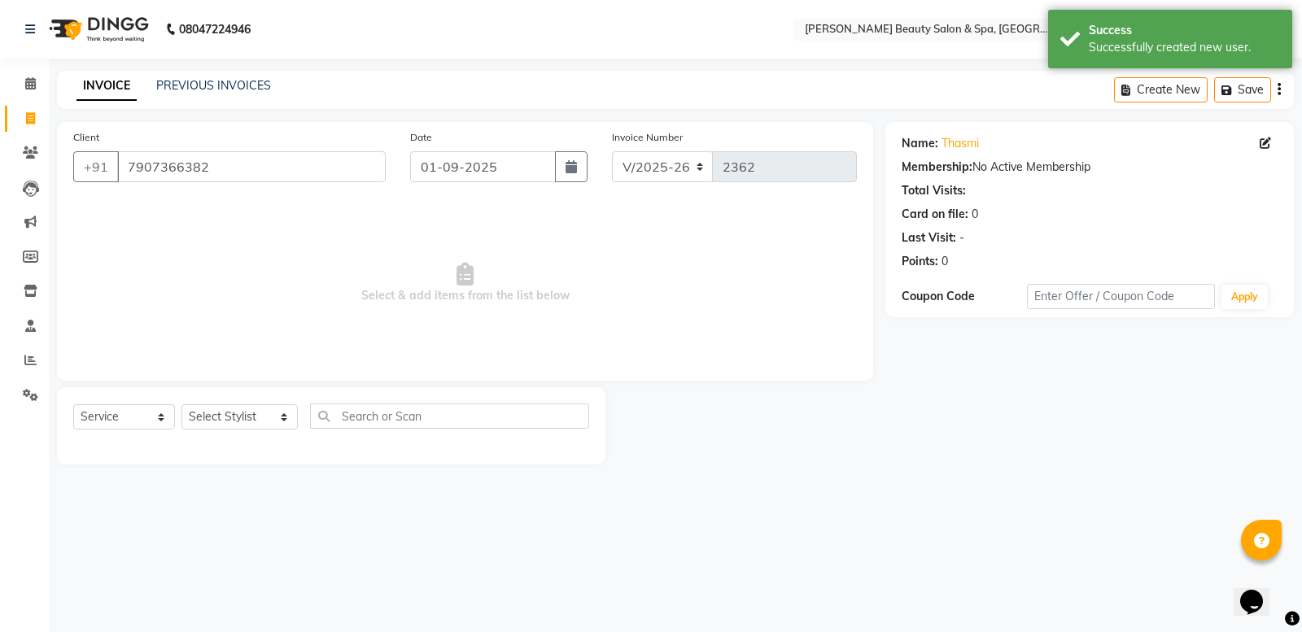
click at [246, 404] on div "Select Service Product Membership Package Voucher Prepaid Gift Card Select Styl…" at bounding box center [331, 423] width 516 height 38
click at [246, 409] on select "Select Stylist Admin [PERSON_NAME] [PERSON_NAME] [PERSON_NAME] [PERSON_NAME] [P…" at bounding box center [240, 417] width 116 height 25
select select "83644"
click at [182, 405] on select "Select Stylist Admin Azeem Zameer Bhumika Tamang Gopika Sooraj Meena Chethri Mi…" at bounding box center [240, 417] width 116 height 25
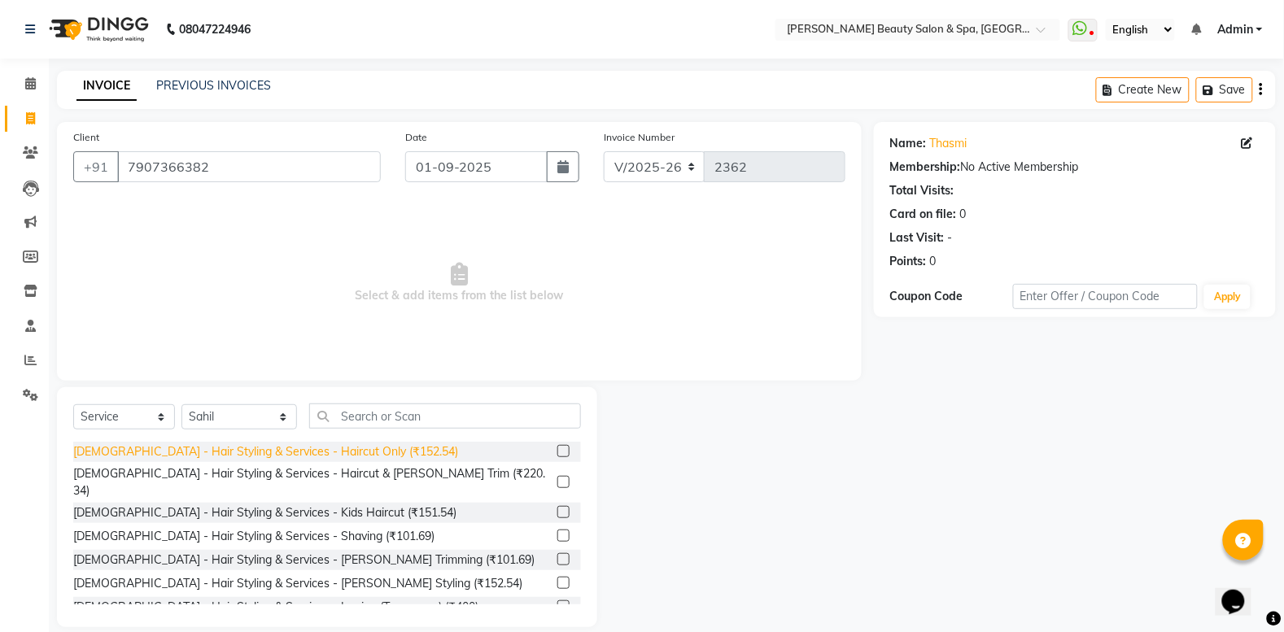
click at [291, 445] on div "Gents - Hair Styling & Services - Haircut Only (₹152.54)" at bounding box center [265, 452] width 385 height 17
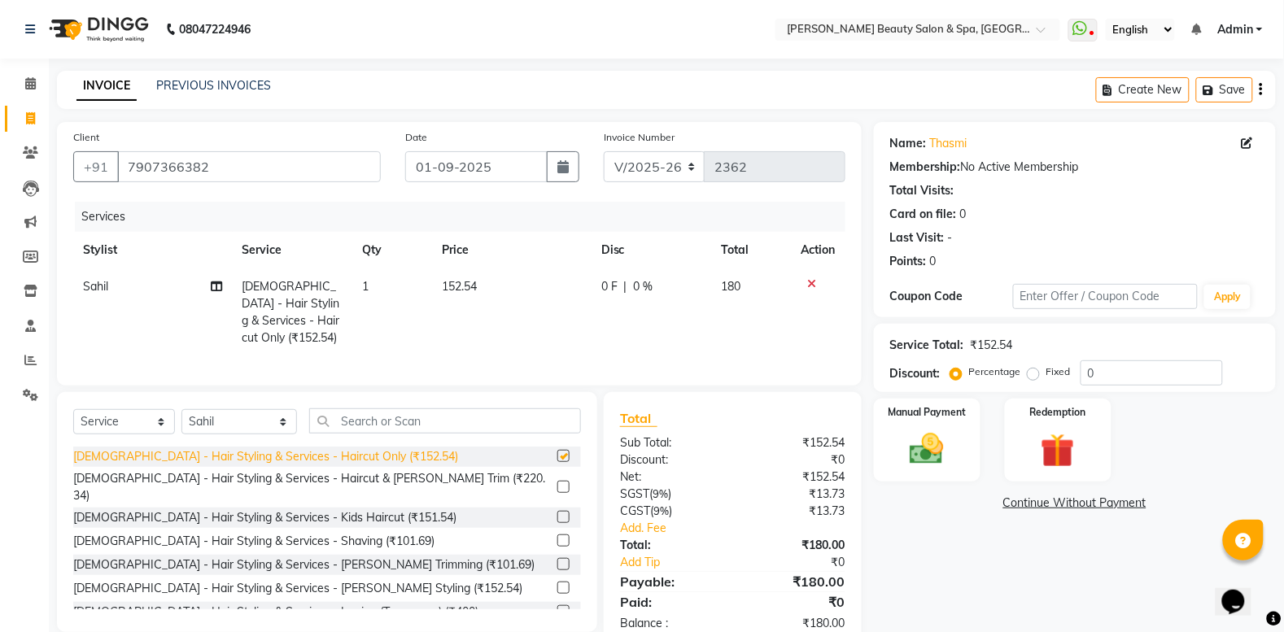
checkbox input "false"
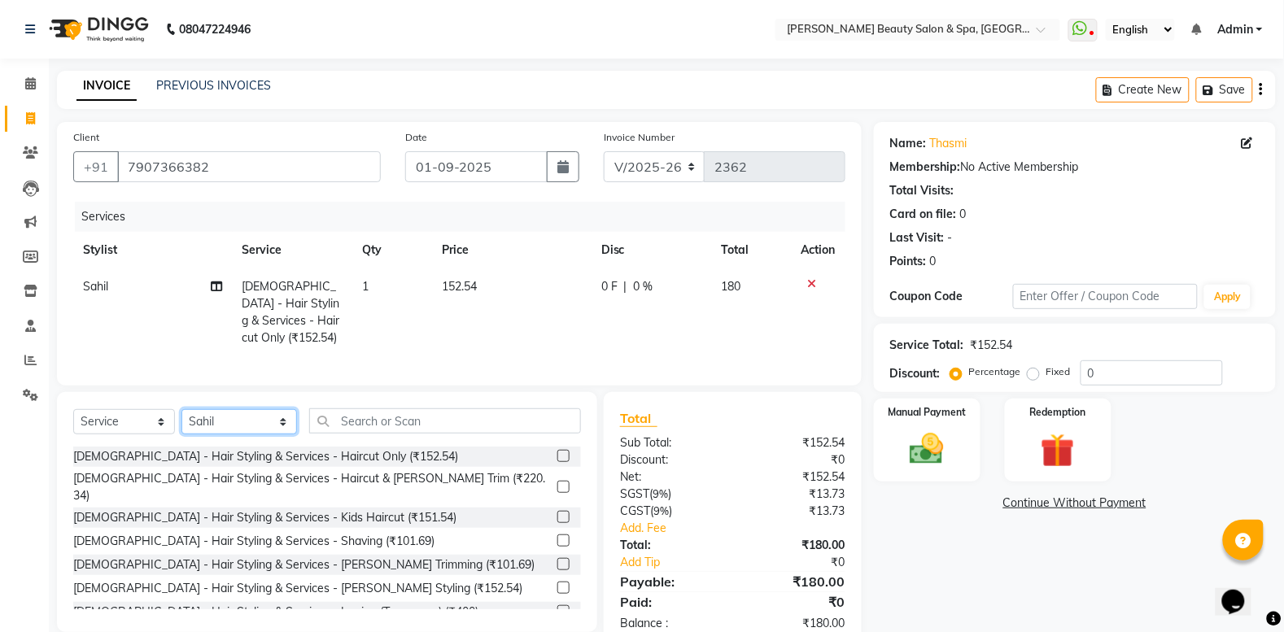
click at [228, 435] on select "Select Stylist Admin Azeem Zameer Bhumika Tamang Gopika Sooraj Meena Chethri Mi…" at bounding box center [240, 421] width 116 height 25
select select "89094"
click at [182, 426] on select "Select Stylist Admin Azeem Zameer Bhumika Tamang Gopika Sooraj Meena Chethri Mi…" at bounding box center [240, 421] width 116 height 25
click at [352, 431] on input "text" at bounding box center [445, 421] width 272 height 25
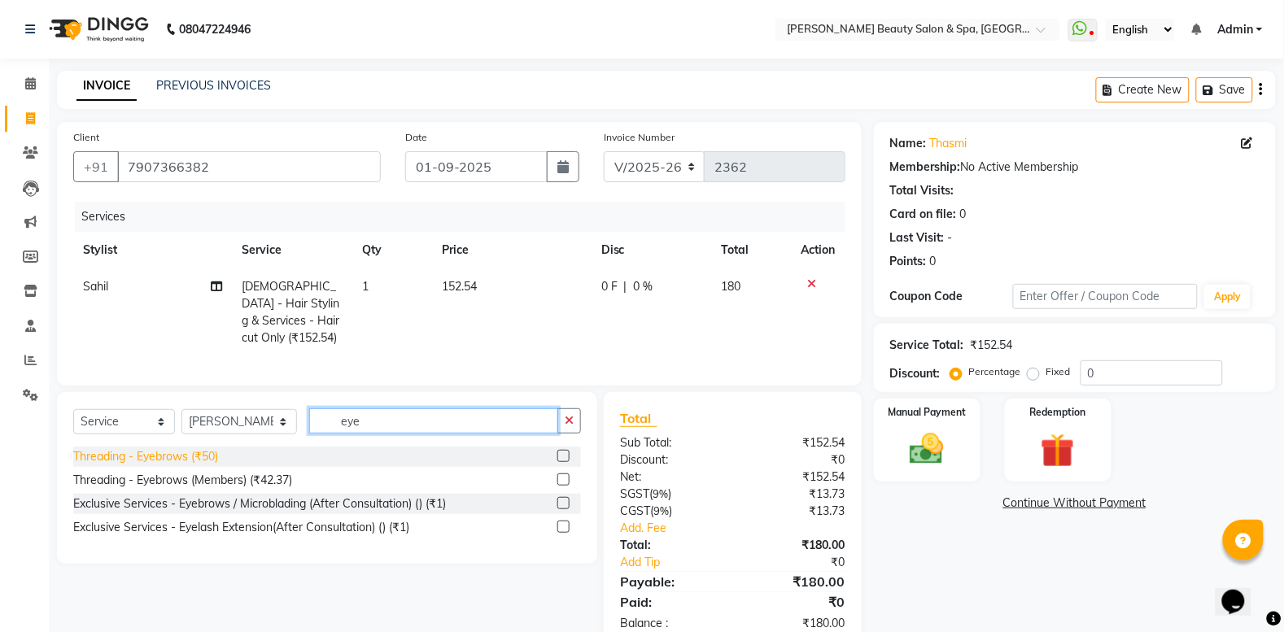
type input "eye"
click at [199, 466] on div "Threading - Eyebrows (₹50)" at bounding box center [145, 456] width 145 height 17
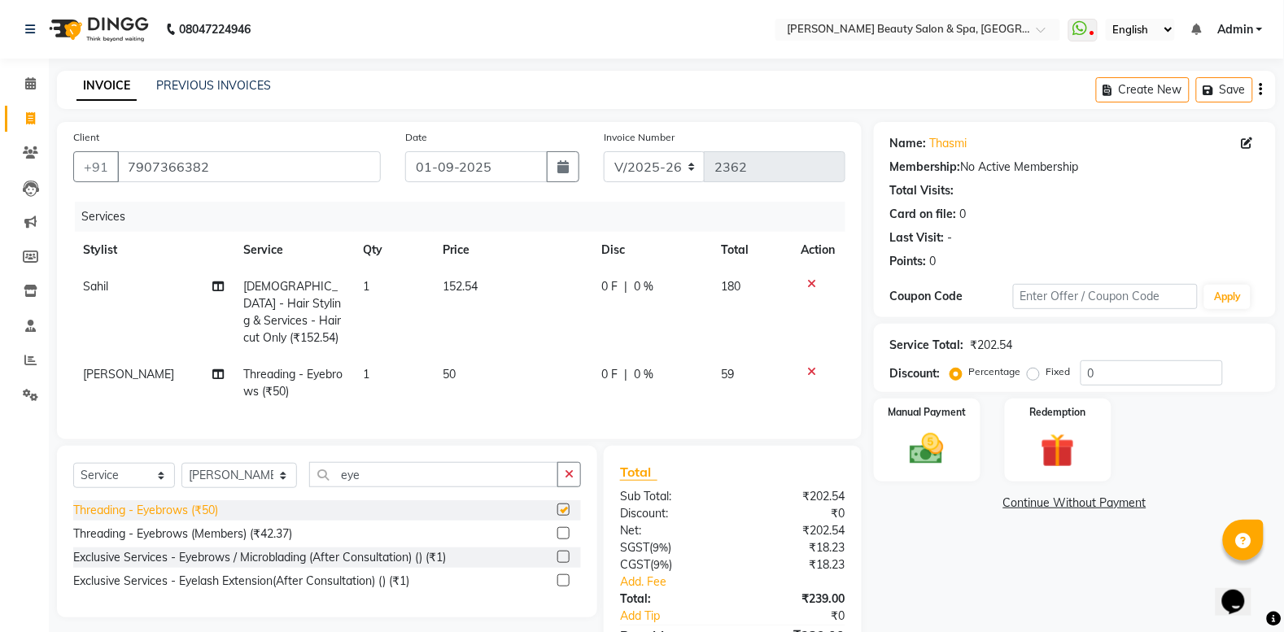
checkbox input "false"
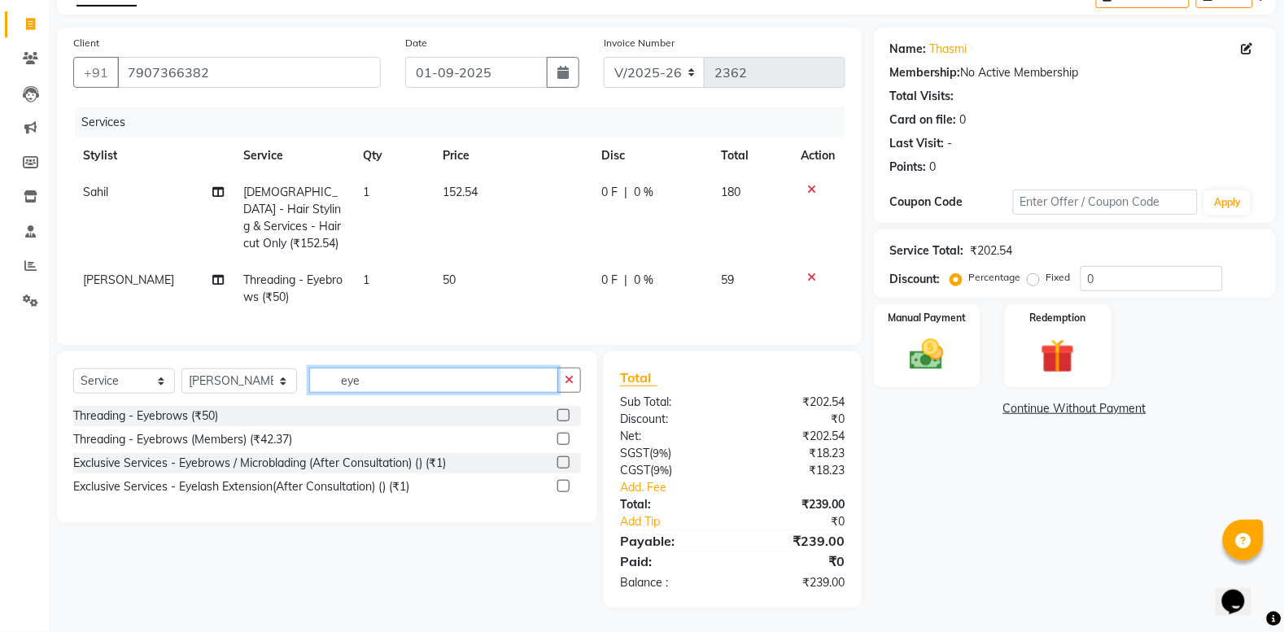
click at [360, 391] on input "eye" at bounding box center [433, 380] width 249 height 25
type input "e"
type input "upp"
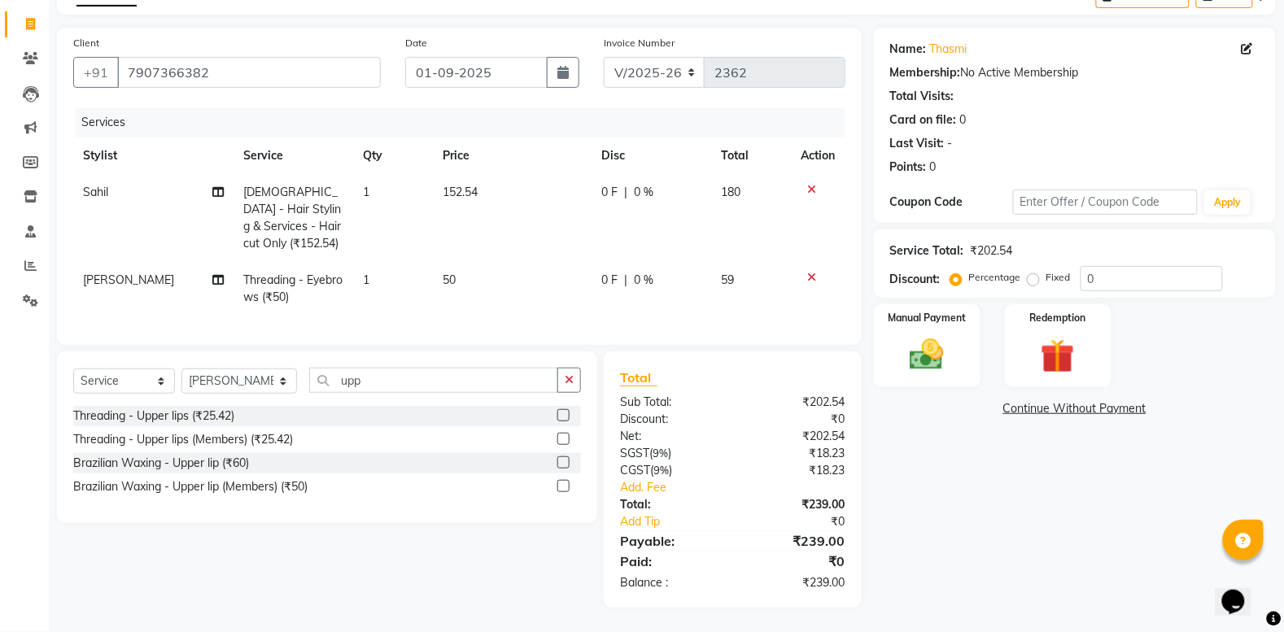
click at [189, 437] on div "Threading - Upper lips (₹25.42) Threading - Upper lips (Members) (₹25.42) Brazi…" at bounding box center [327, 453] width 508 height 94
click at [193, 425] on div "Threading - Upper lips (₹25.42)" at bounding box center [153, 416] width 161 height 17
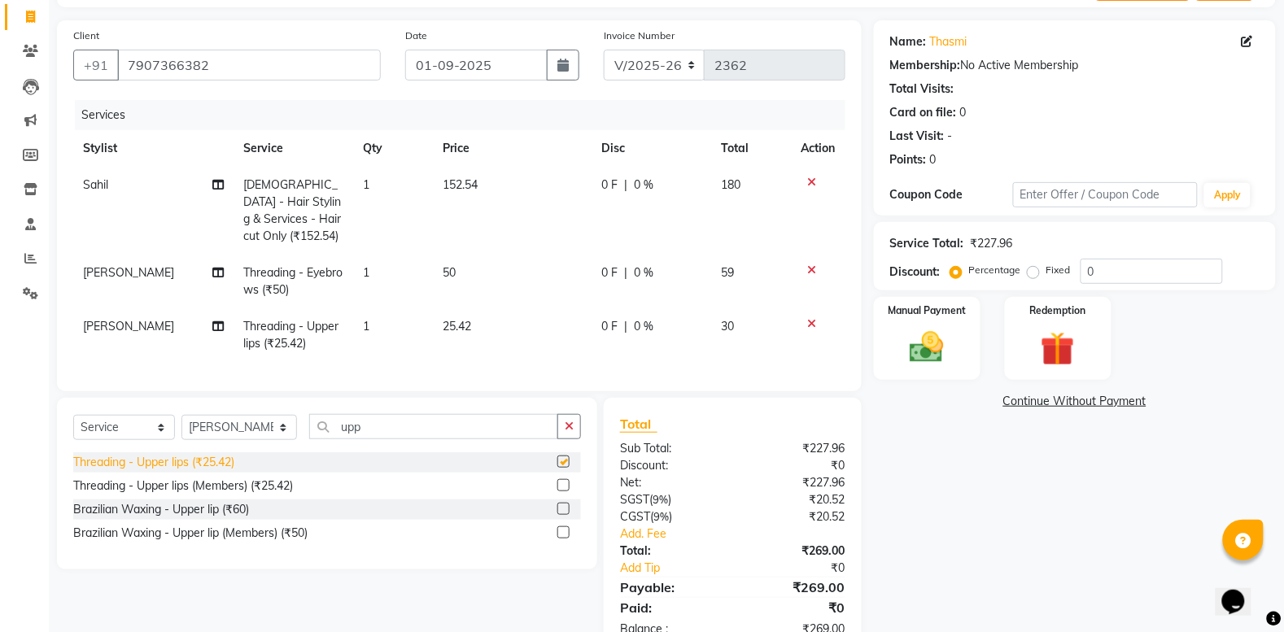
checkbox input "false"
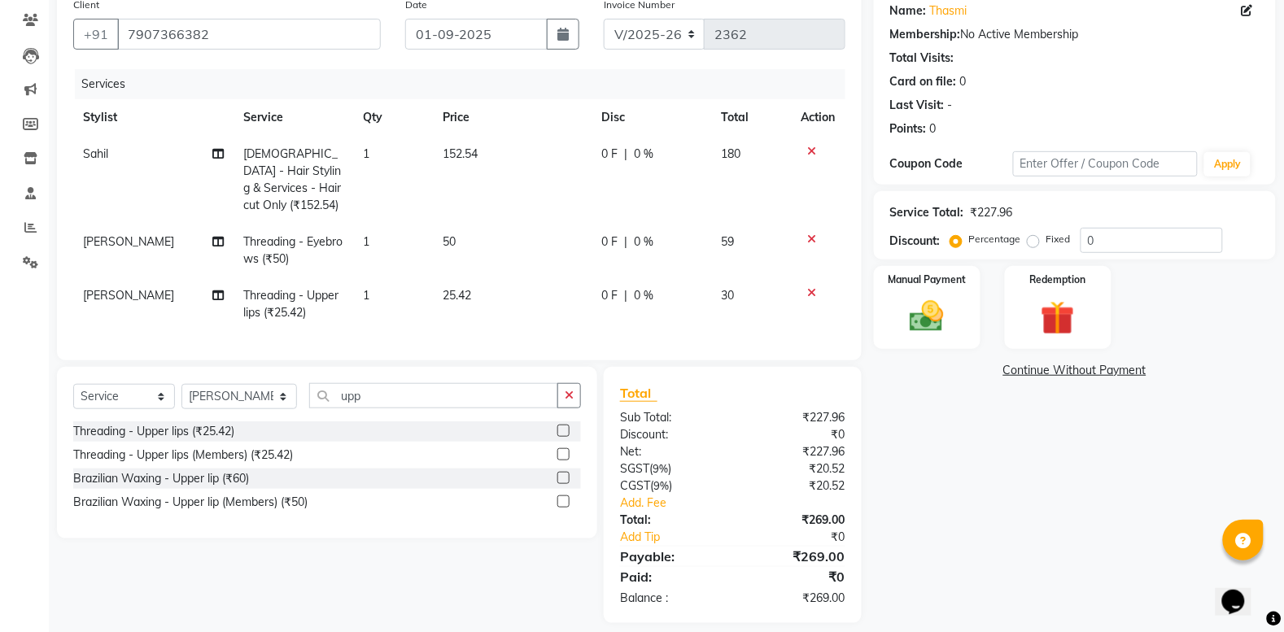
scroll to position [164, 0]
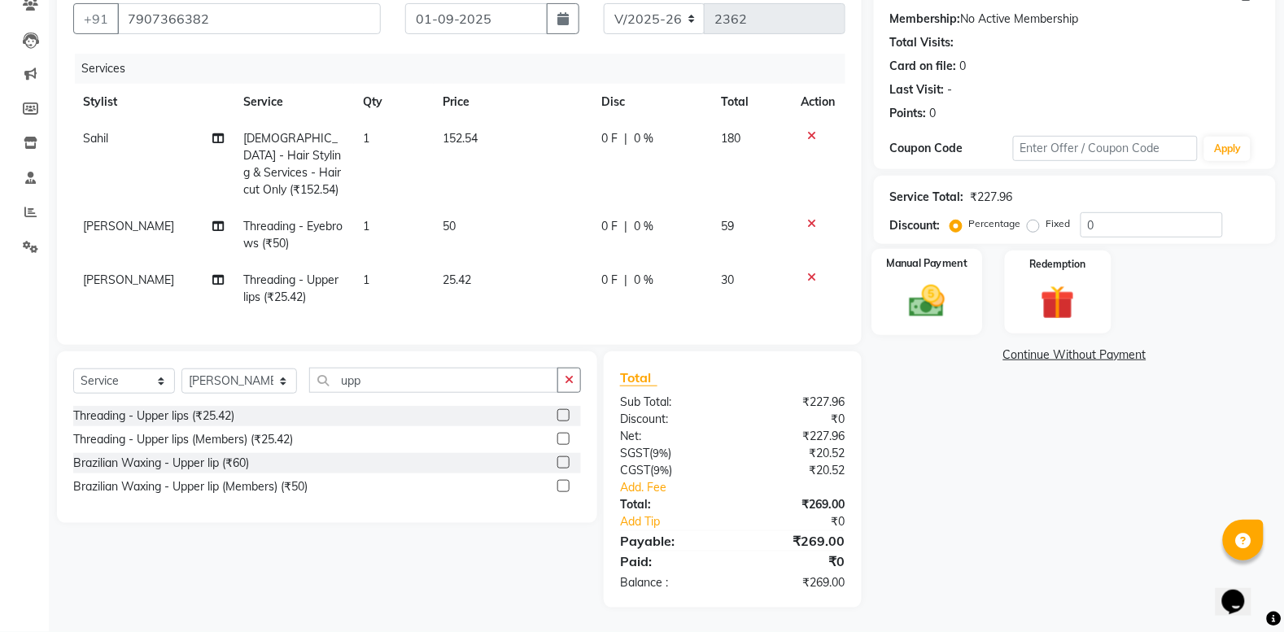
click at [940, 281] on img at bounding box center [928, 301] width 58 height 41
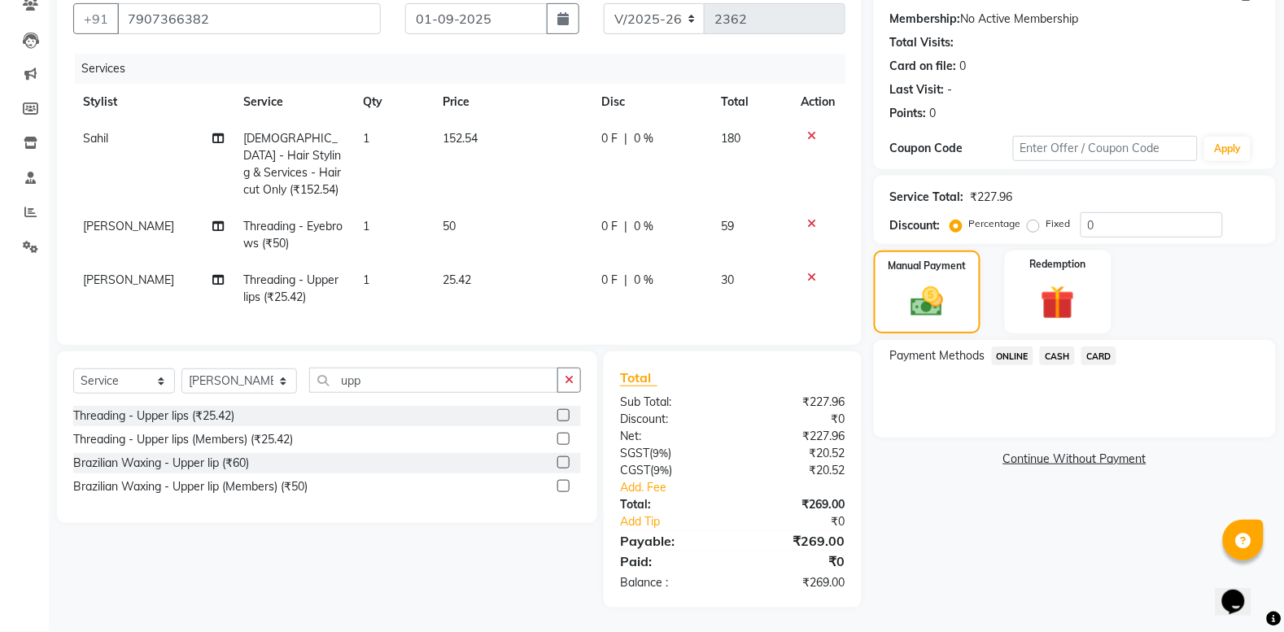
click at [1016, 347] on span "ONLINE" at bounding box center [1013, 356] width 42 height 19
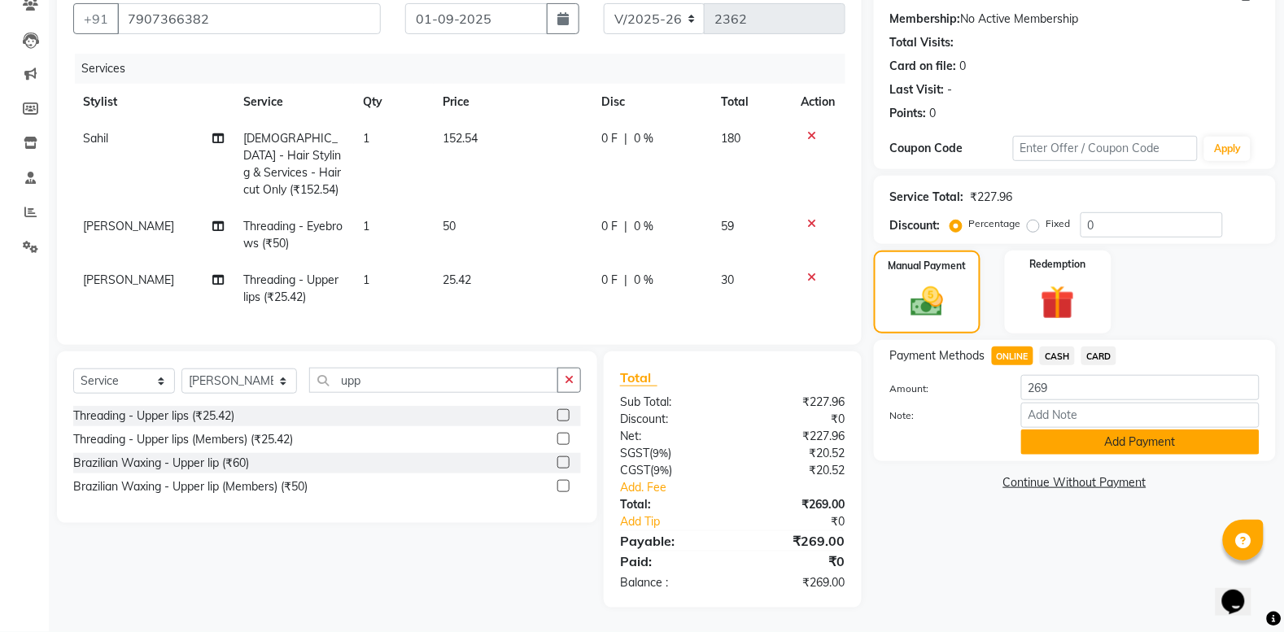
click at [1104, 435] on button "Add Payment" at bounding box center [1140, 442] width 238 height 25
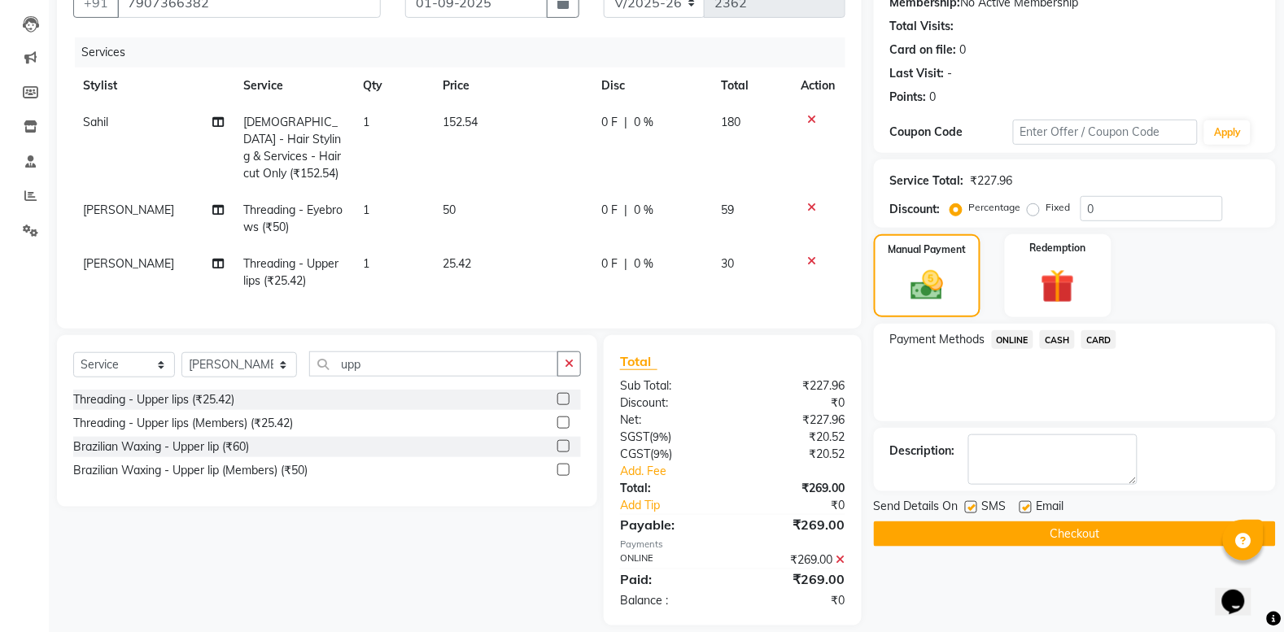
click at [1096, 523] on button "Checkout" at bounding box center [1075, 534] width 402 height 25
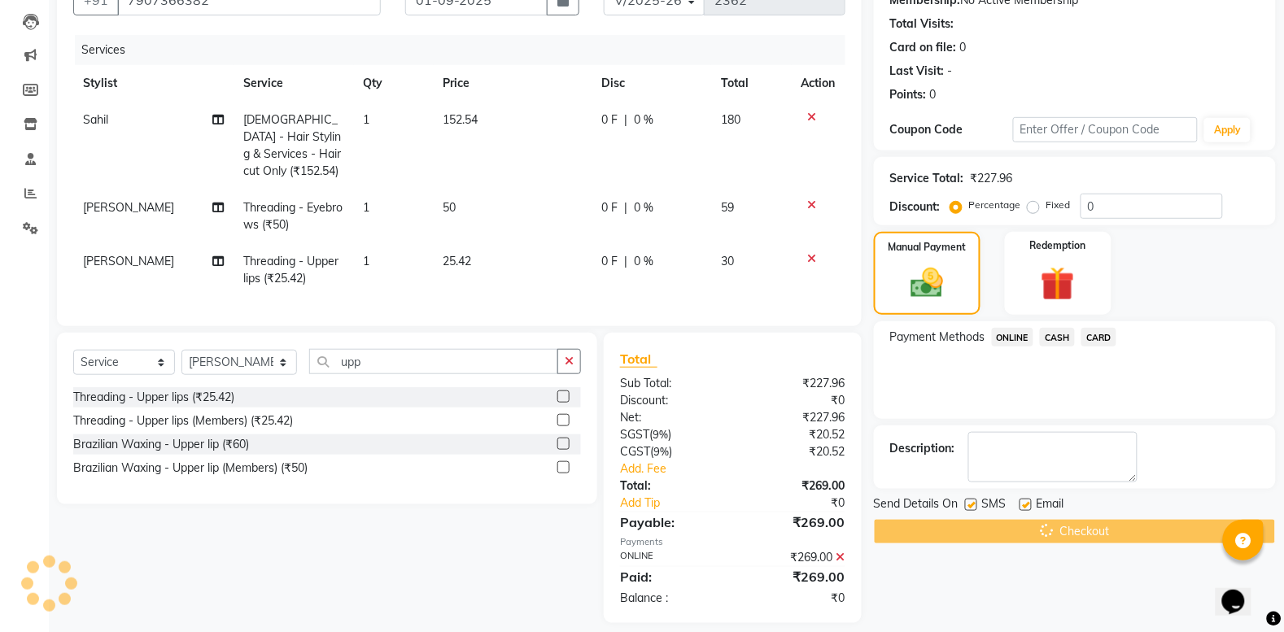
scroll to position [198, 0]
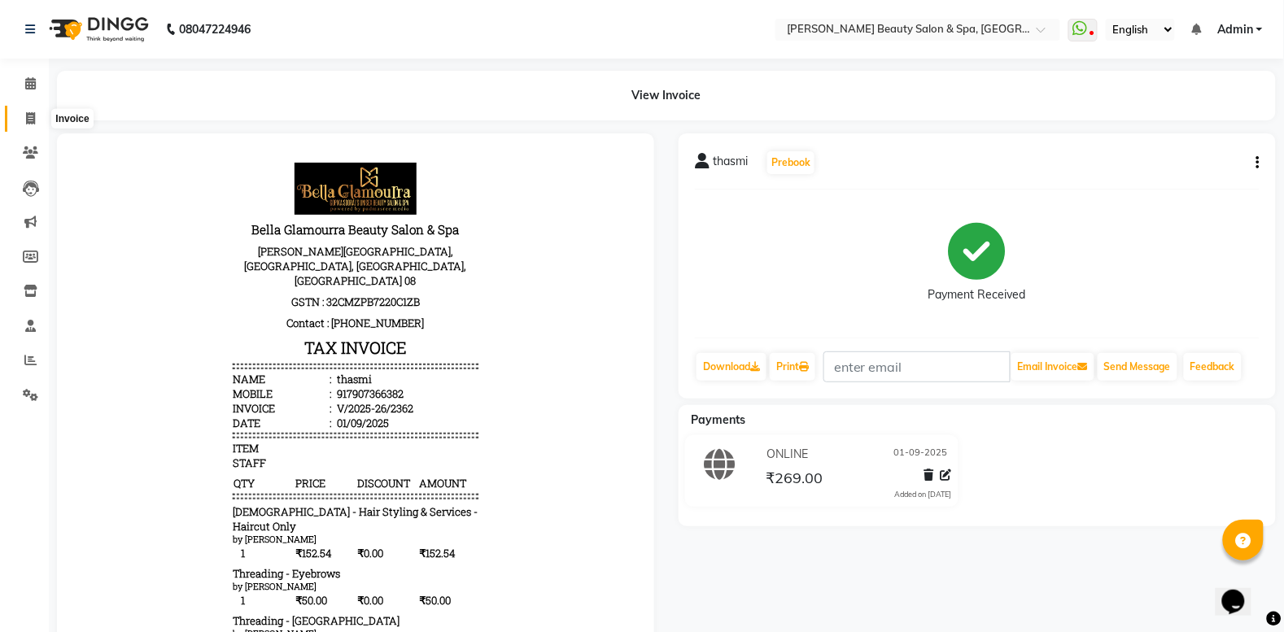
click at [37, 116] on span at bounding box center [30, 119] width 28 height 19
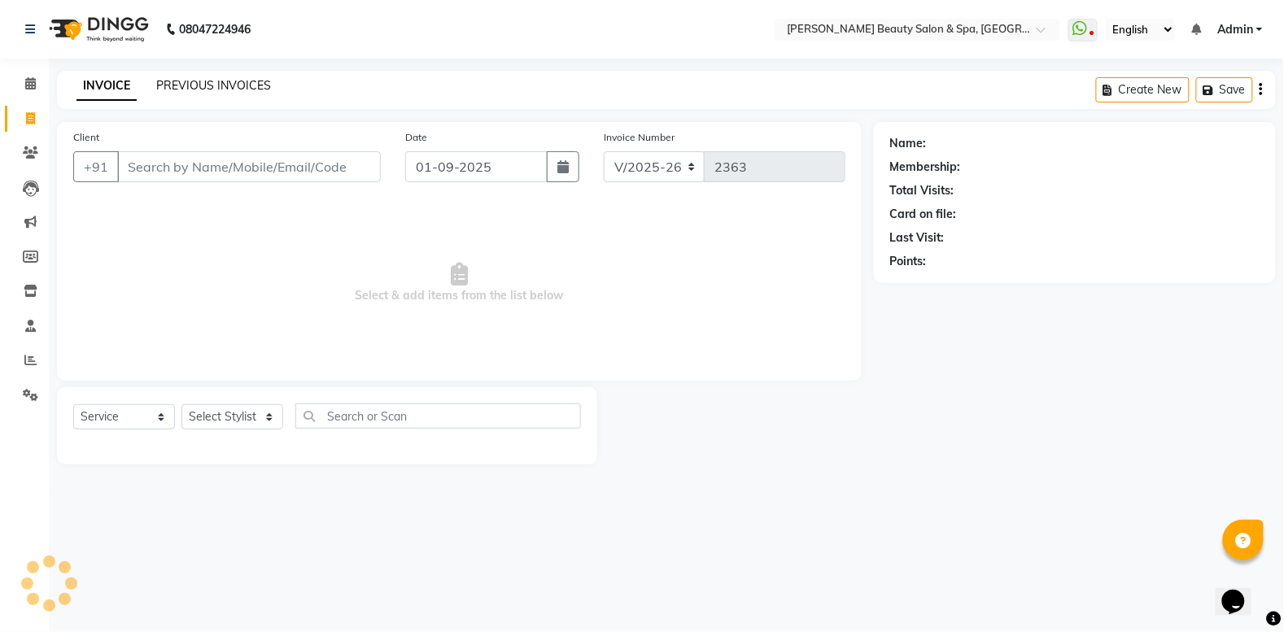
click at [208, 85] on link "PREVIOUS INVOICES" at bounding box center [213, 85] width 115 height 15
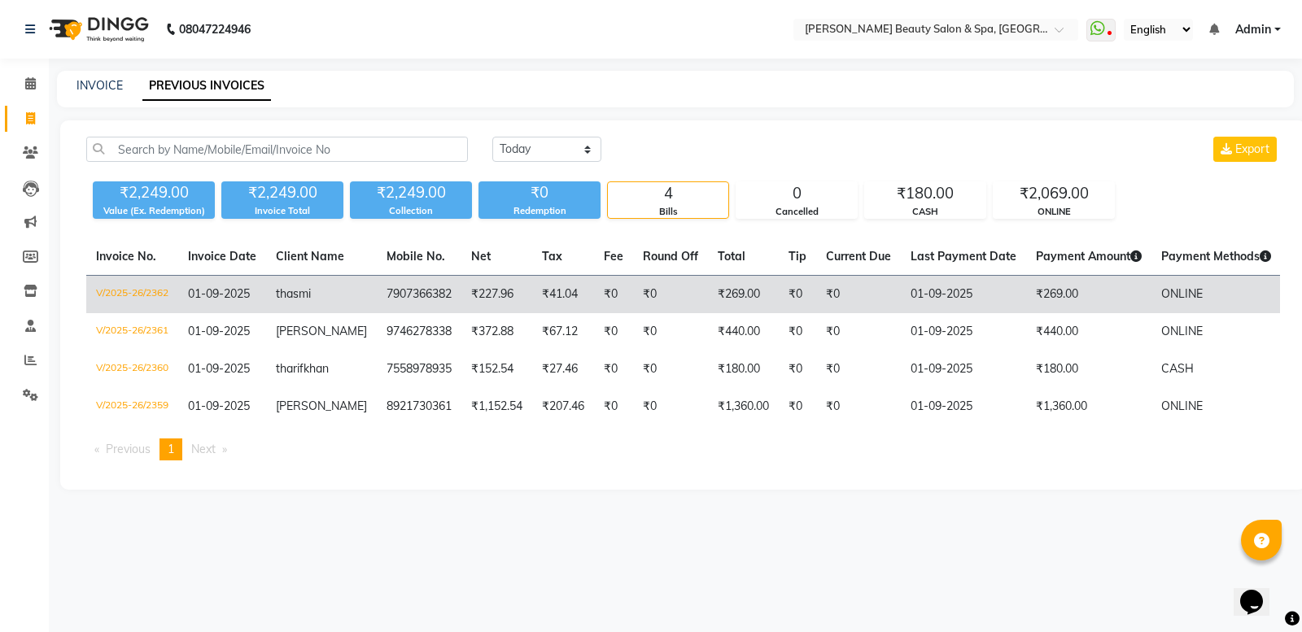
click at [157, 287] on td "V/2025-26/2362" at bounding box center [132, 295] width 92 height 38
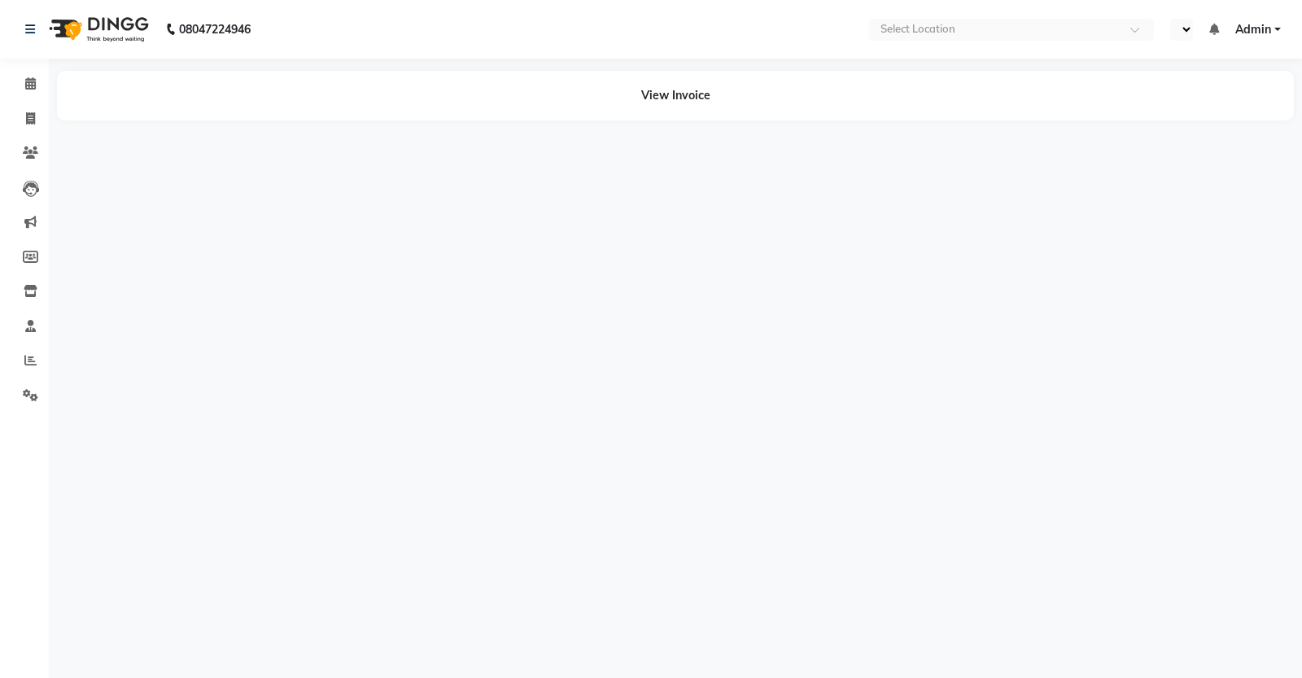
select select "en"
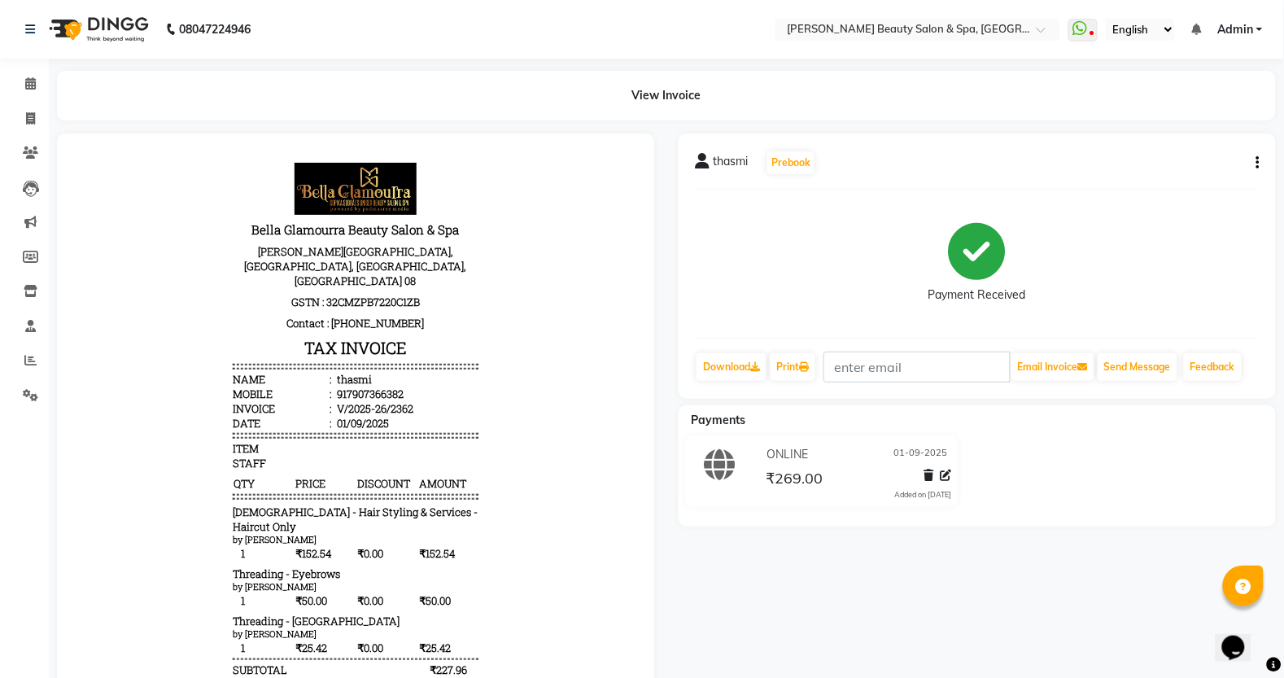
click at [1255, 161] on button "button" at bounding box center [1255, 163] width 10 height 17
click at [1187, 187] on div "Edit Invoice" at bounding box center [1178, 183] width 112 height 20
select select "service"
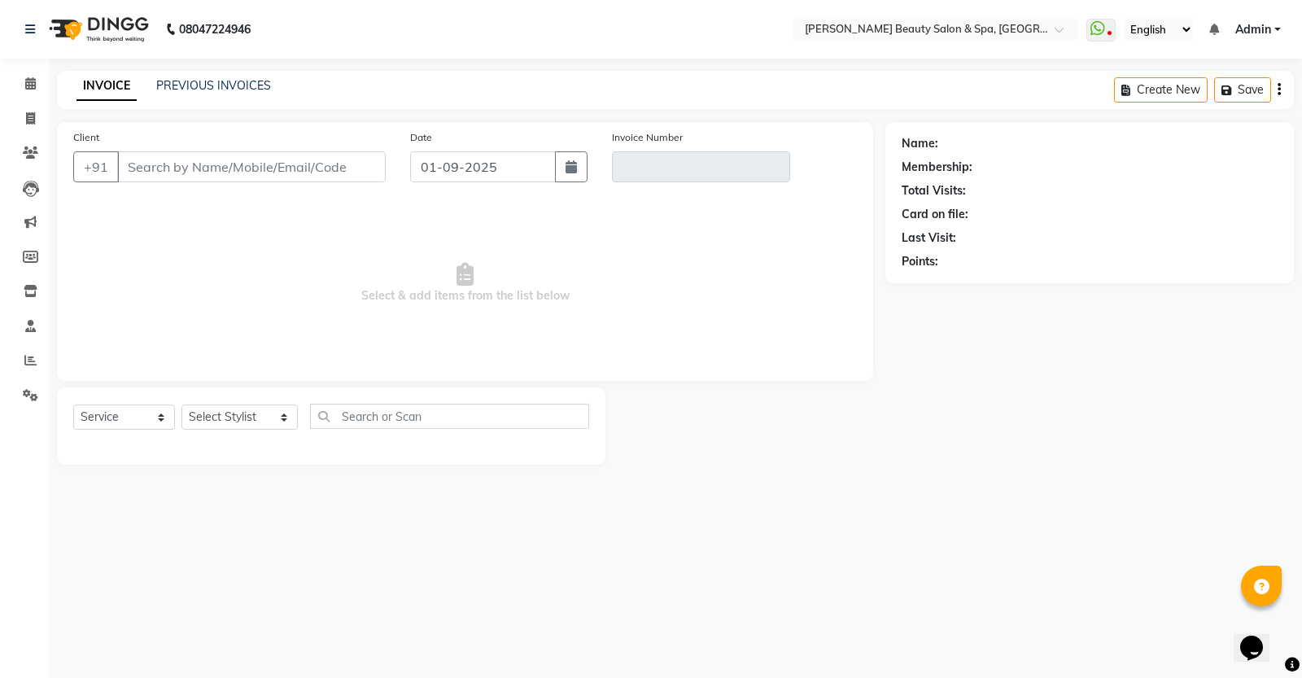
type input "7907366382"
type input "V/2025-26/2362"
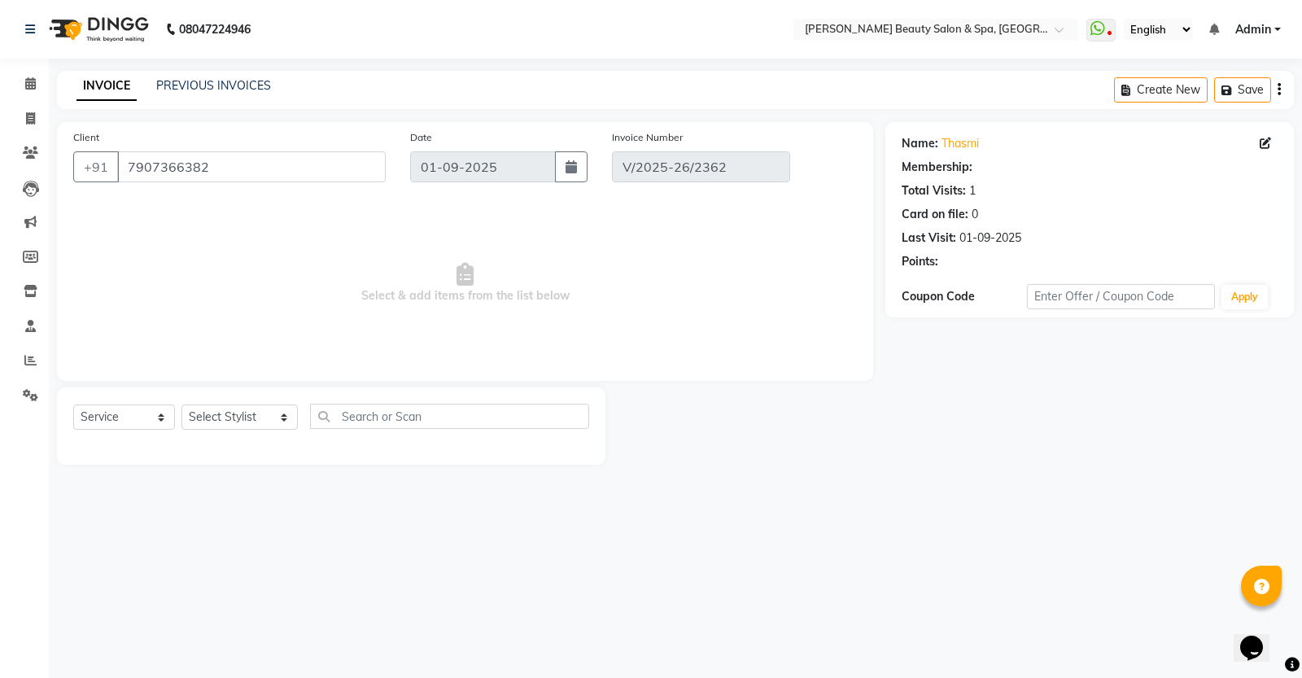
select select "select"
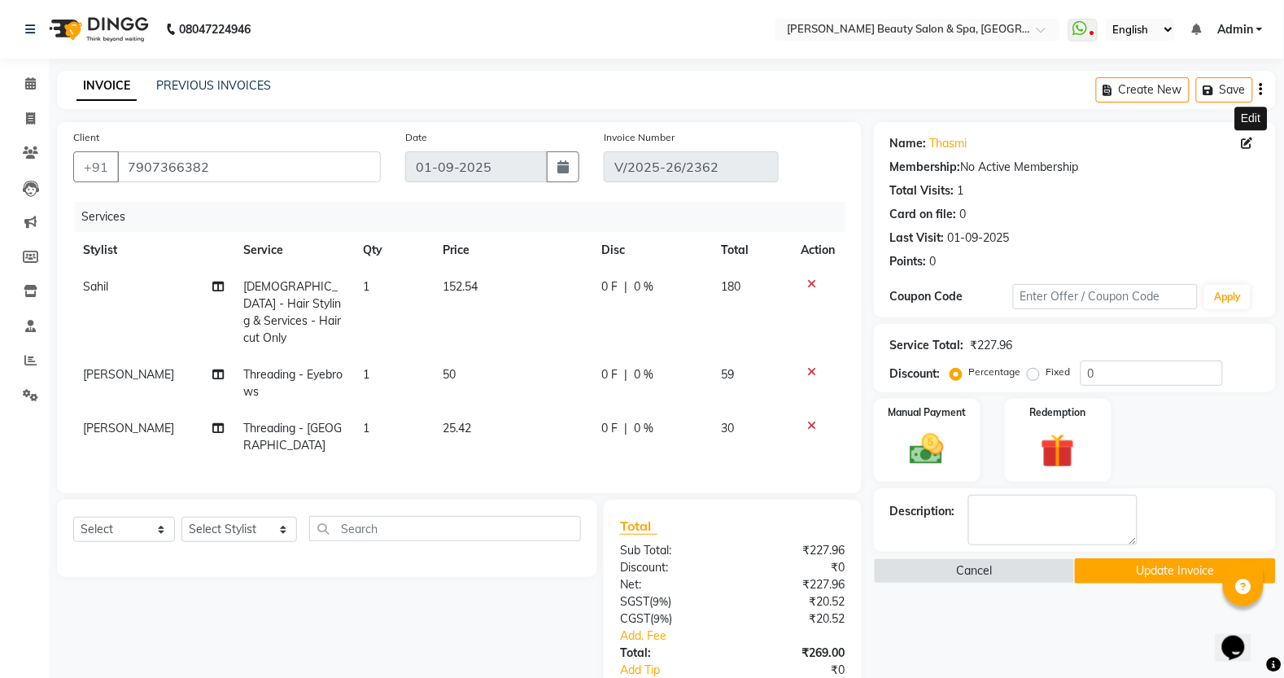
click at [1252, 144] on icon at bounding box center [1247, 143] width 11 height 11
select select "[DEMOGRAPHIC_DATA]"
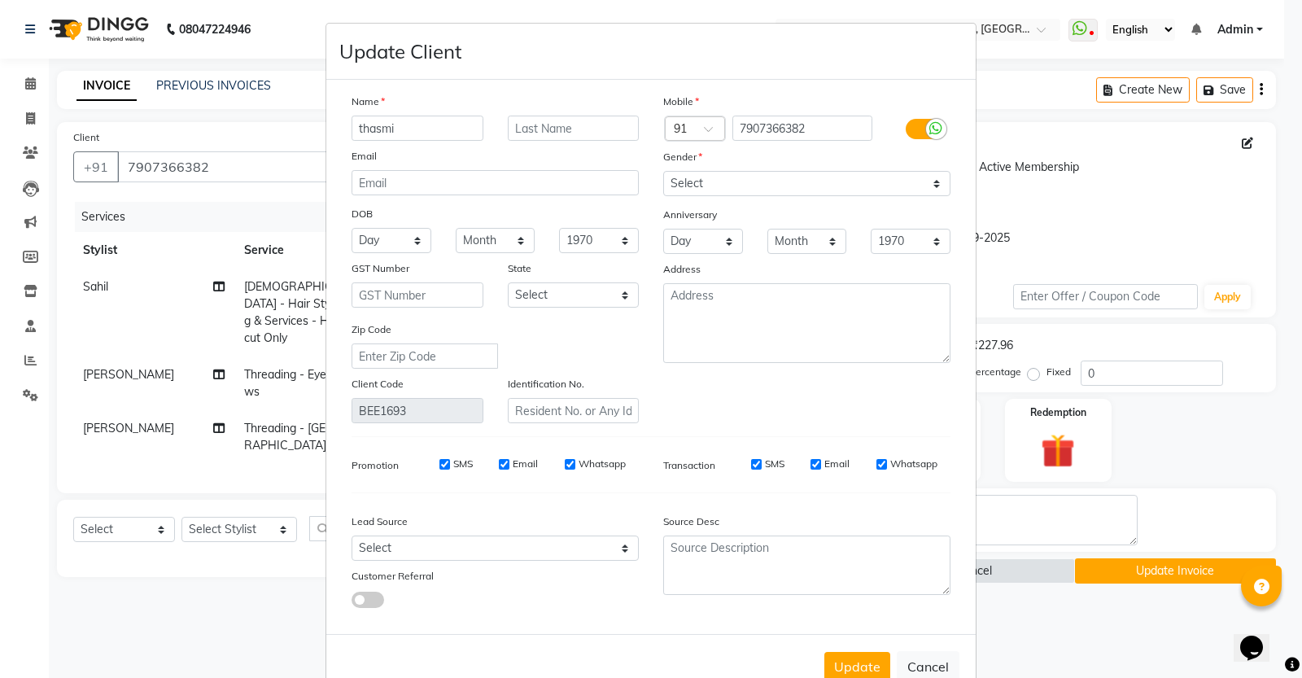
drag, startPoint x: 358, startPoint y: 135, endPoint x: 283, endPoint y: 135, distance: 74.9
click at [289, 135] on ngb-modal-window "Update Client Name thasmi Email DOB Day 01 02 03 04 05 06 07 08 09 10 11 12 13 …" at bounding box center [651, 339] width 1302 height 678
type input "Thasmi"
click at [849, 667] on button "Update" at bounding box center [858, 666] width 66 height 29
select select
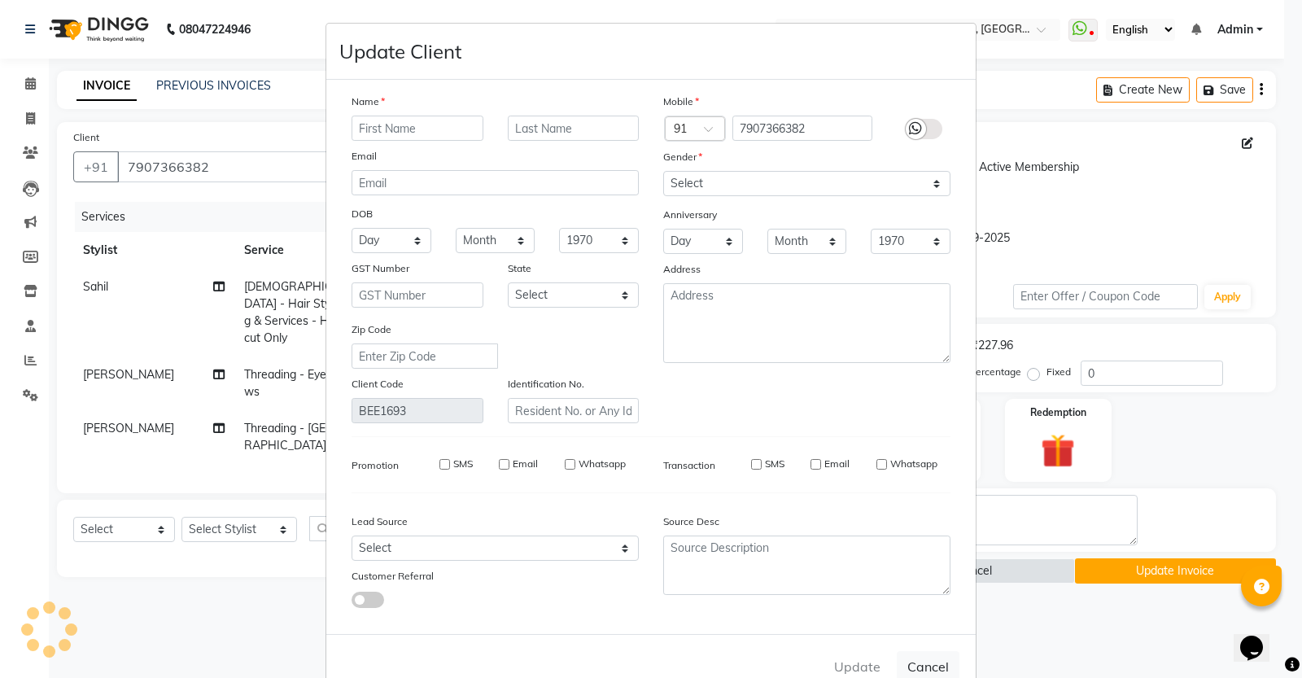
select select
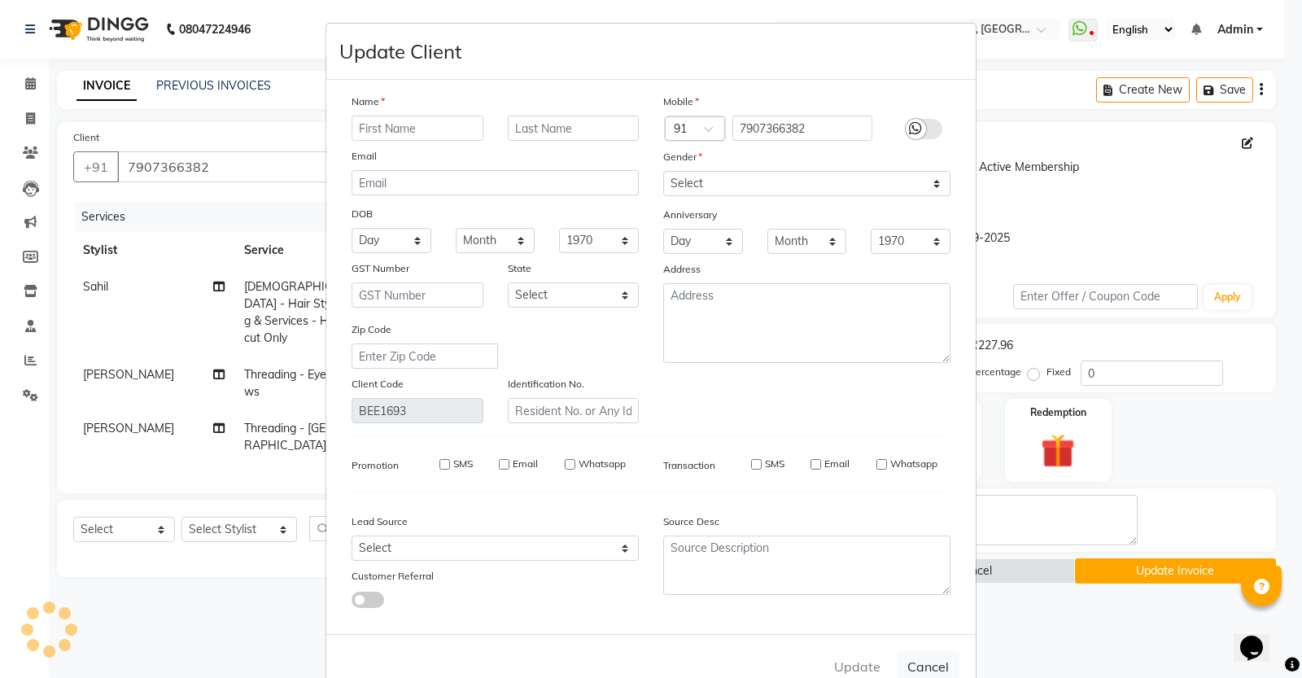
select select
checkbox input "false"
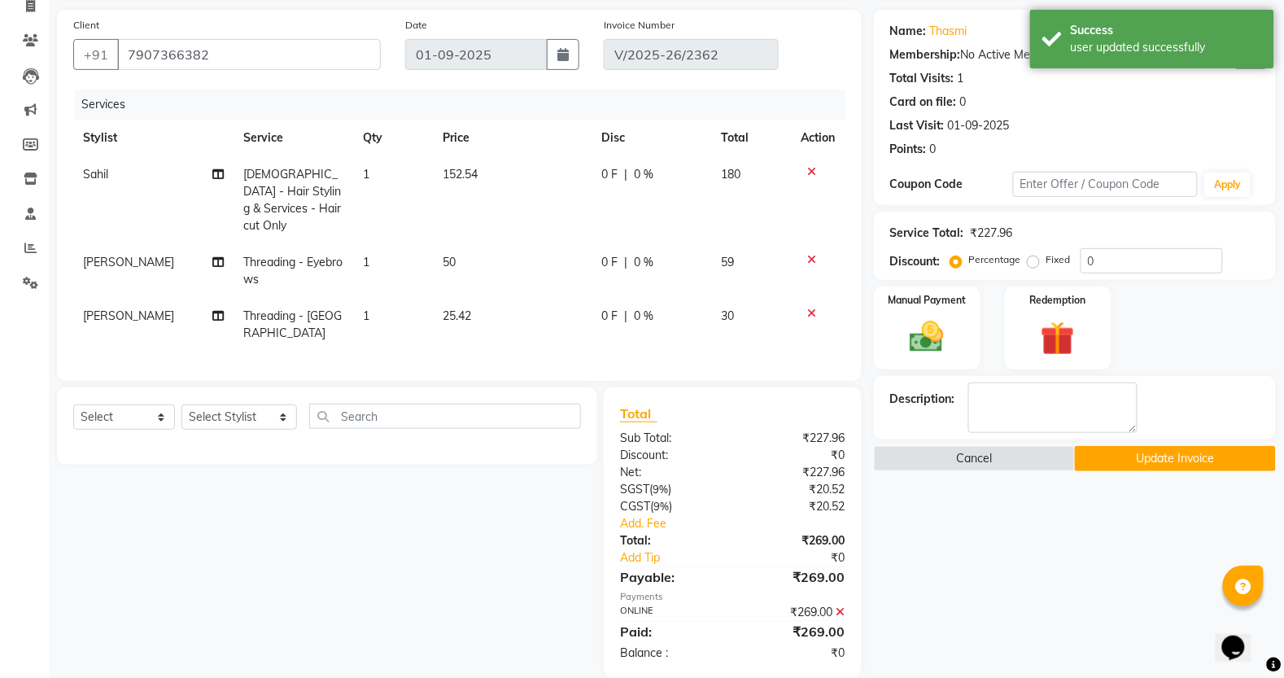
scroll to position [136, 0]
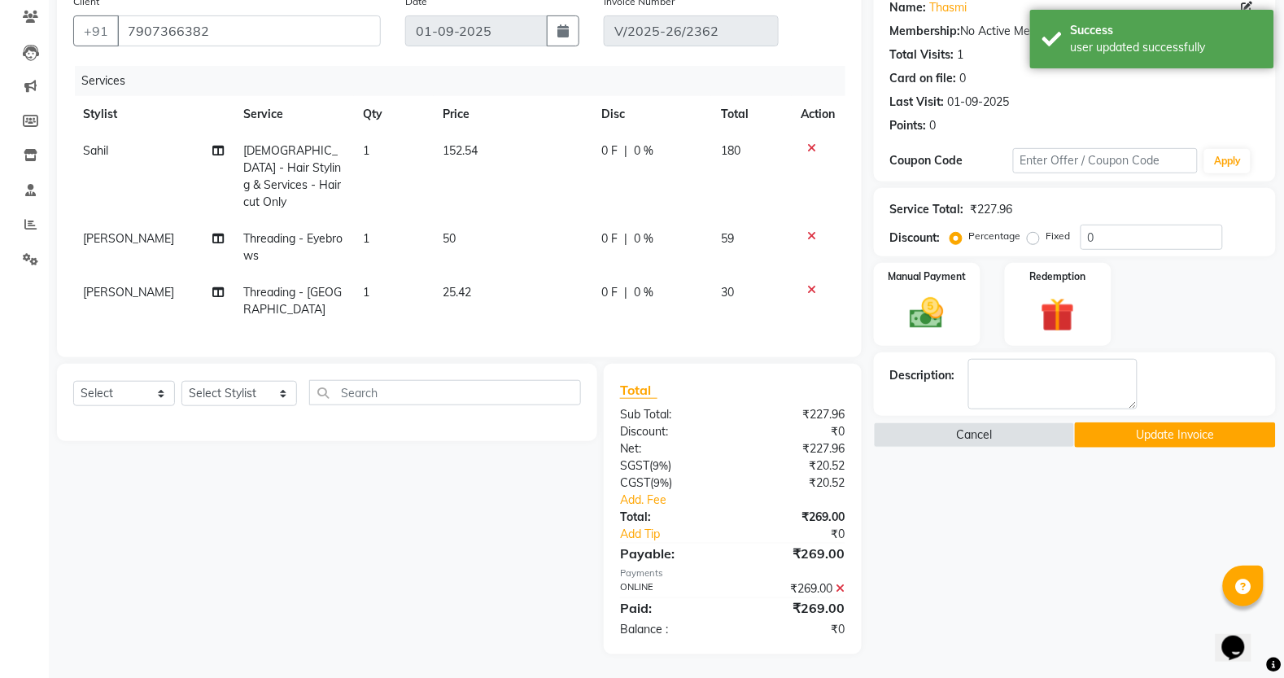
click at [1166, 442] on button "Update Invoice" at bounding box center [1175, 434] width 201 height 25
